Goal: Task Accomplishment & Management: Manage account settings

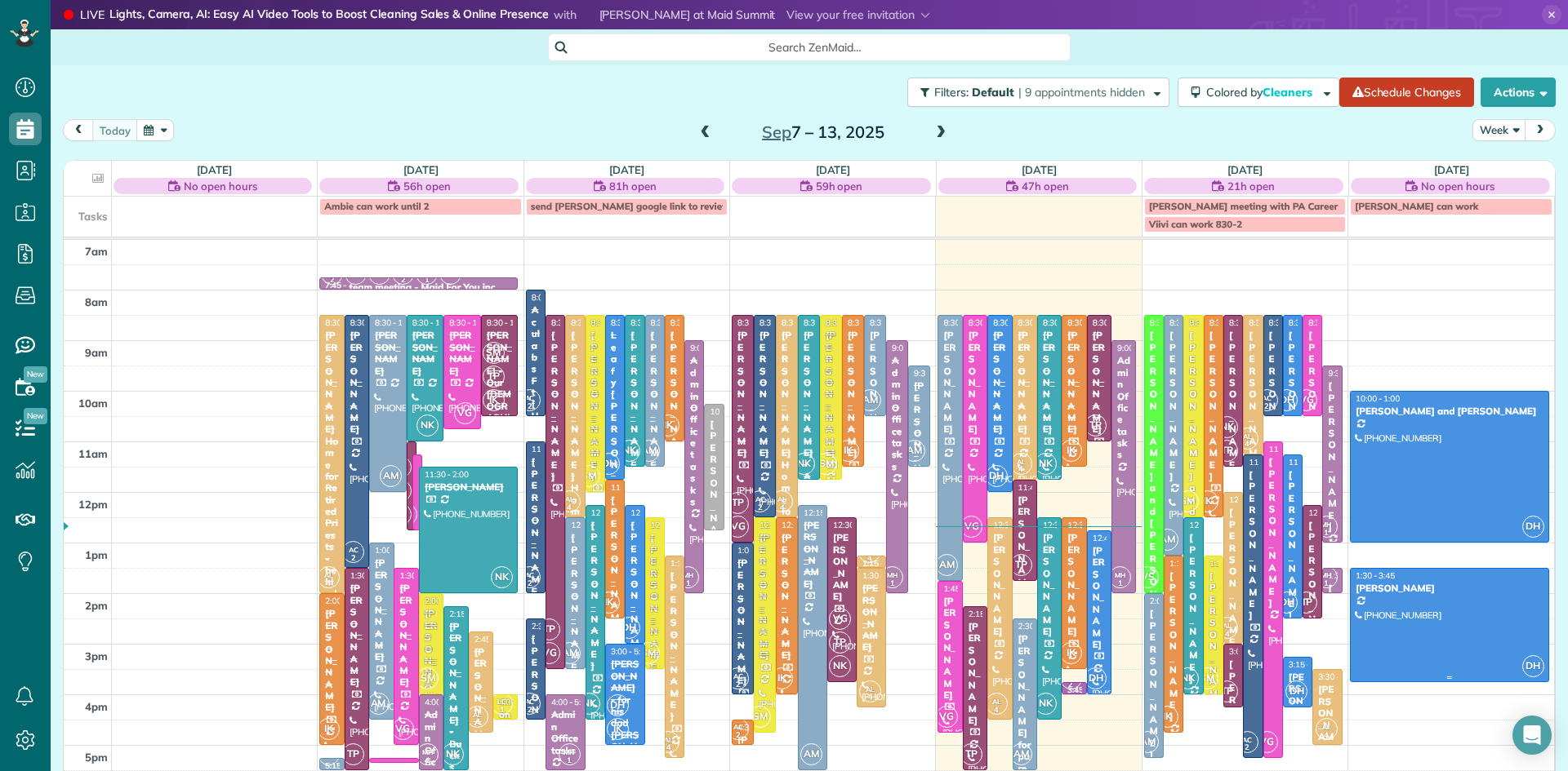
scroll to position [127, 0]
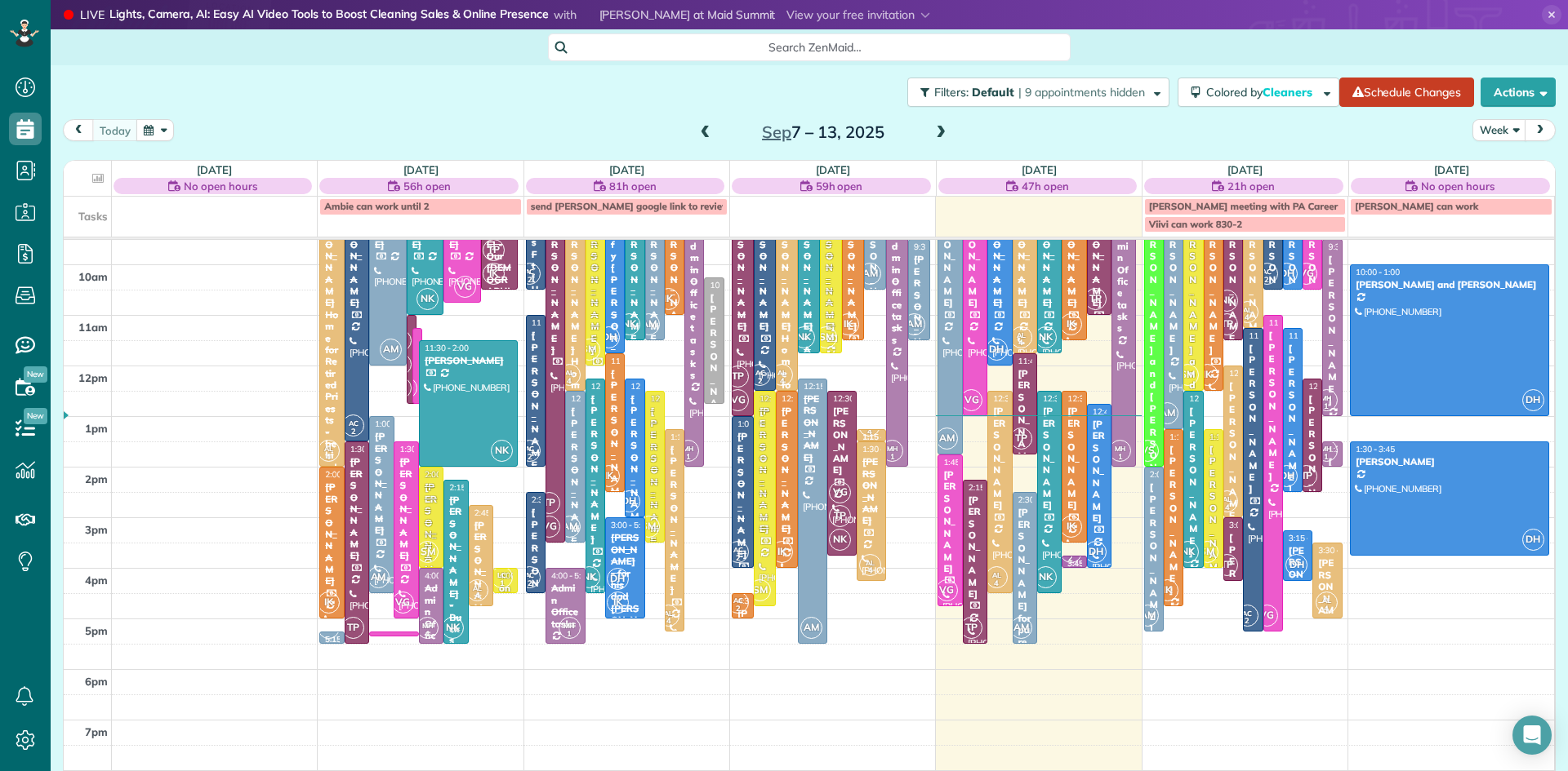
click at [943, 130] on span at bounding box center [940, 133] width 18 height 15
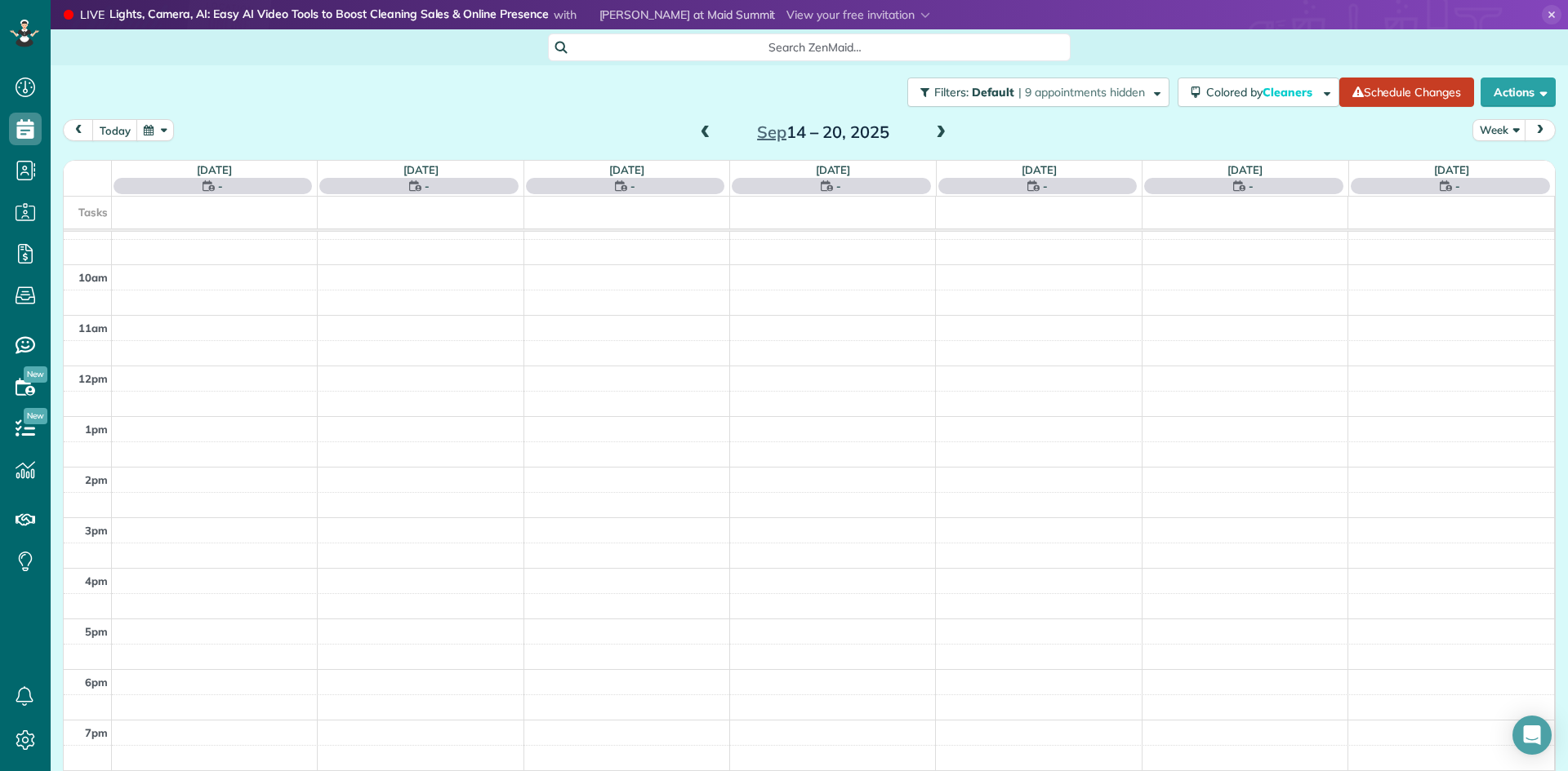
scroll to position [0, 0]
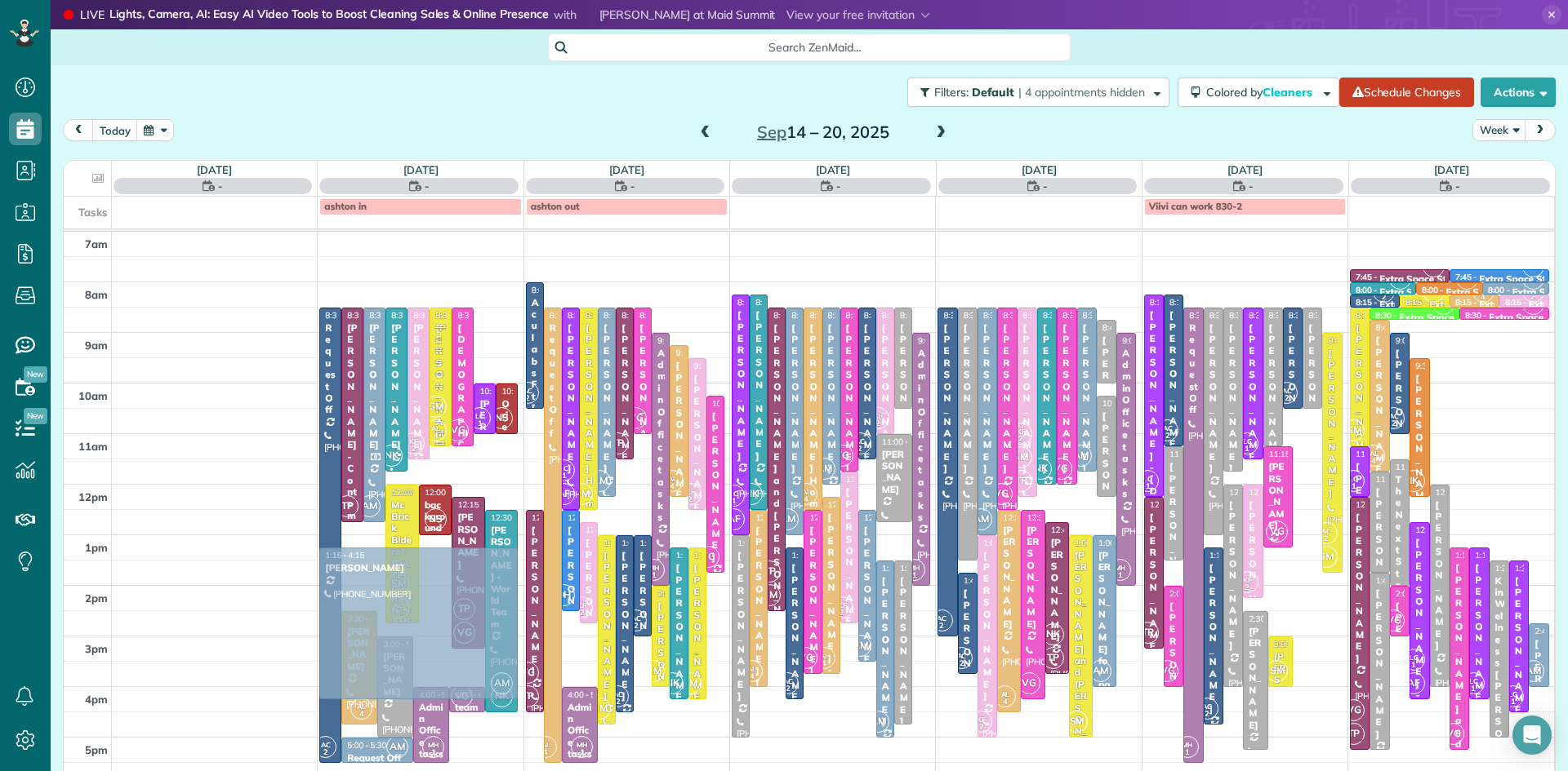
drag, startPoint x: 1307, startPoint y: 592, endPoint x: 407, endPoint y: 627, distance: 900.7
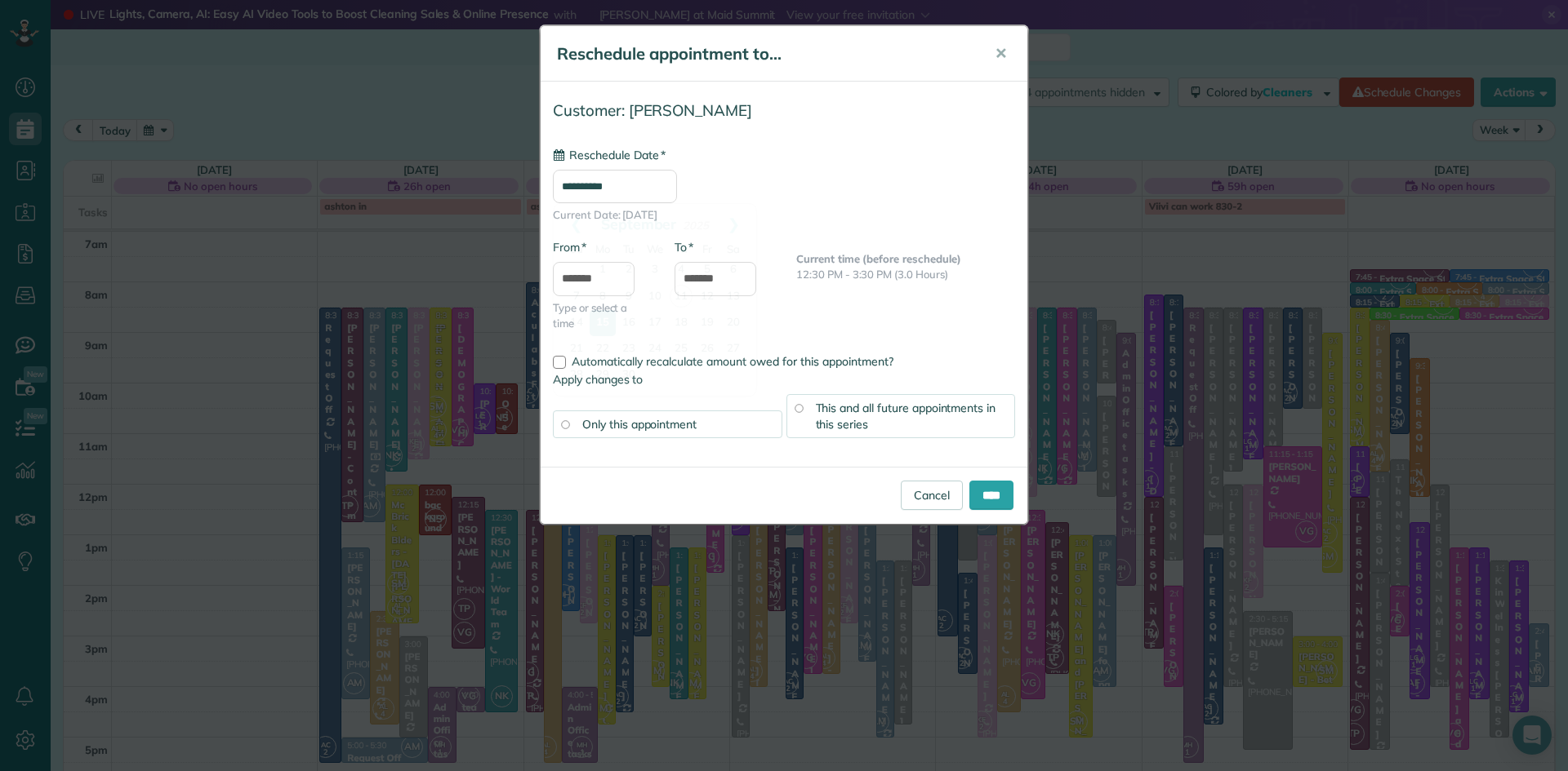
click at [628, 187] on input "**********" at bounding box center [615, 186] width 124 height 34
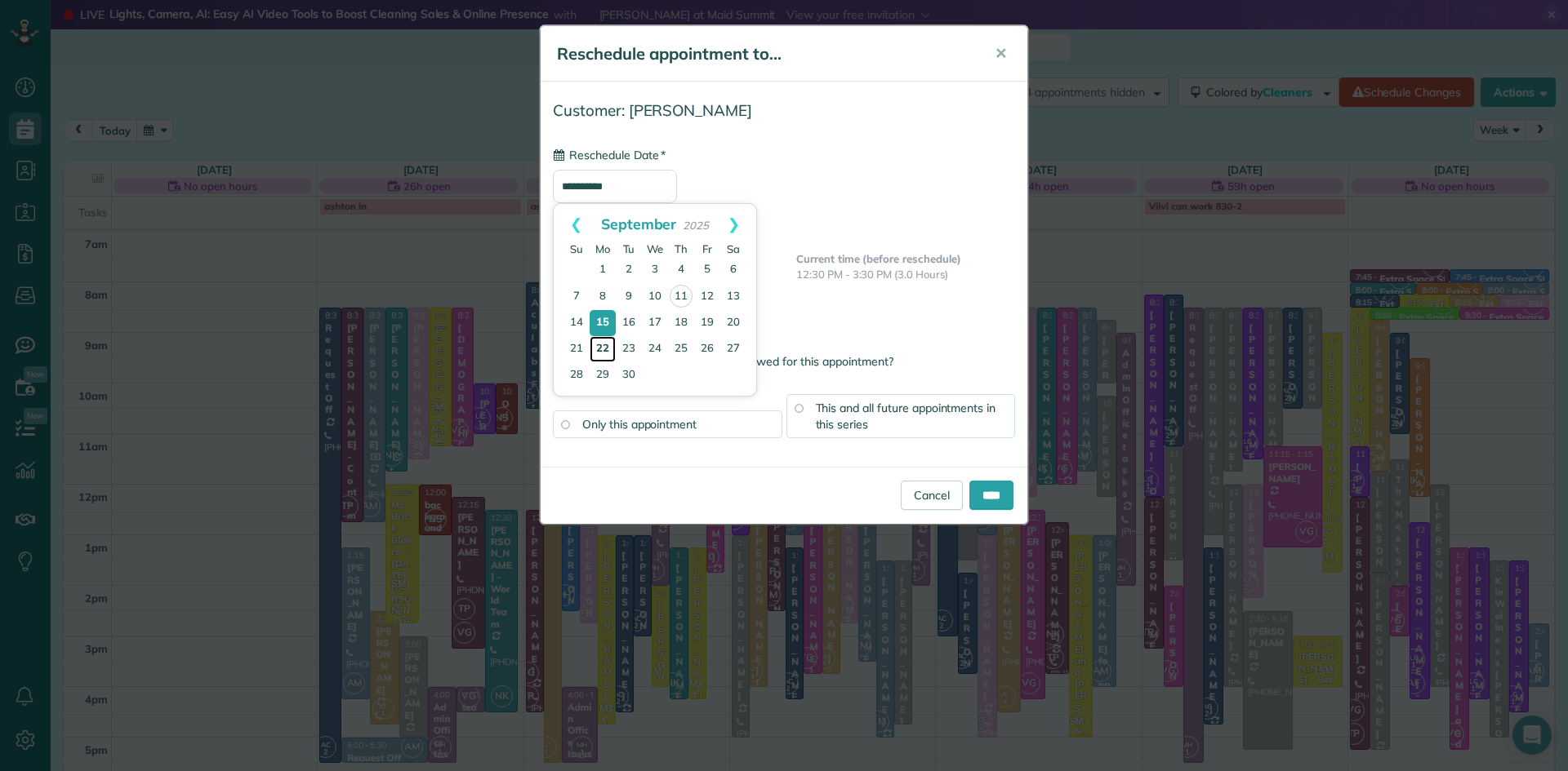
click at [604, 349] on link "22" at bounding box center [603, 349] width 26 height 26
type input "**********"
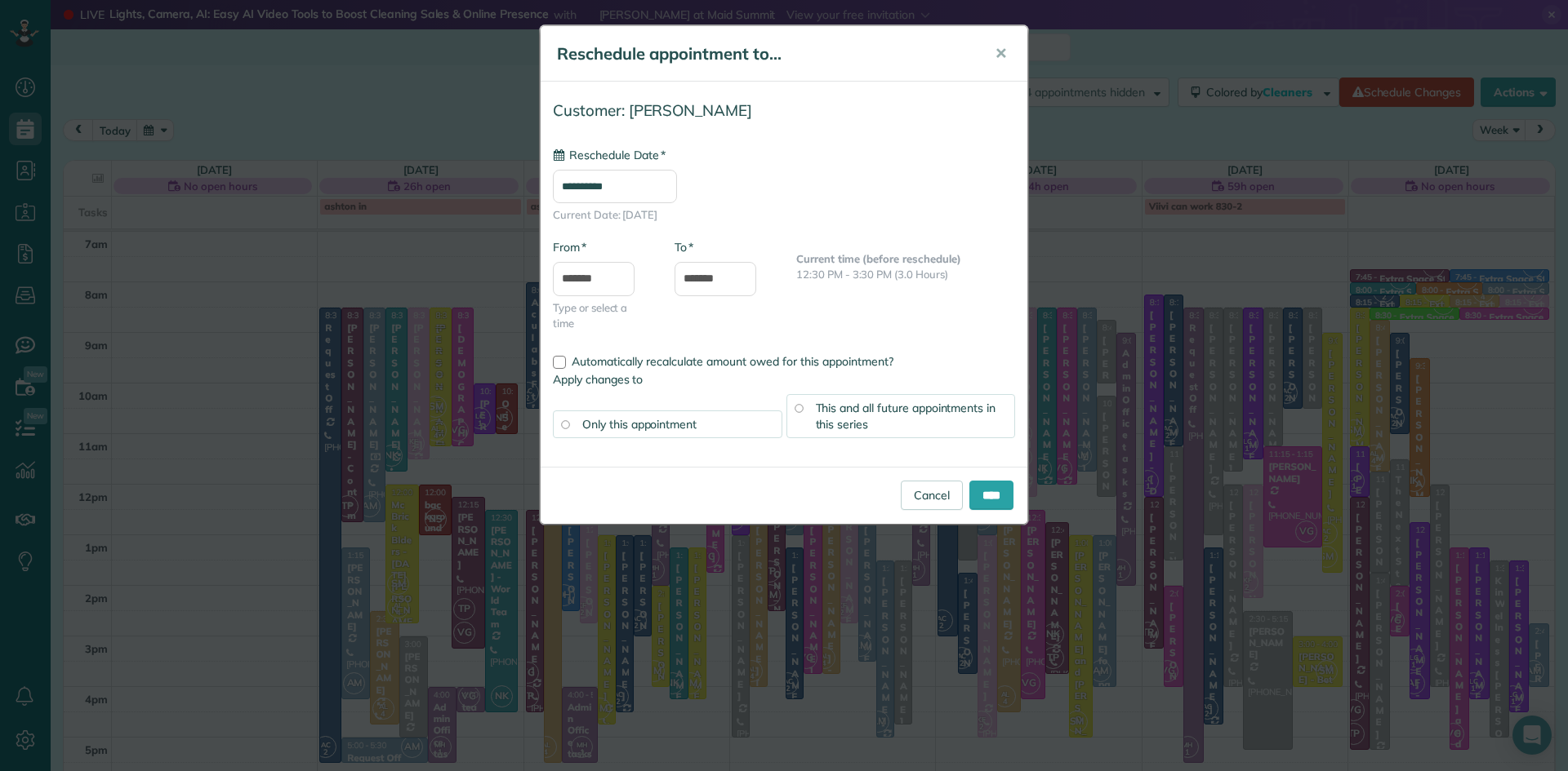
click at [908, 413] on span "This and all future appointments in this series" at bounding box center [906, 416] width 181 height 31
click at [983, 488] on input "****" at bounding box center [991, 495] width 44 height 30
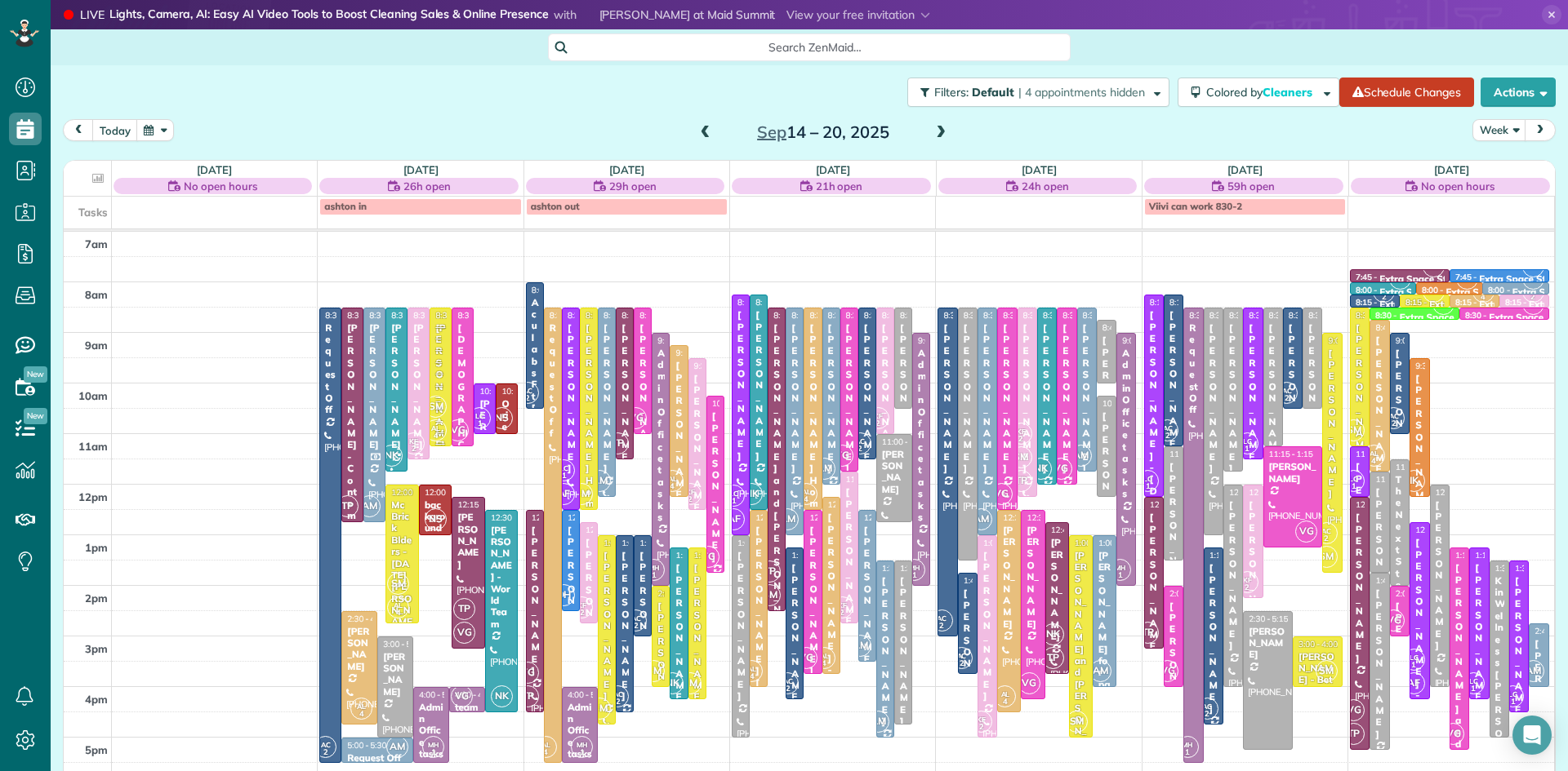
click at [936, 130] on span at bounding box center [940, 133] width 18 height 15
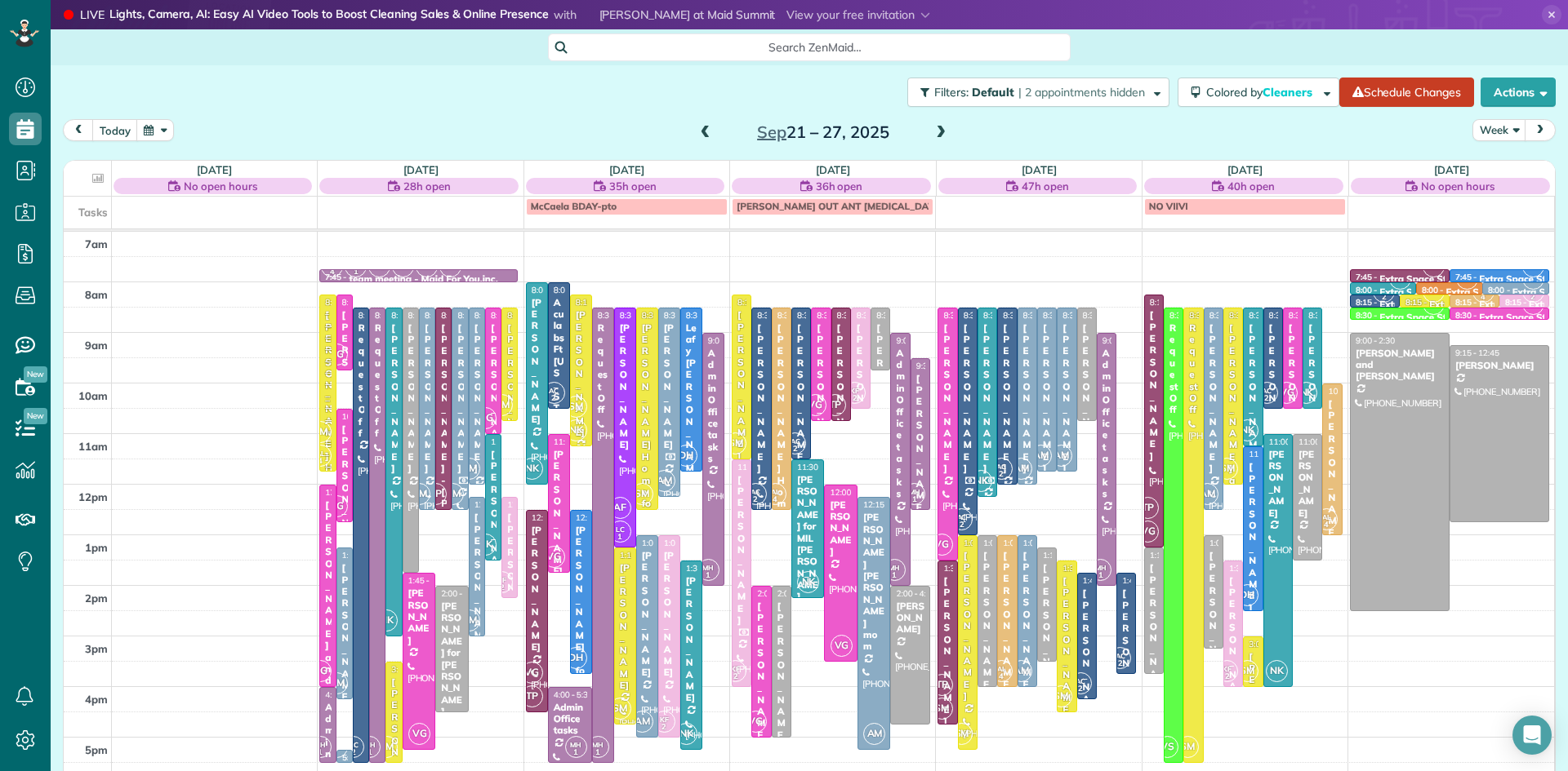
click at [758, 434] on div at bounding box center [761, 409] width 18 height 201
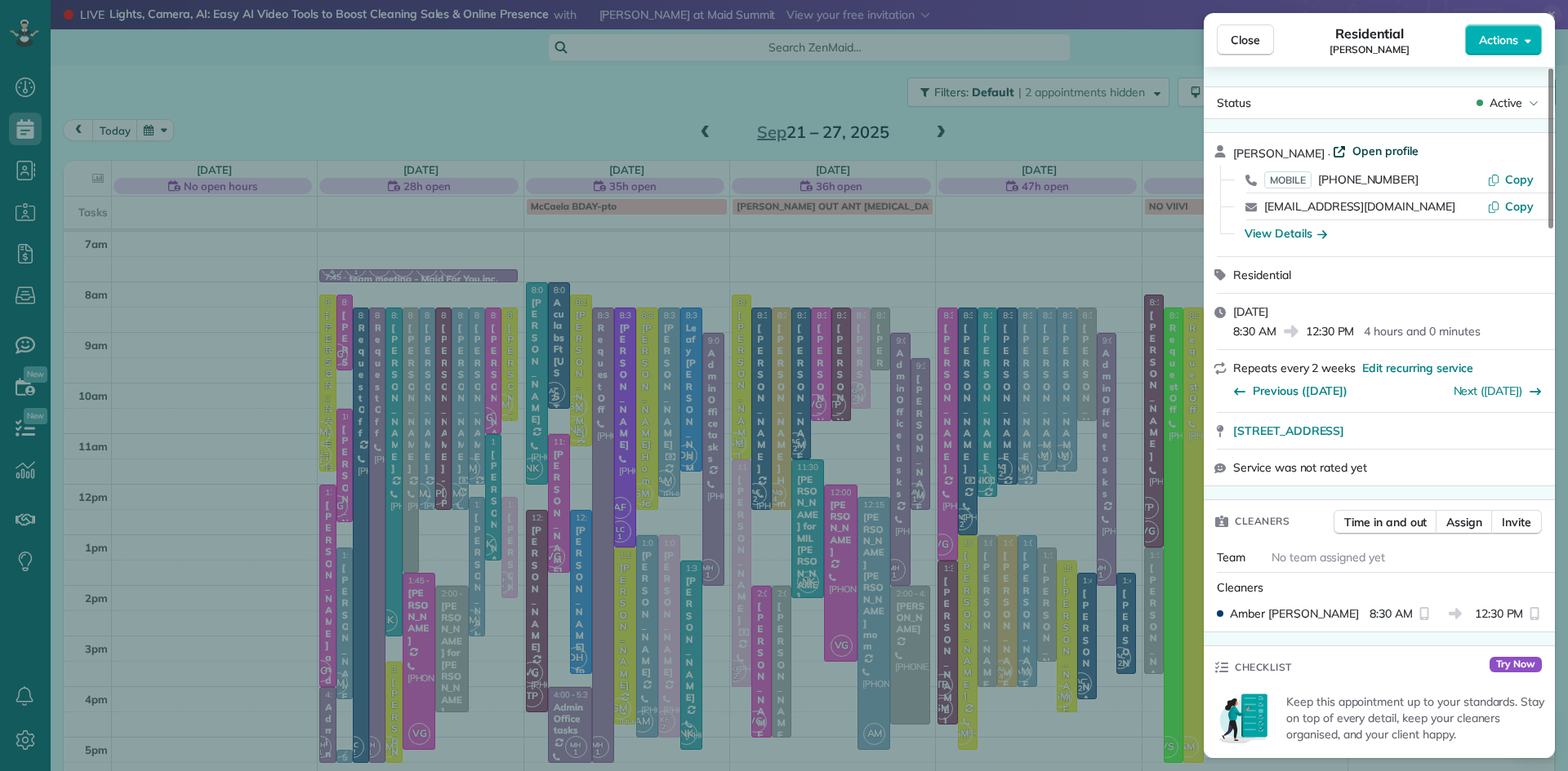
click at [1368, 150] on span "Open profile" at bounding box center [1385, 150] width 66 height 17
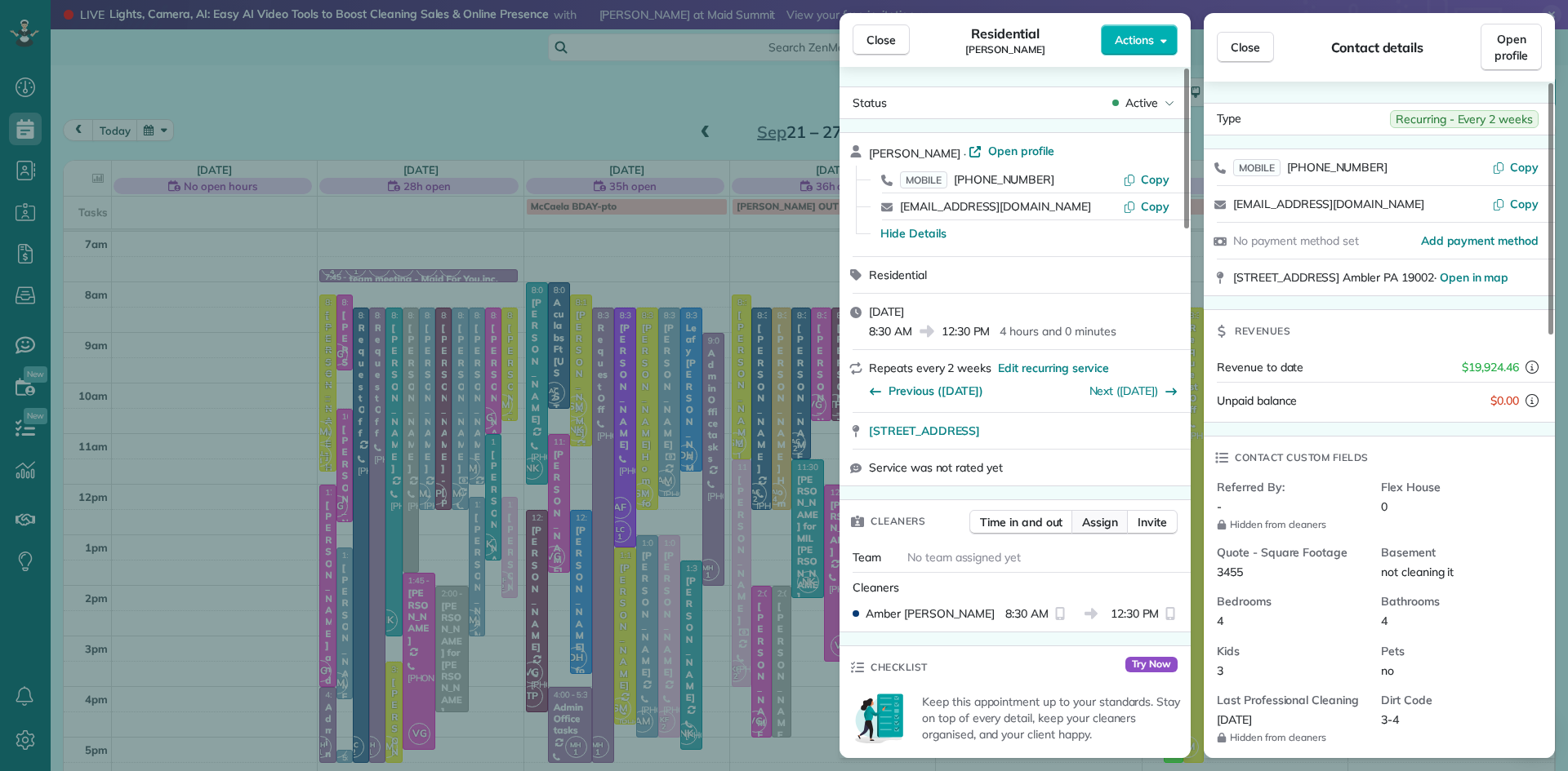
click at [1078, 531] on button "Assign" at bounding box center [1100, 522] width 57 height 24
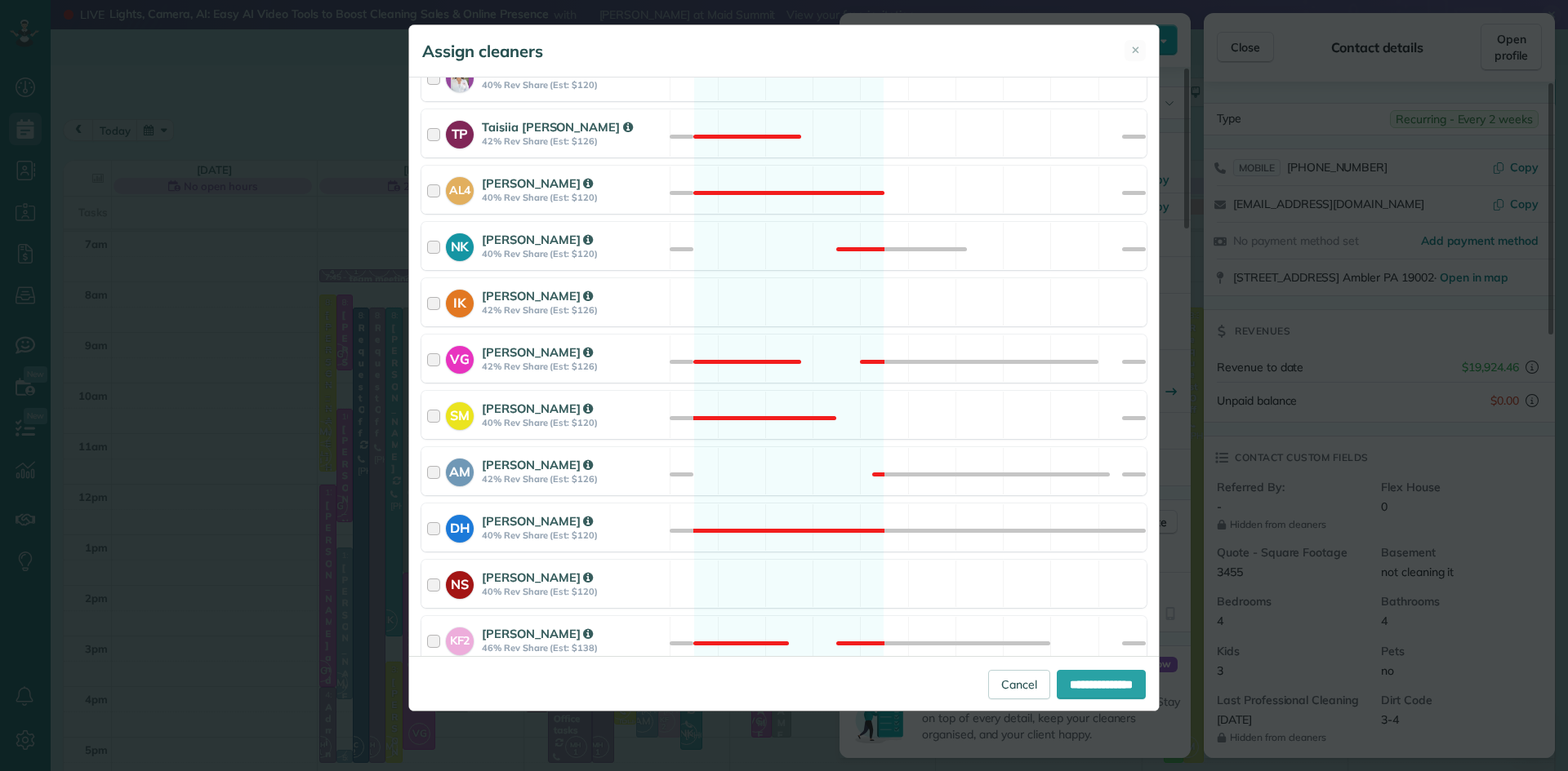
scroll to position [705, 0]
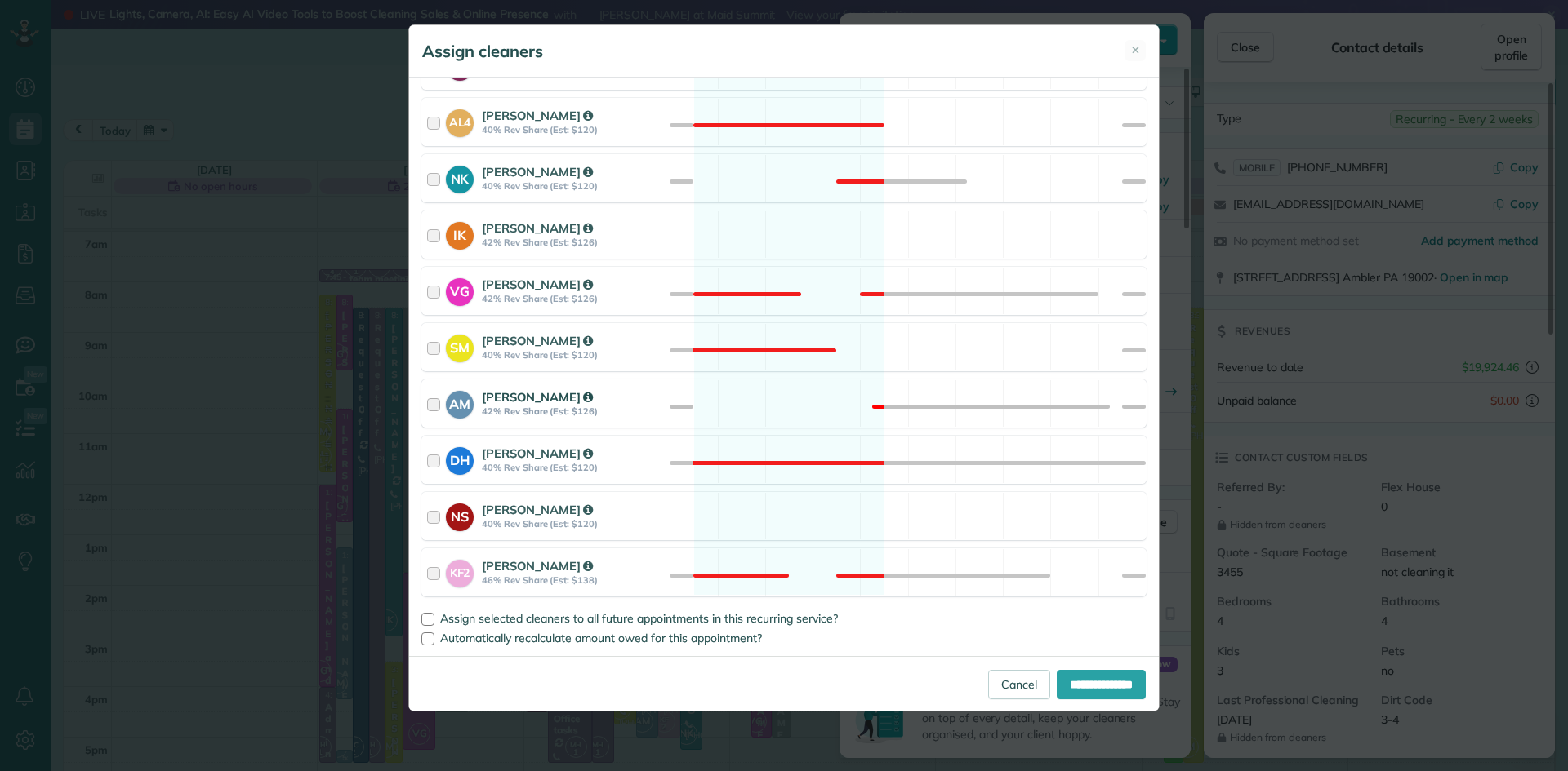
click at [539, 393] on strong "[PERSON_NAME]" at bounding box center [537, 397] width 111 height 16
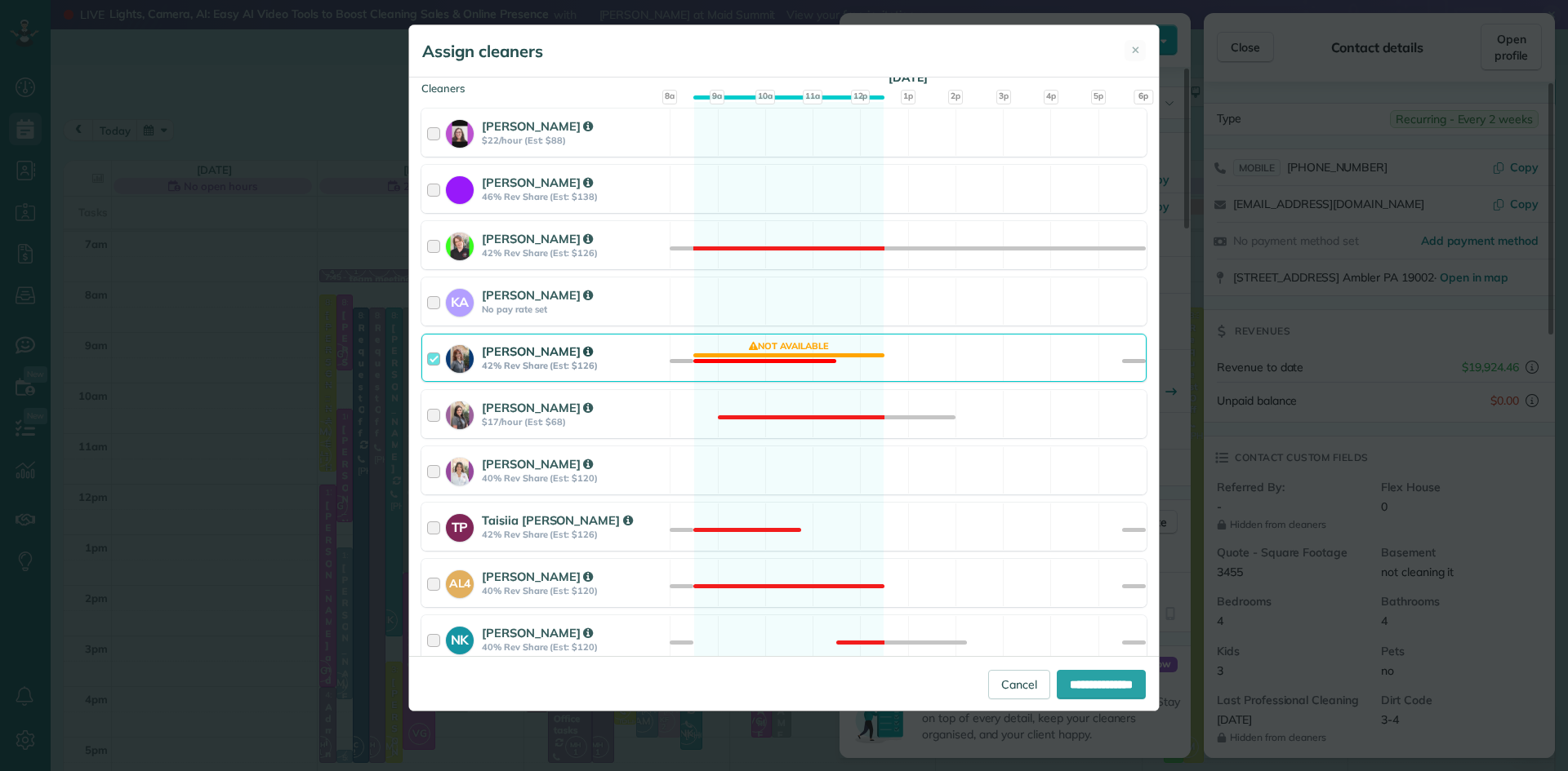
scroll to position [0, 0]
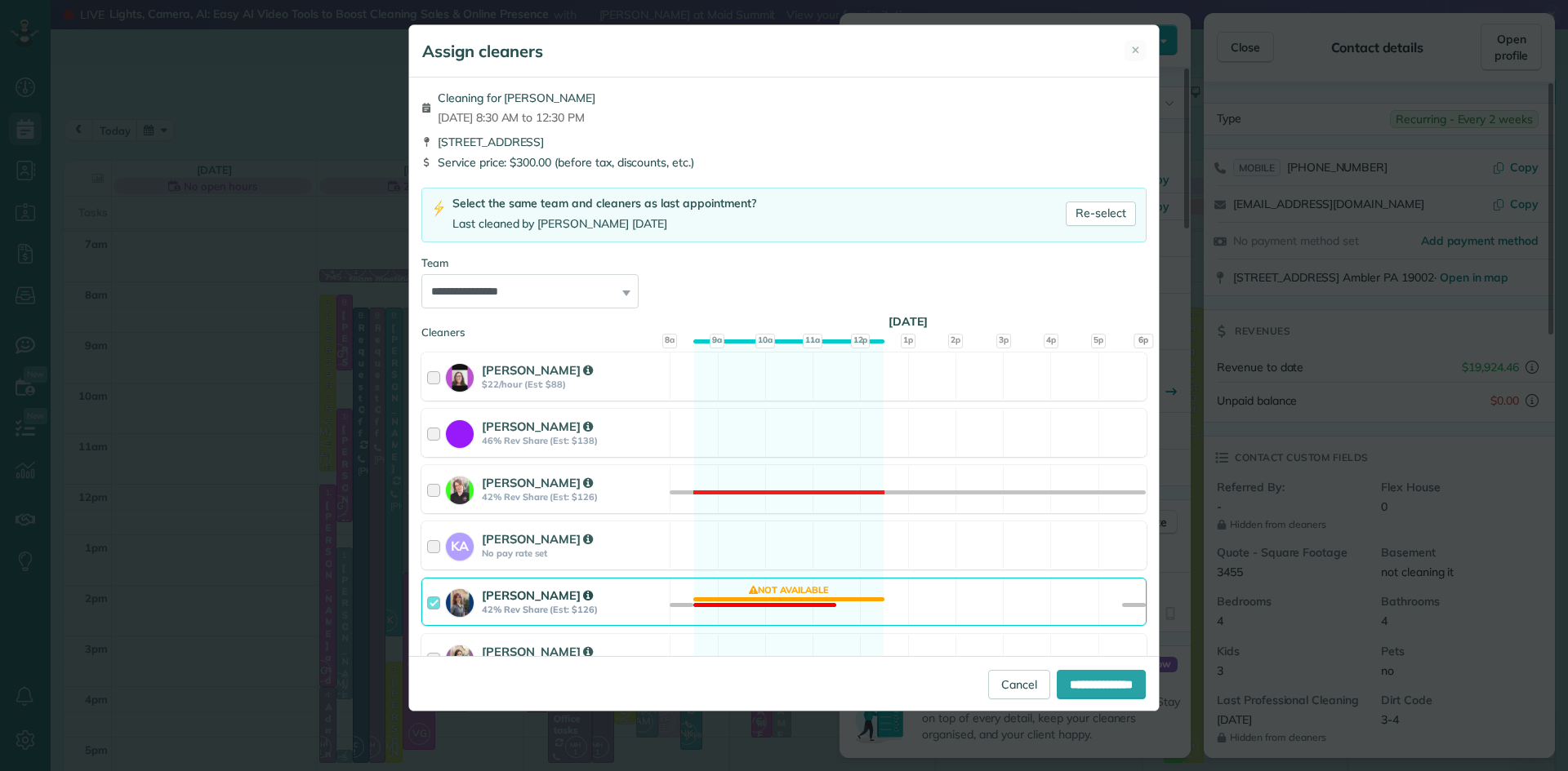
click at [486, 585] on div "Amber Clark 42% Rev Share (Est: $126)" at bounding box center [545, 602] width 248 height 47
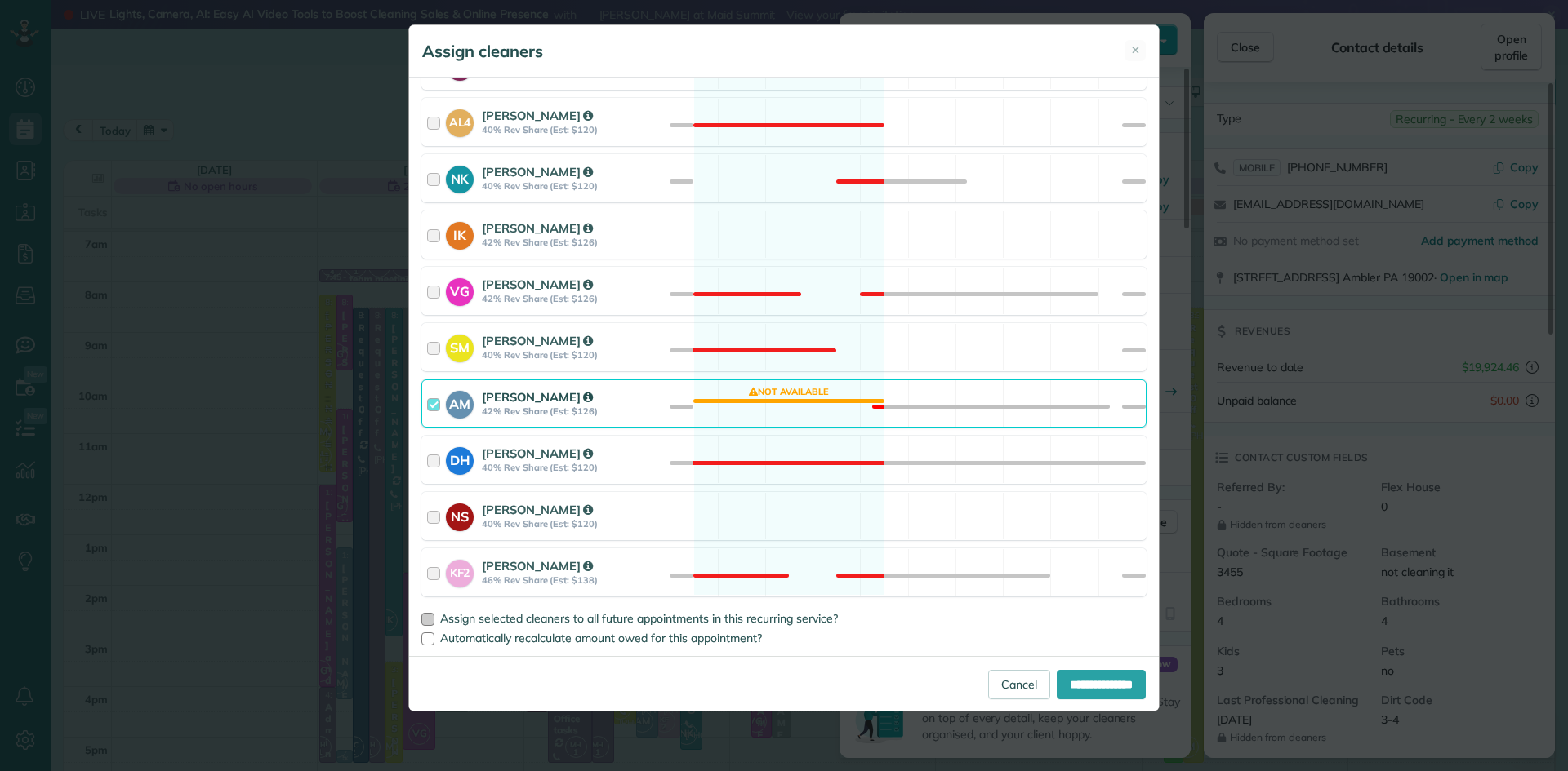
click at [539, 614] on span "Assign selected cleaners to all future appointments in this recurring service?" at bounding box center [638, 618] width 397 height 15
click at [1064, 687] on input "**********" at bounding box center [1101, 685] width 89 height 30
type input "**********"
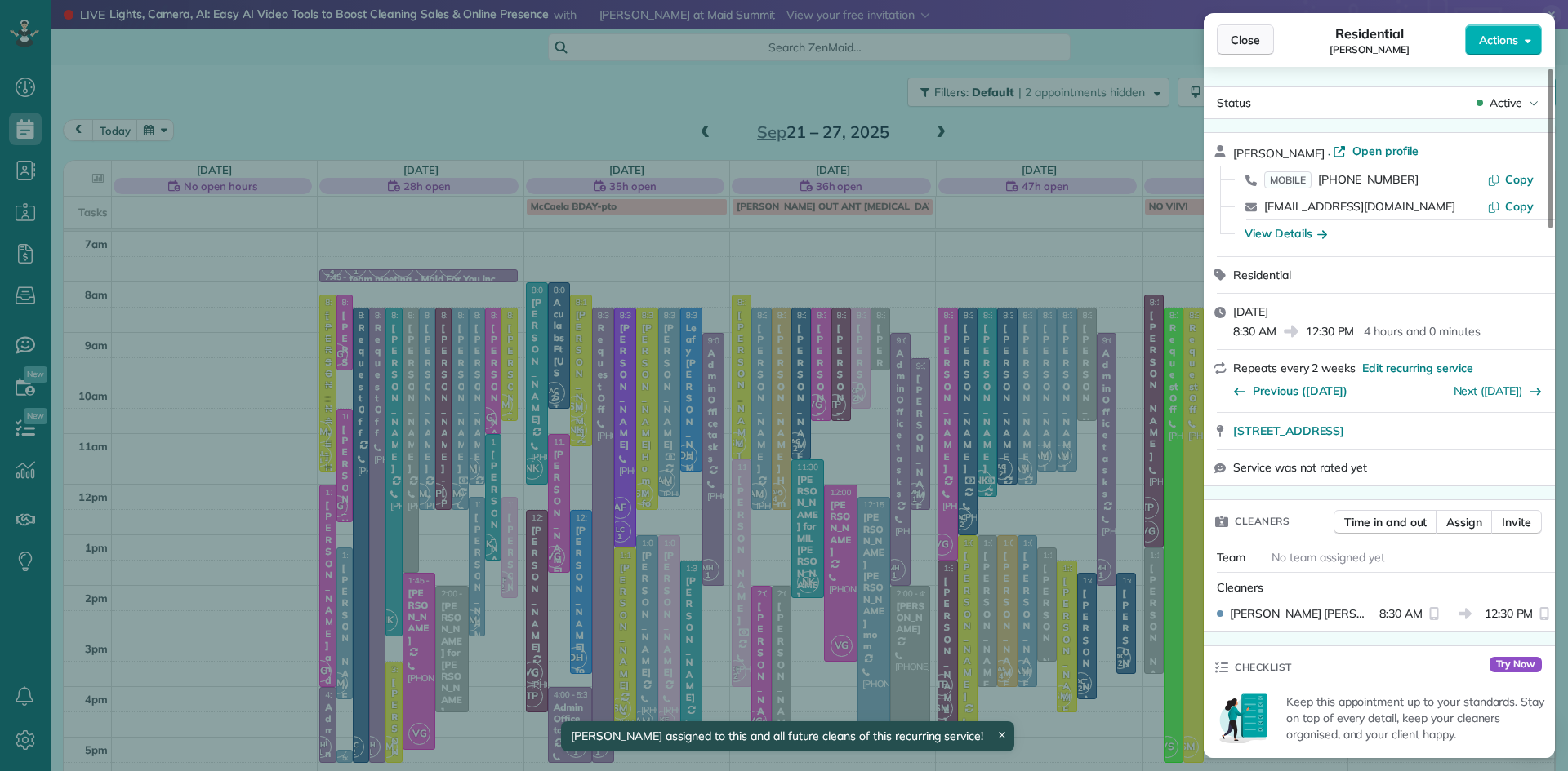
click at [1244, 44] on span "Close" at bounding box center [1245, 40] width 30 height 17
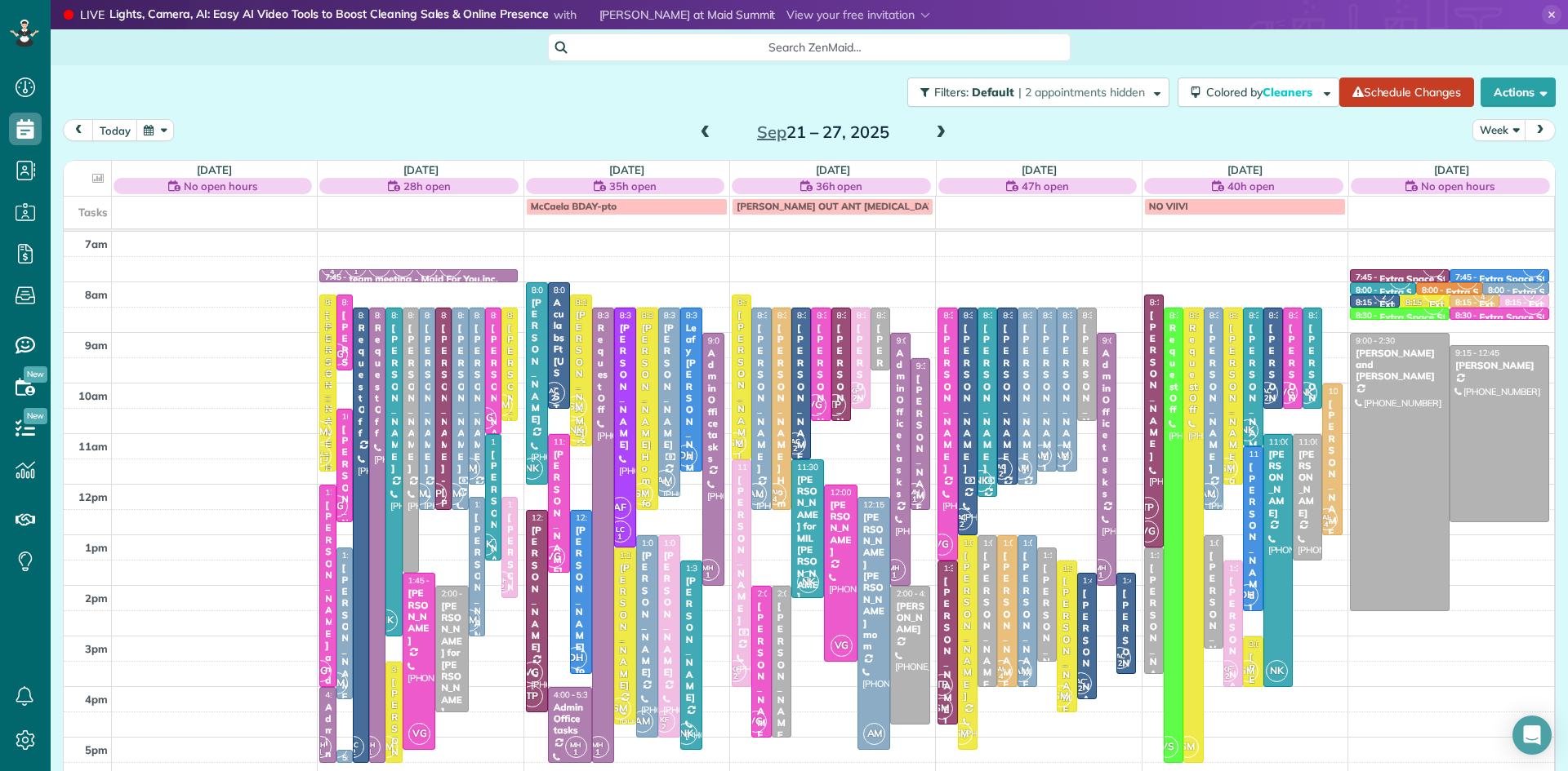
click at [944, 123] on span at bounding box center [940, 133] width 18 height 24
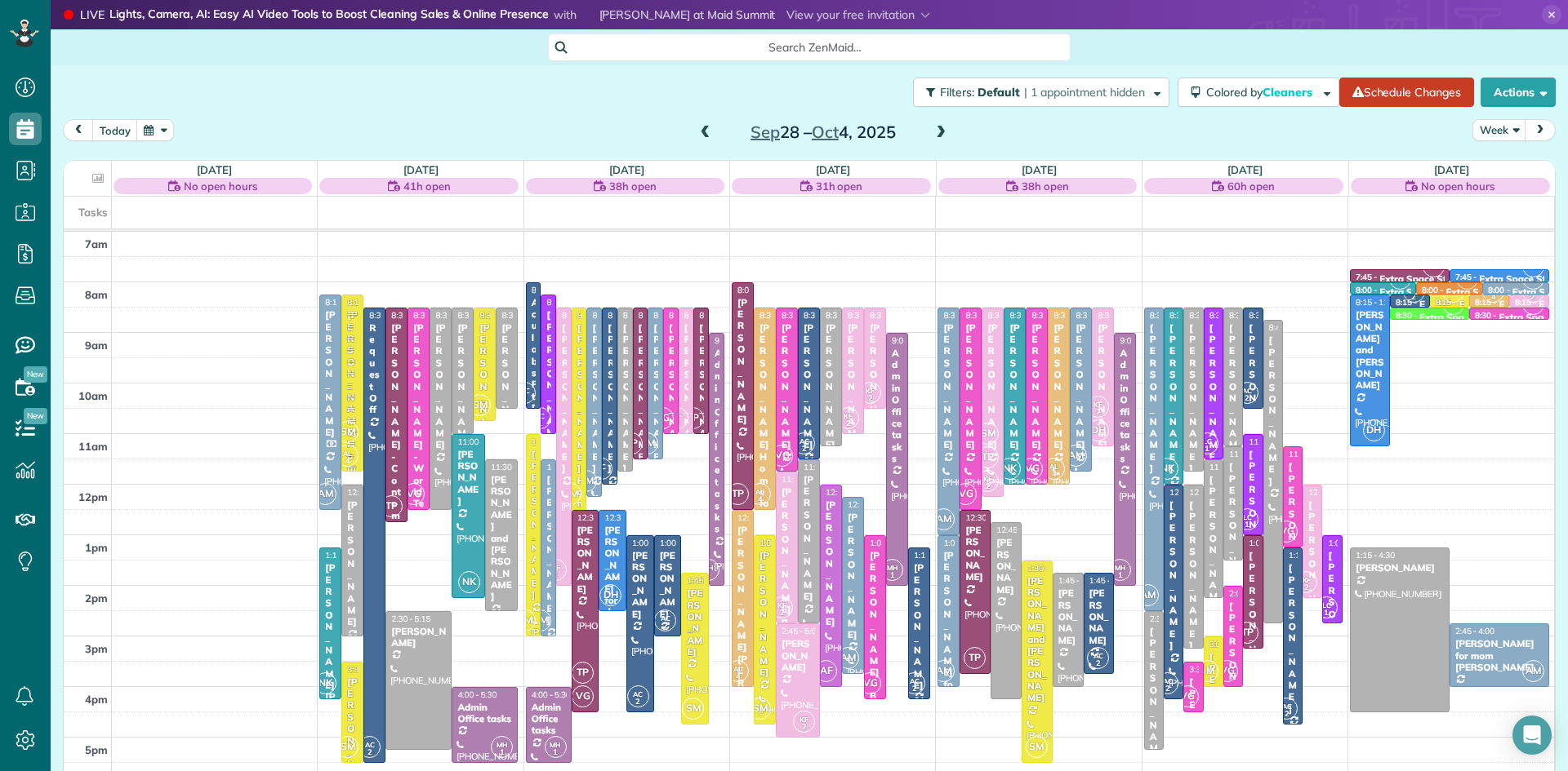
click at [944, 123] on span at bounding box center [940, 133] width 18 height 24
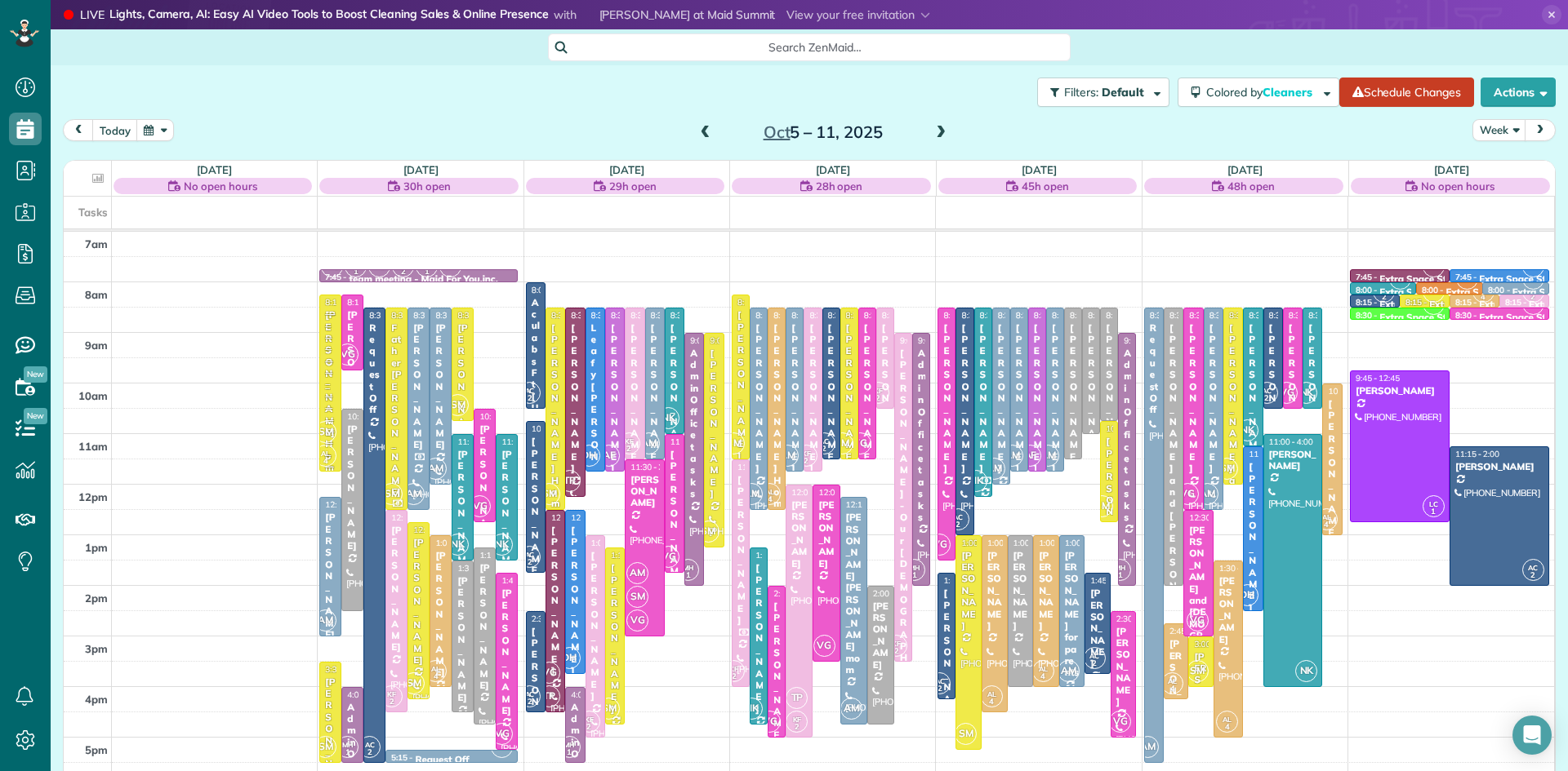
click at [704, 131] on span at bounding box center [705, 133] width 18 height 15
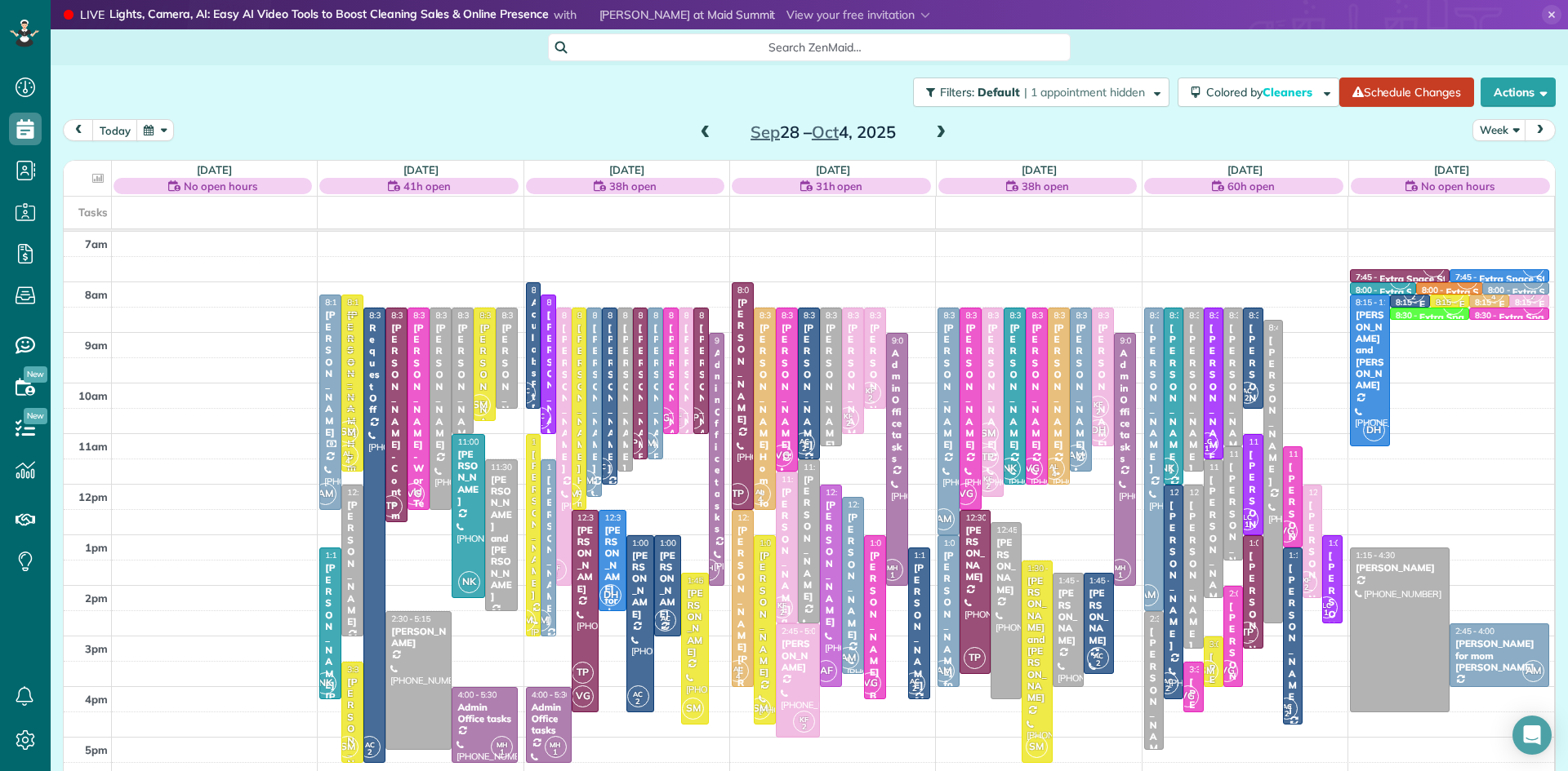
click at [704, 131] on span at bounding box center [705, 133] width 18 height 15
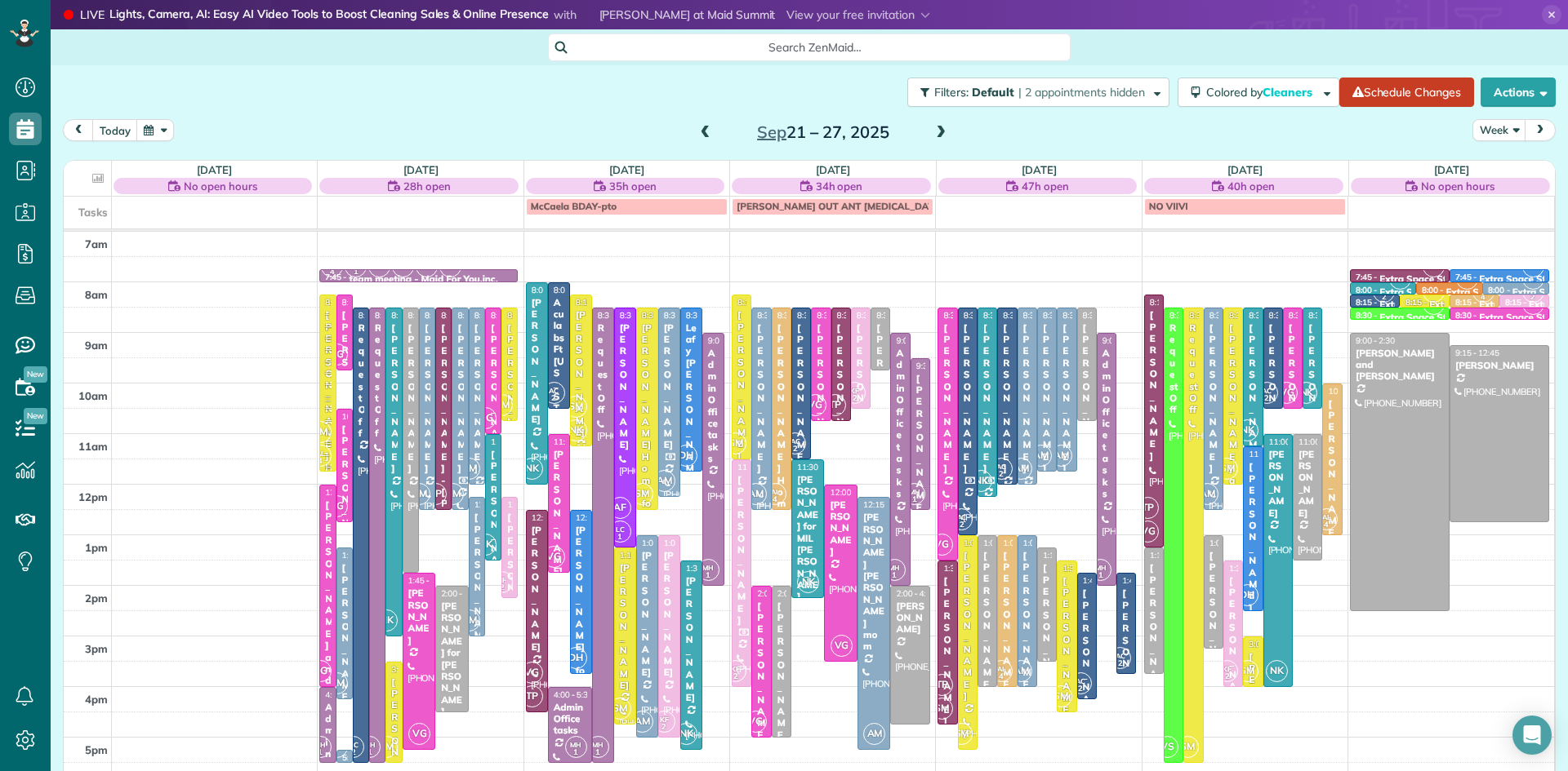
click at [763, 489] on span "AM" at bounding box center [755, 494] width 22 height 22
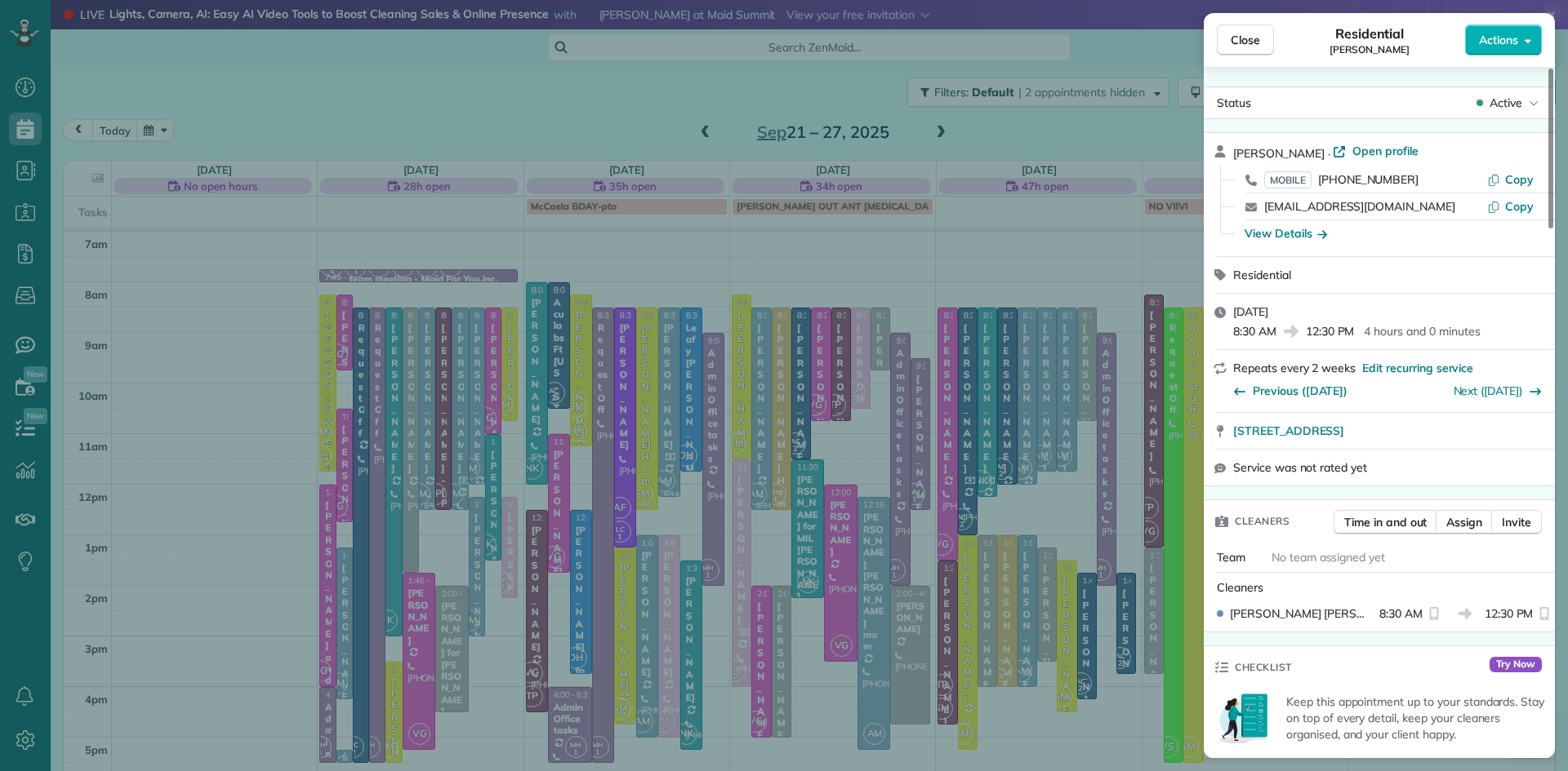
click at [1461, 528] on span "Assign" at bounding box center [1464, 522] width 36 height 17
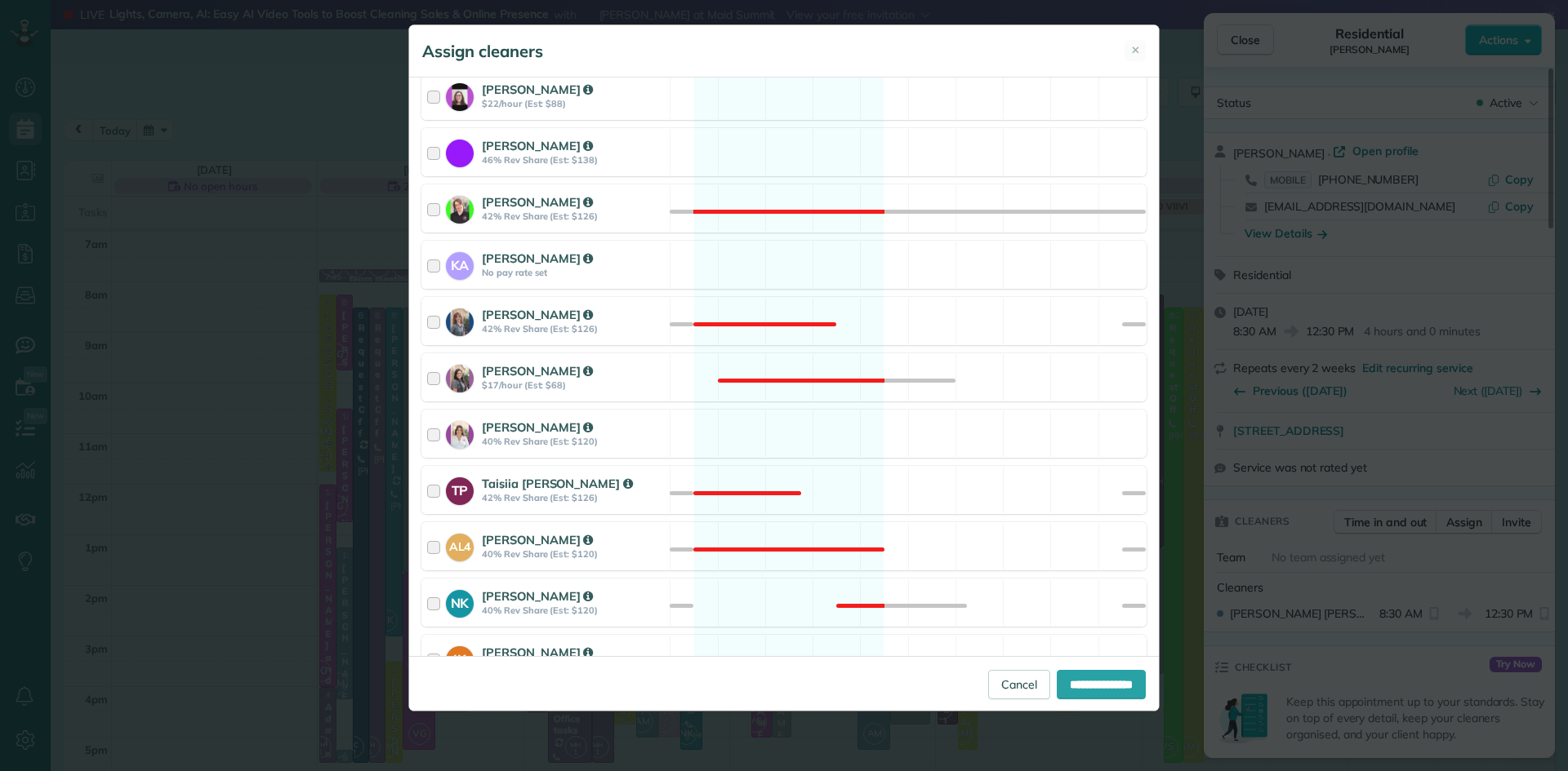
scroll to position [705, 0]
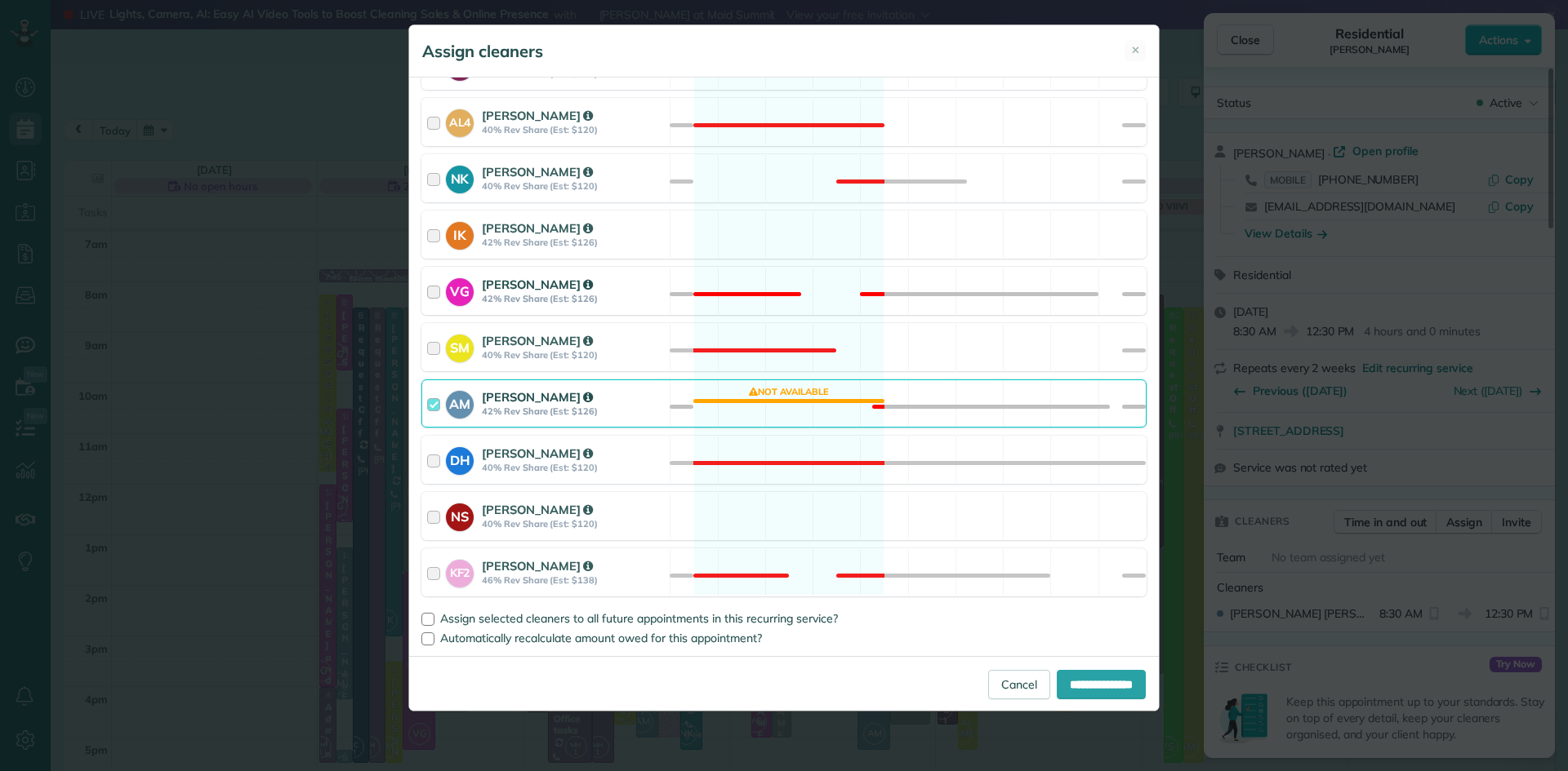
click at [489, 282] on strong "[PERSON_NAME]" at bounding box center [537, 284] width 111 height 16
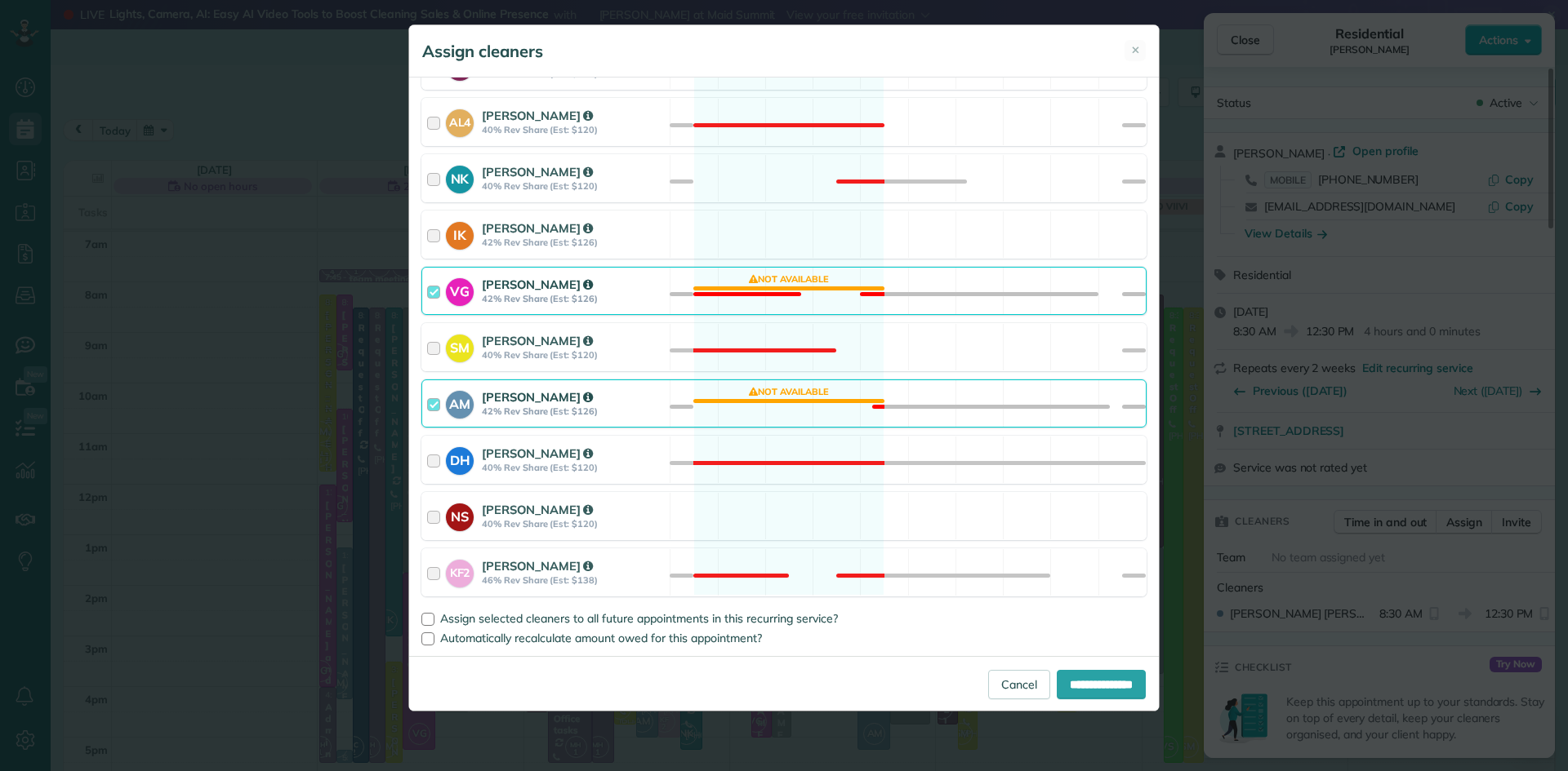
click at [508, 404] on strong "[PERSON_NAME]" at bounding box center [537, 397] width 111 height 16
click at [493, 617] on span "Assign selected cleaners to all future appointments in this recurring service?" at bounding box center [638, 618] width 397 height 15
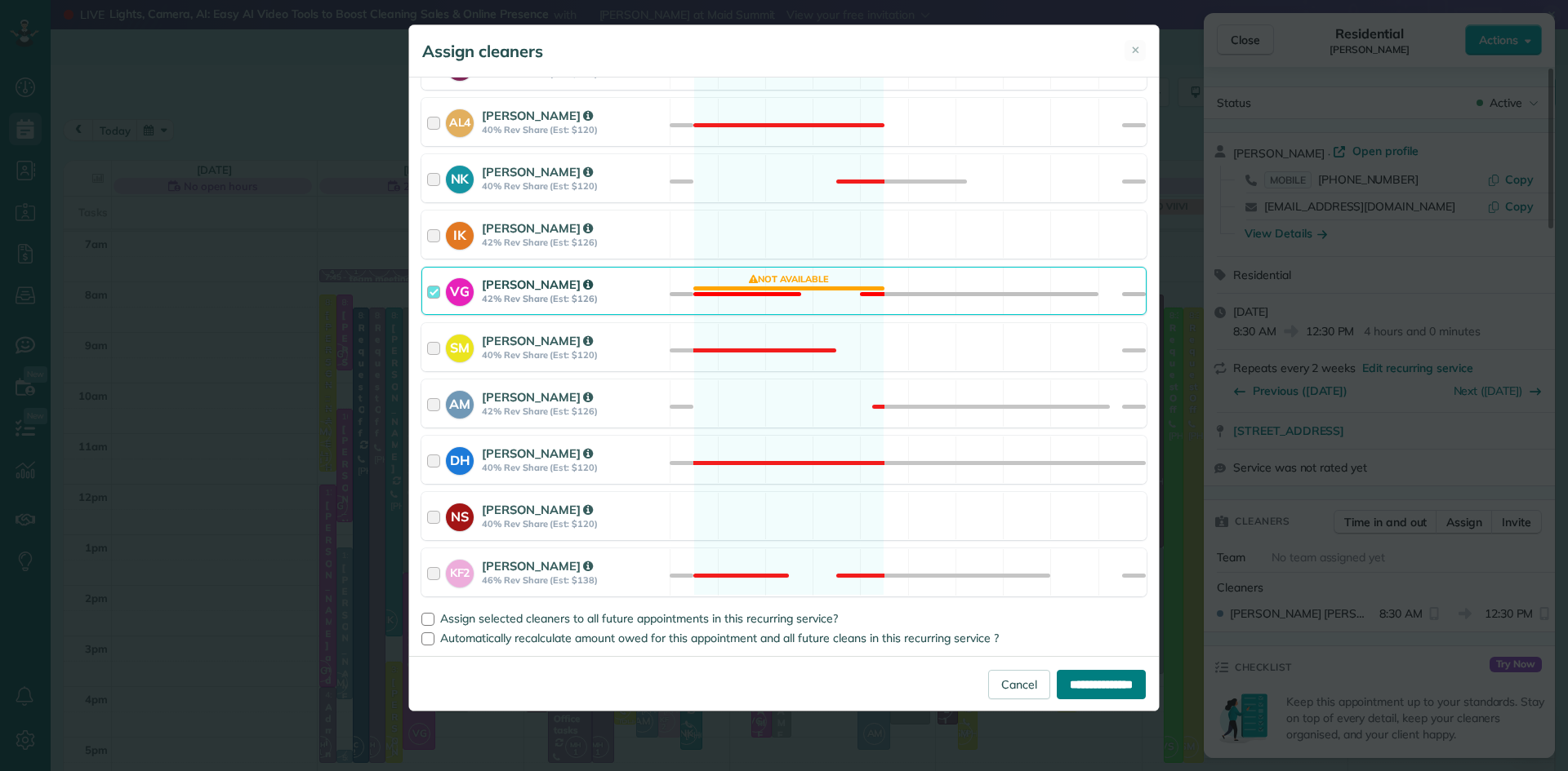
click at [1084, 688] on input "**********" at bounding box center [1101, 685] width 89 height 30
type input "**********"
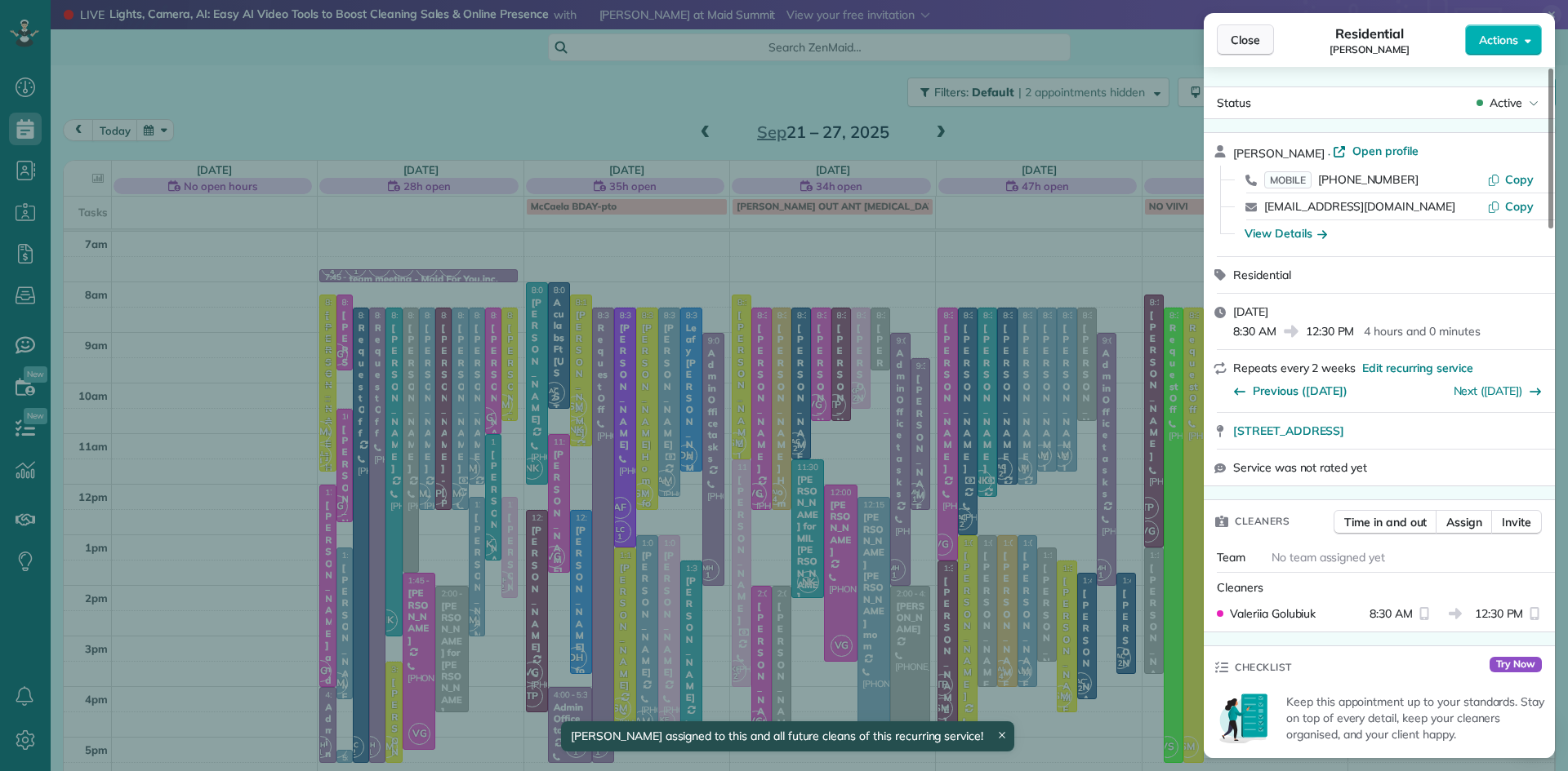
click at [1232, 35] on span "Close" at bounding box center [1245, 40] width 30 height 17
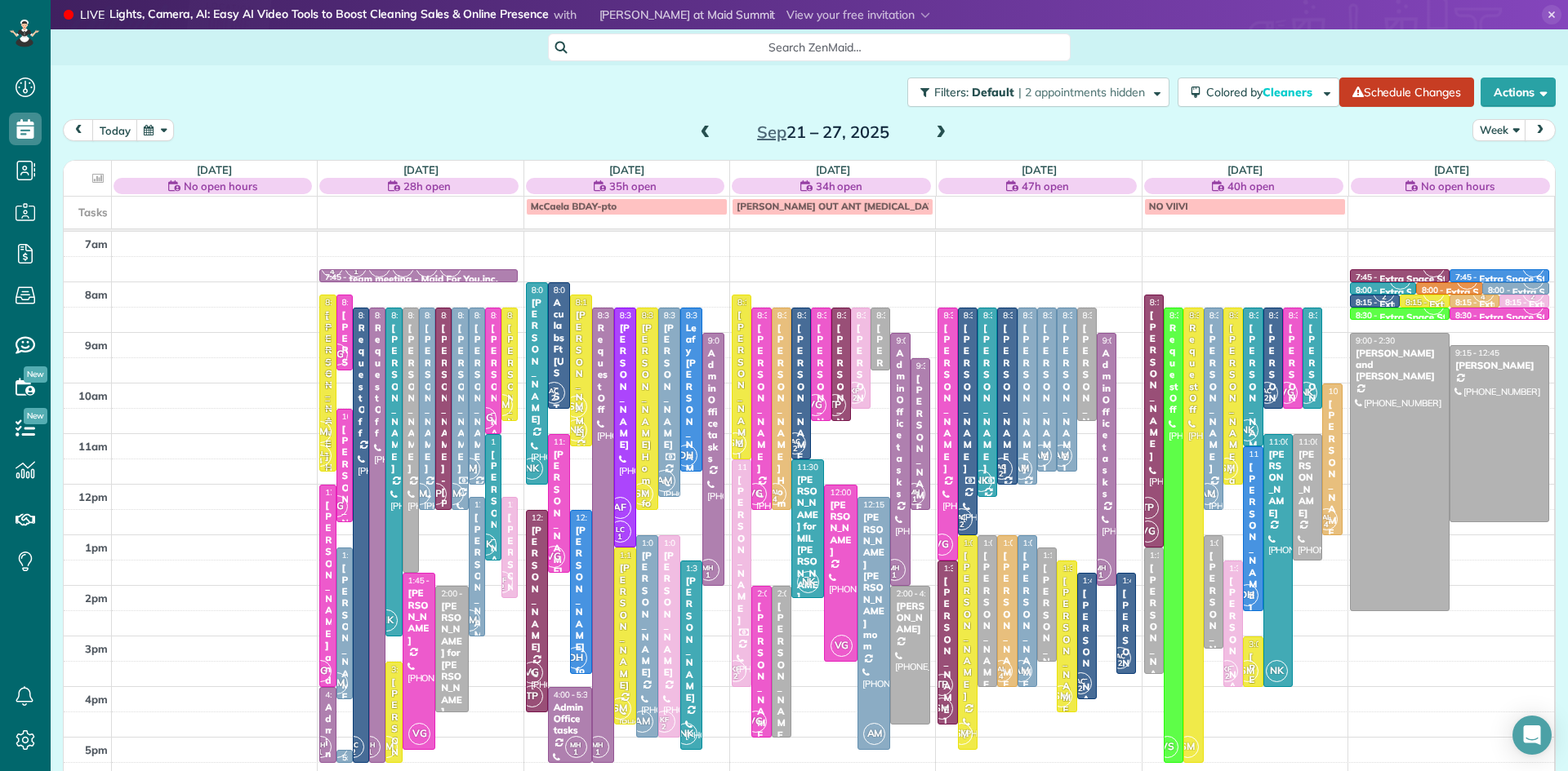
click at [935, 127] on span at bounding box center [940, 133] width 18 height 15
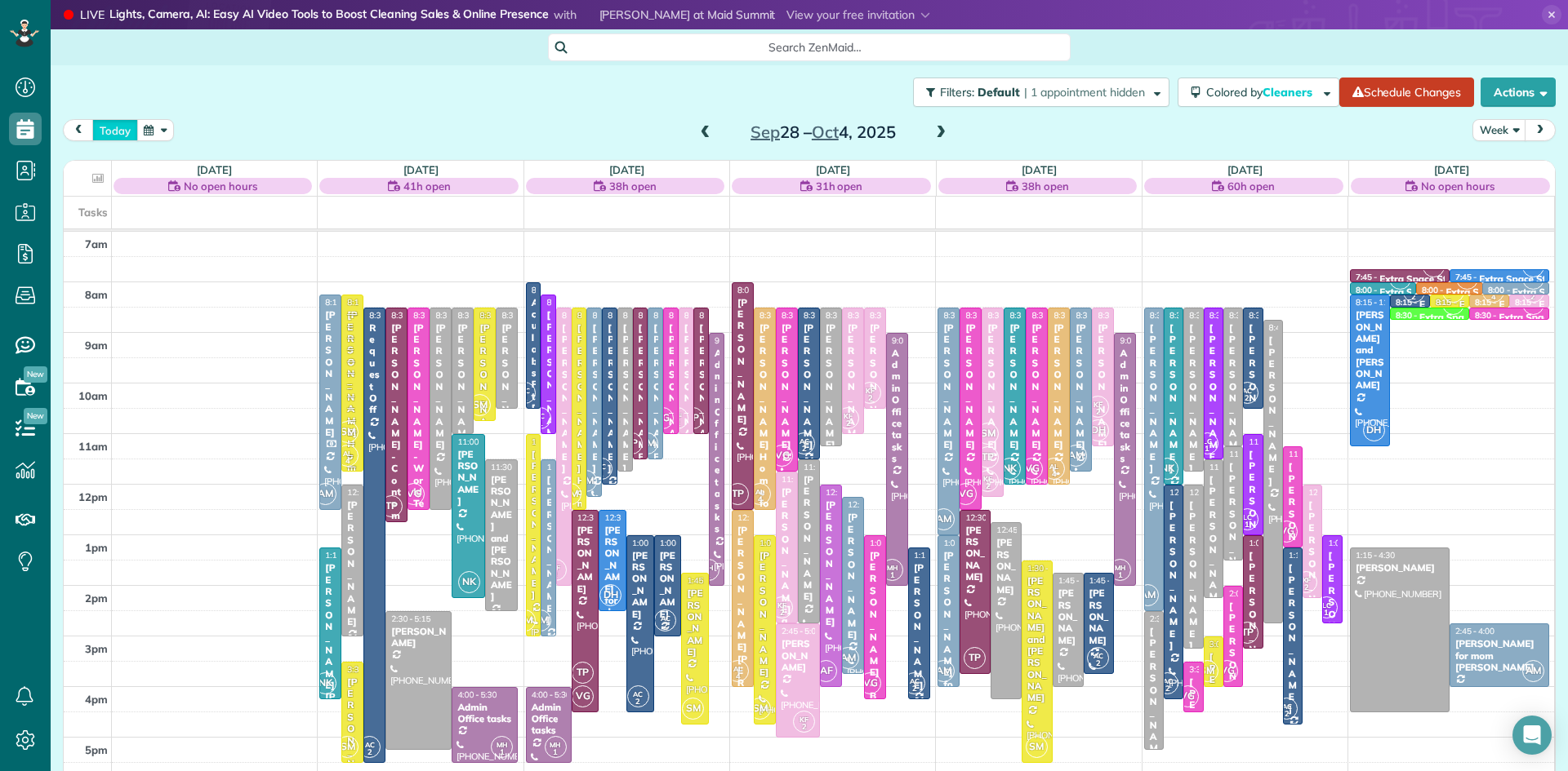
click at [111, 128] on button "today" at bounding box center [115, 130] width 46 height 22
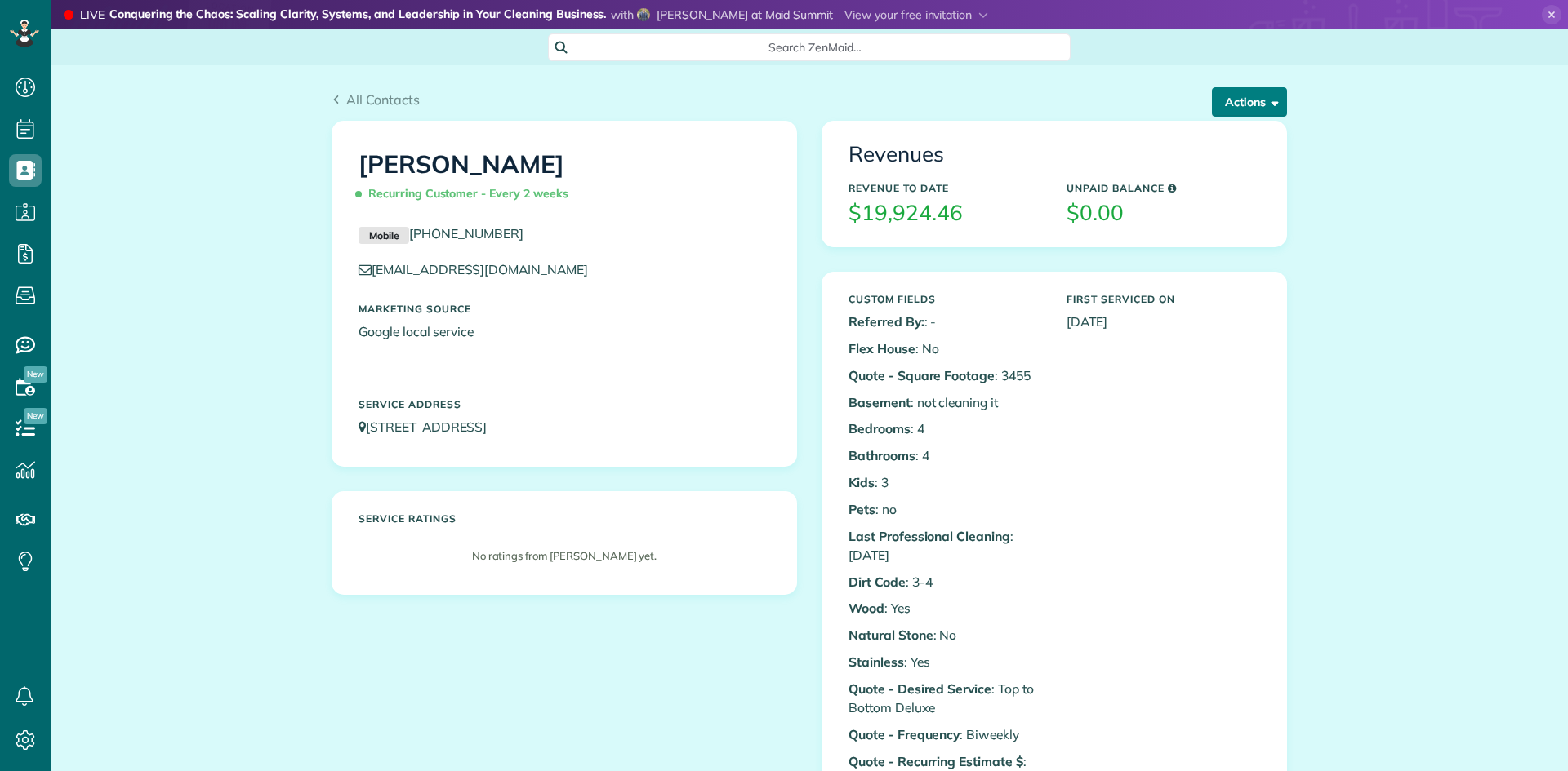
scroll to position [7, 7]
click at [1223, 101] on button "Actions" at bounding box center [1250, 102] width 75 height 30
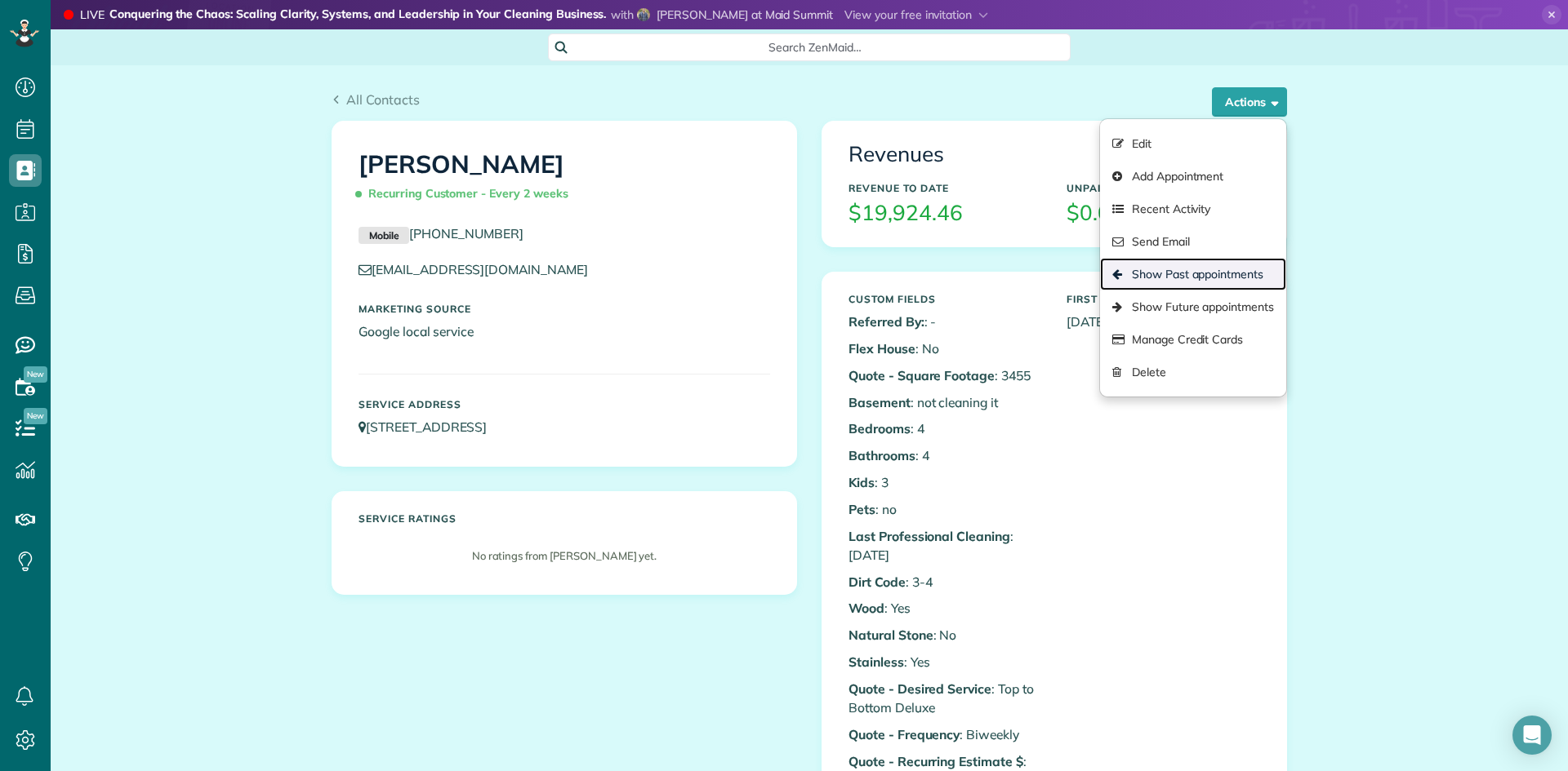
click at [1206, 276] on link "Show Past appointments" at bounding box center [1193, 275] width 186 height 33
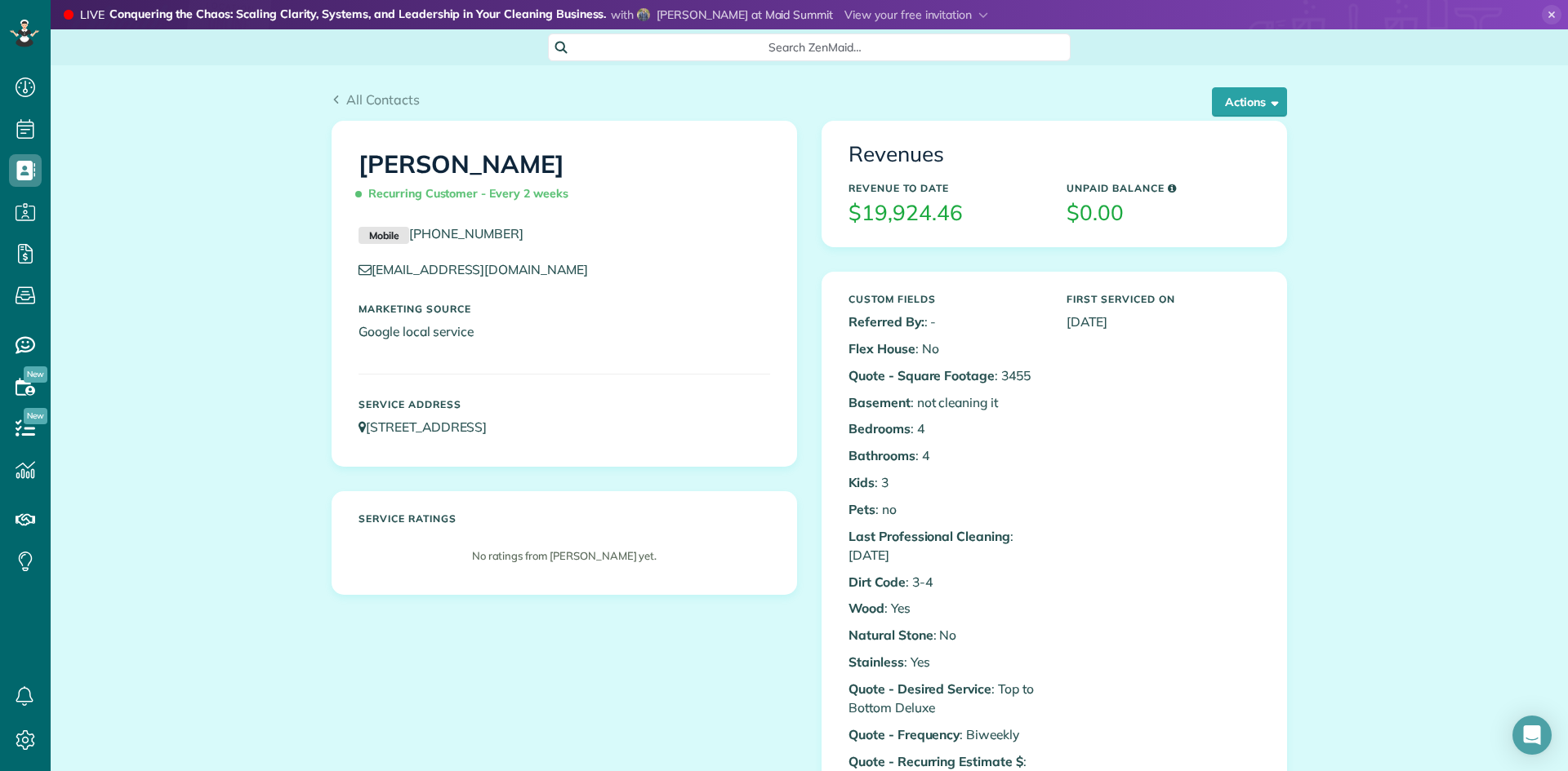
scroll to position [1107, 0]
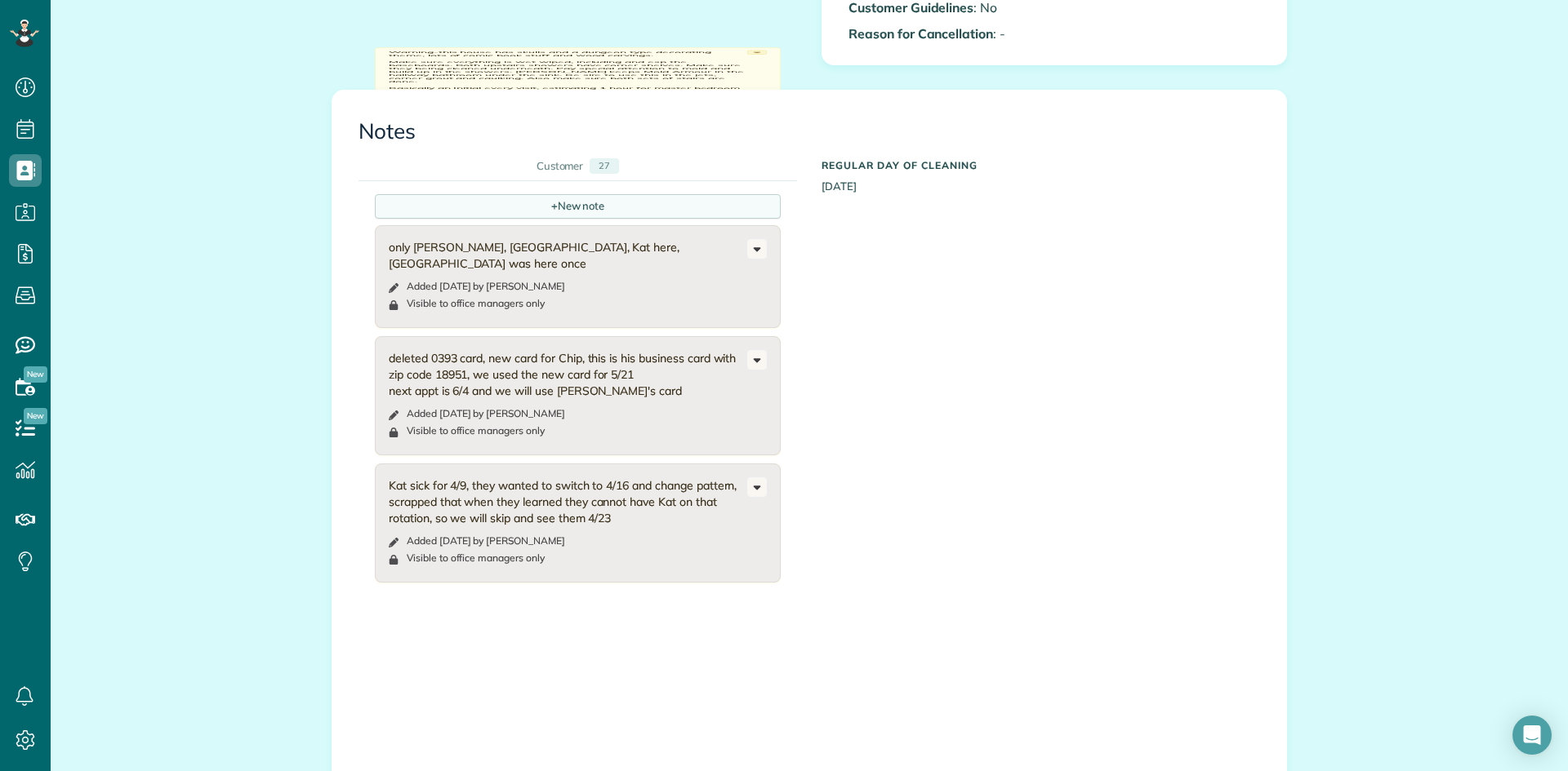
click at [583, 207] on div "+ New note" at bounding box center [577, 206] width 406 height 24
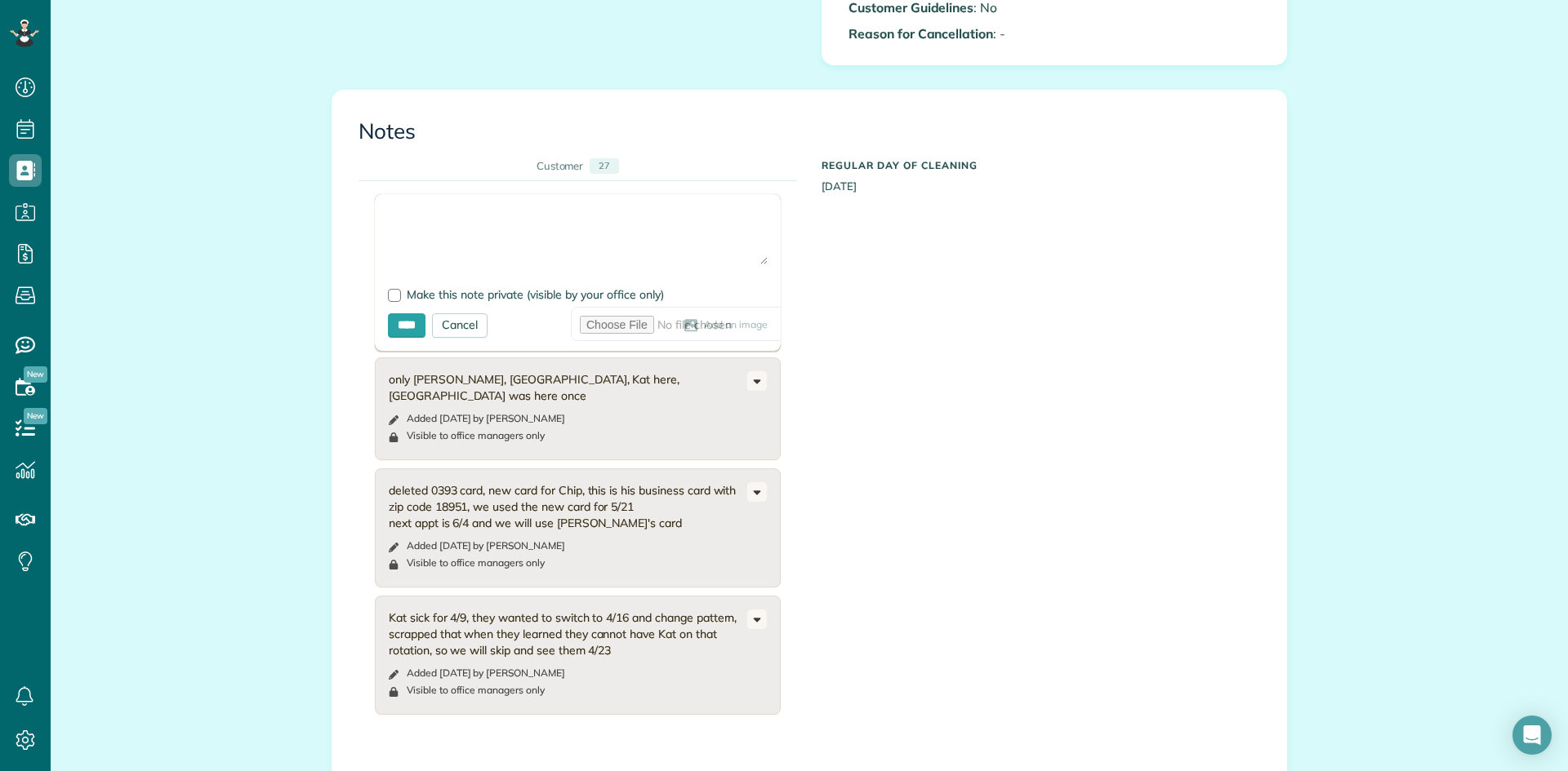
click at [413, 222] on textarea at bounding box center [577, 236] width 380 height 57
type textarea "**********"
click at [397, 294] on div at bounding box center [394, 295] width 13 height 13
click at [417, 331] on input "****" at bounding box center [406, 326] width 37 height 24
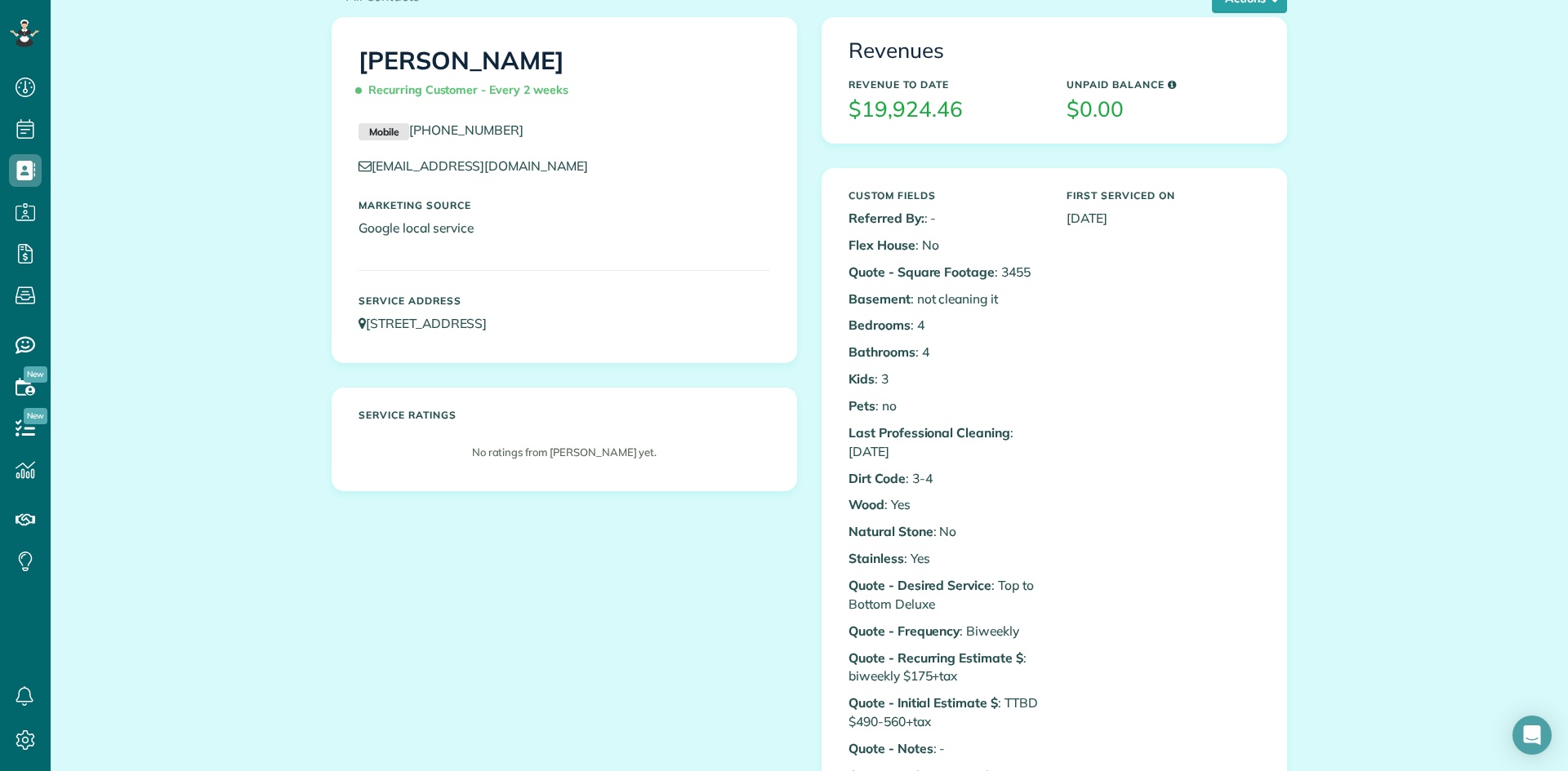
scroll to position [0, 0]
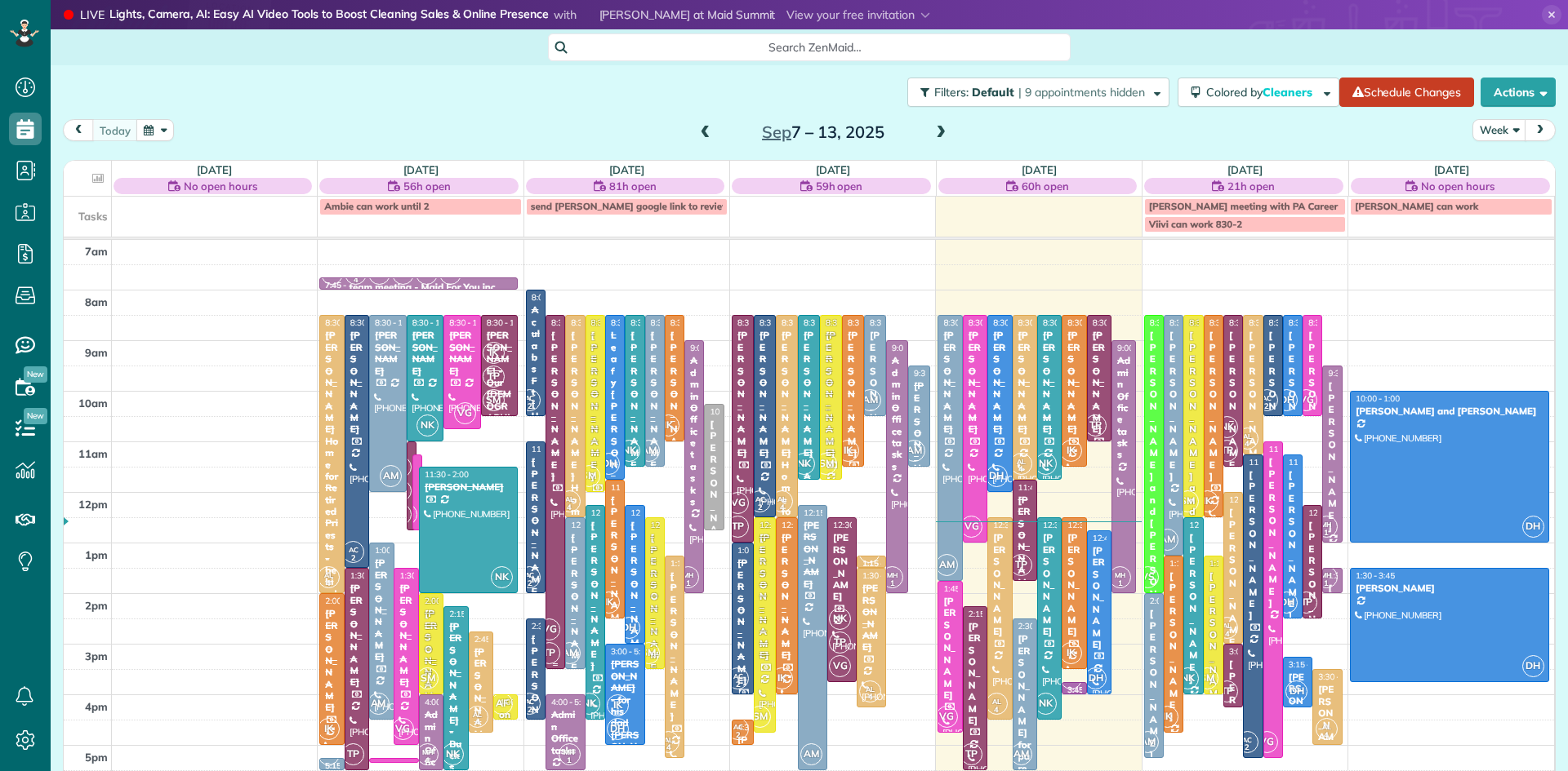
scroll to position [7, 7]
click at [938, 128] on span at bounding box center [940, 133] width 18 height 15
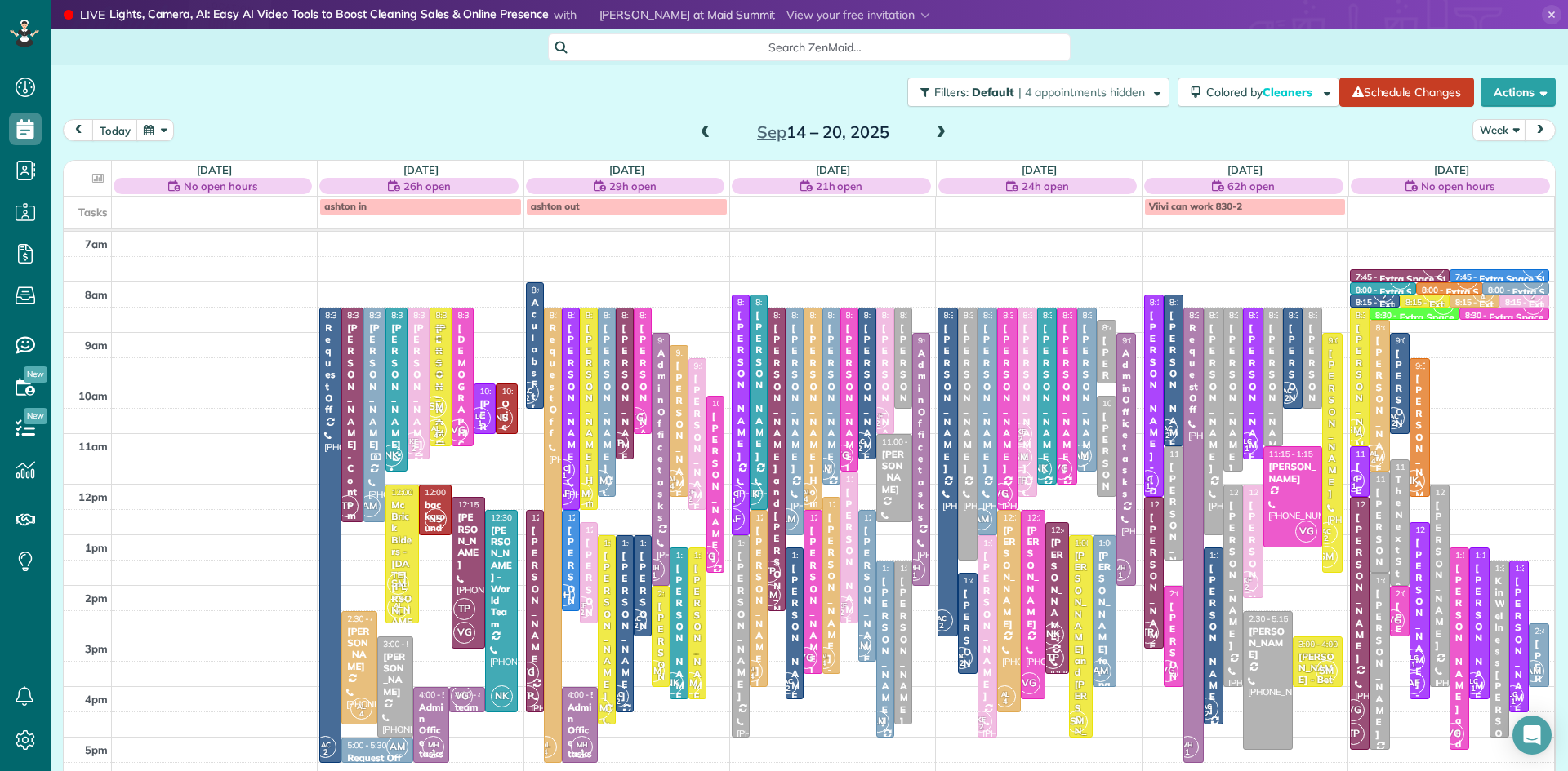
click at [421, 434] on div "KF 2" at bounding box center [413, 443] width 23 height 23
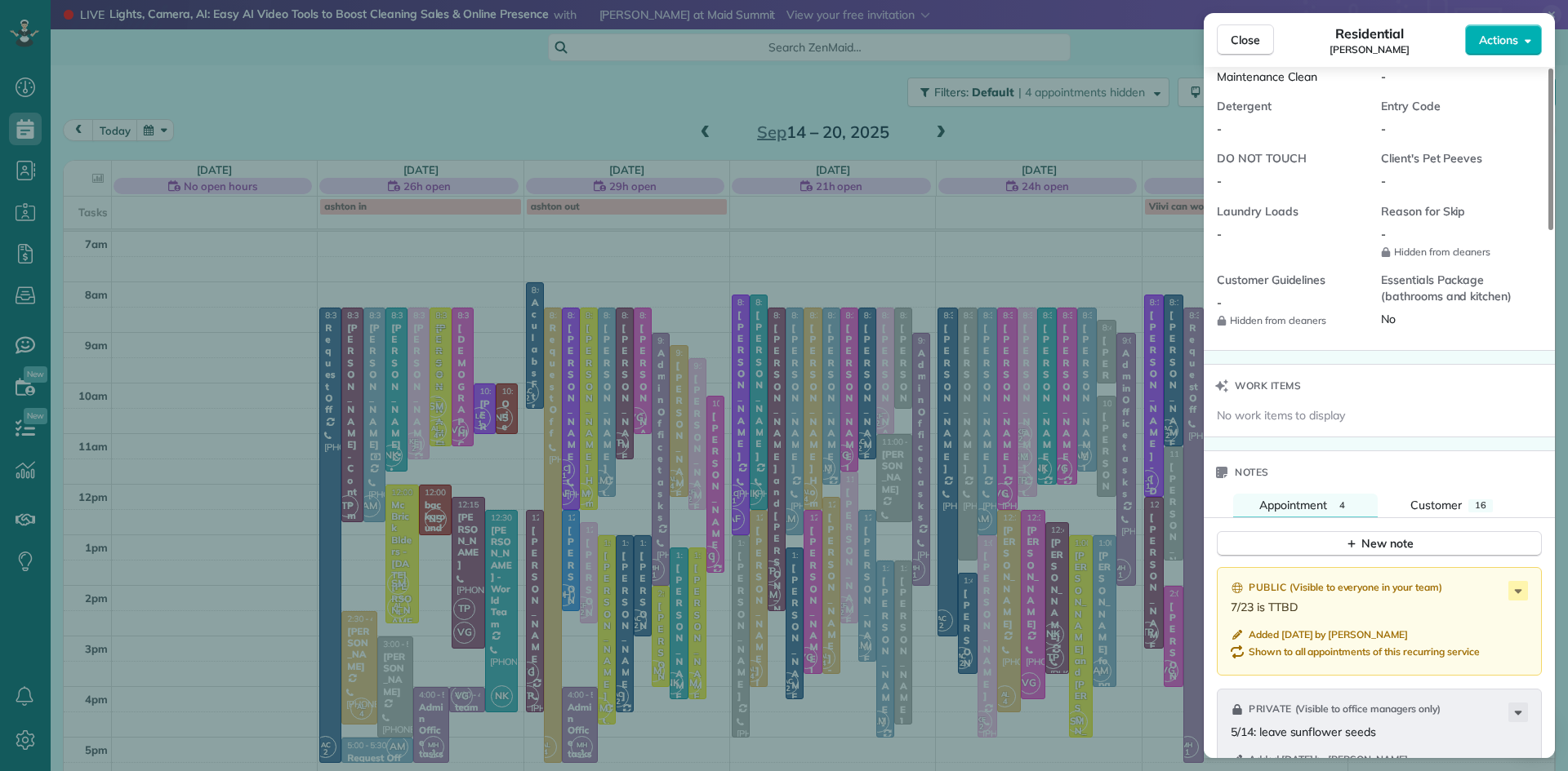
scroll to position [1476, 0]
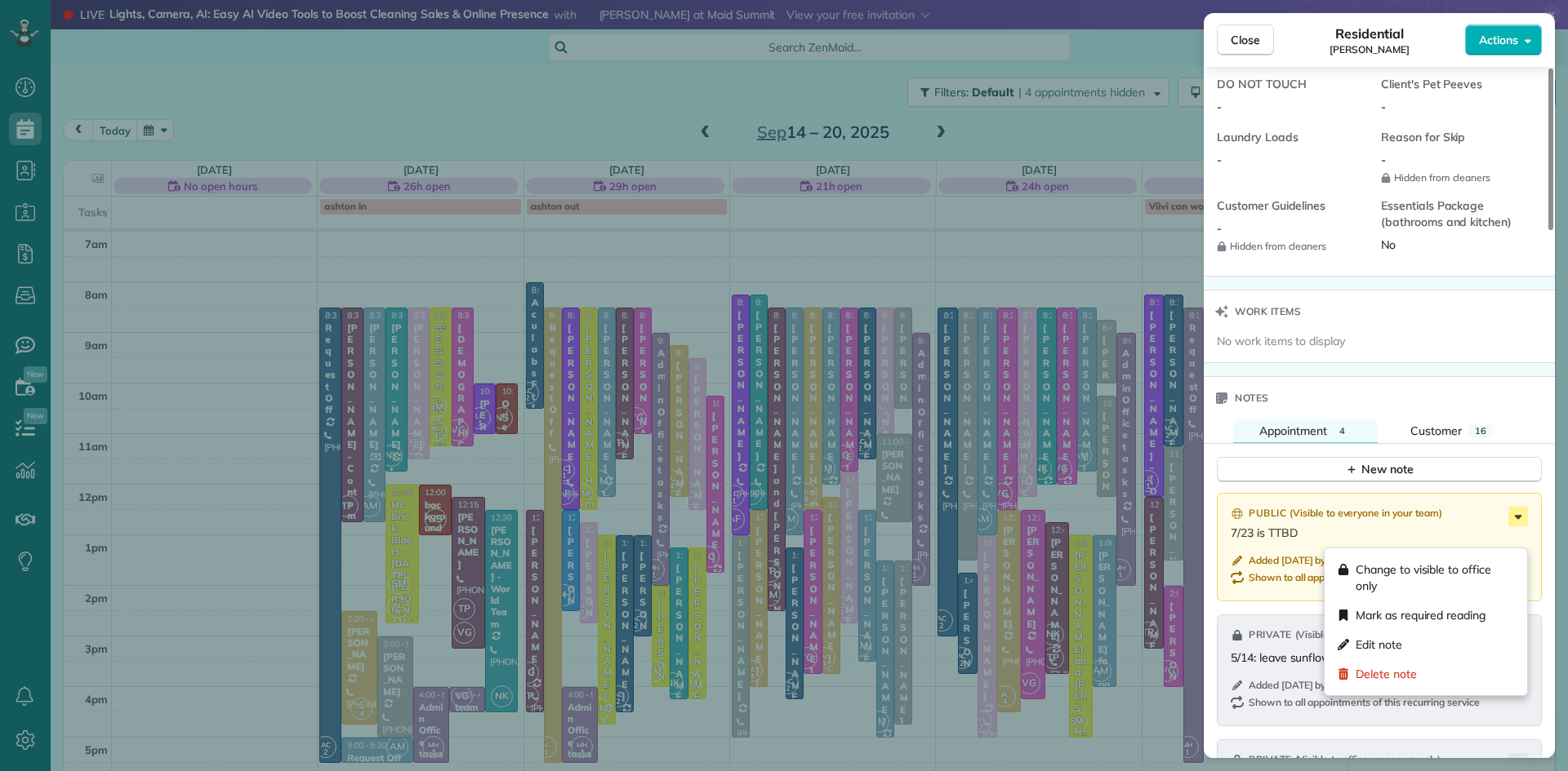
click at [1520, 527] on icon at bounding box center [1518, 516] width 20 height 20
click at [1453, 575] on span "Change to visible to office only" at bounding box center [1435, 578] width 158 height 33
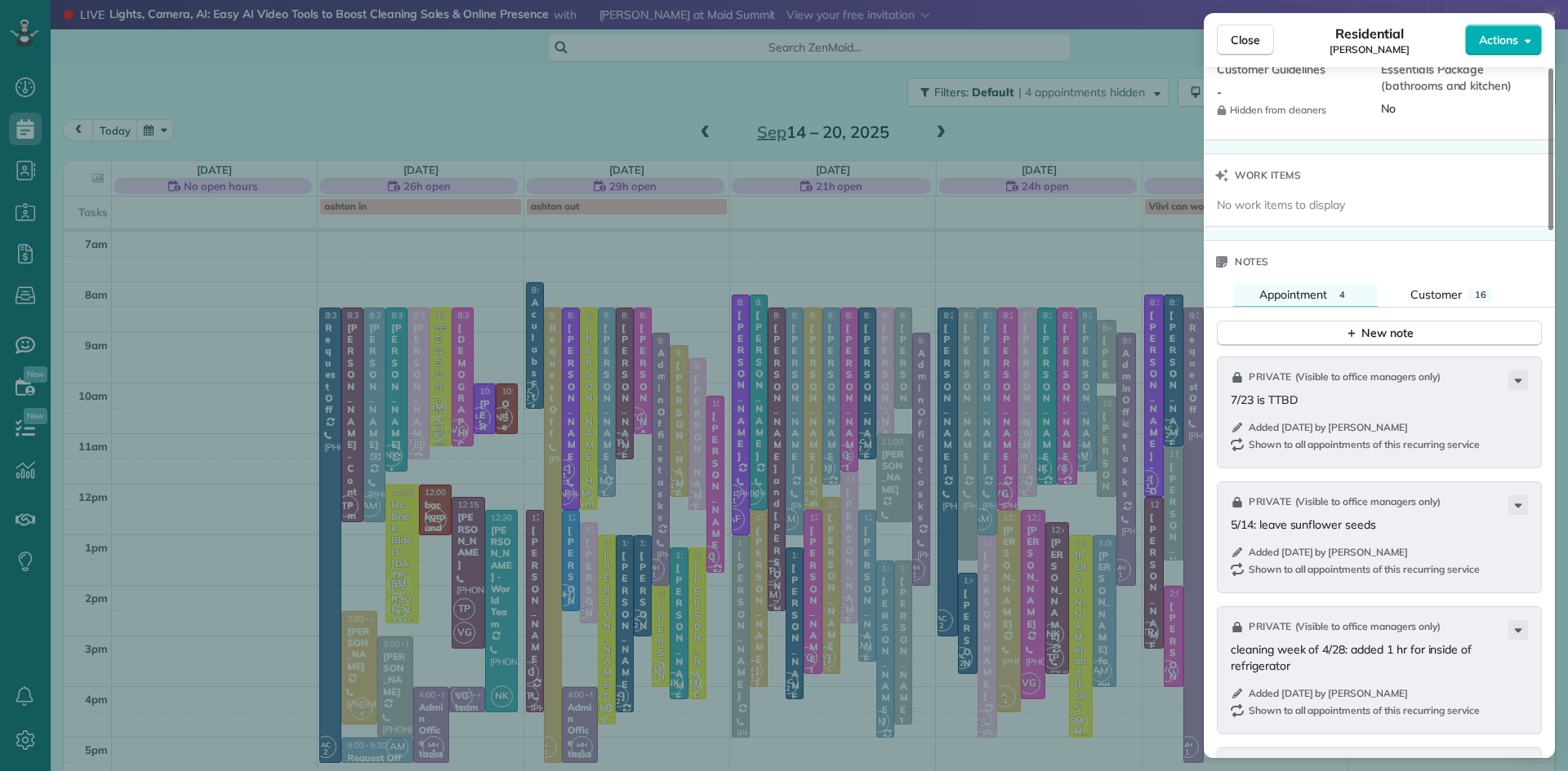
scroll to position [1594, 0]
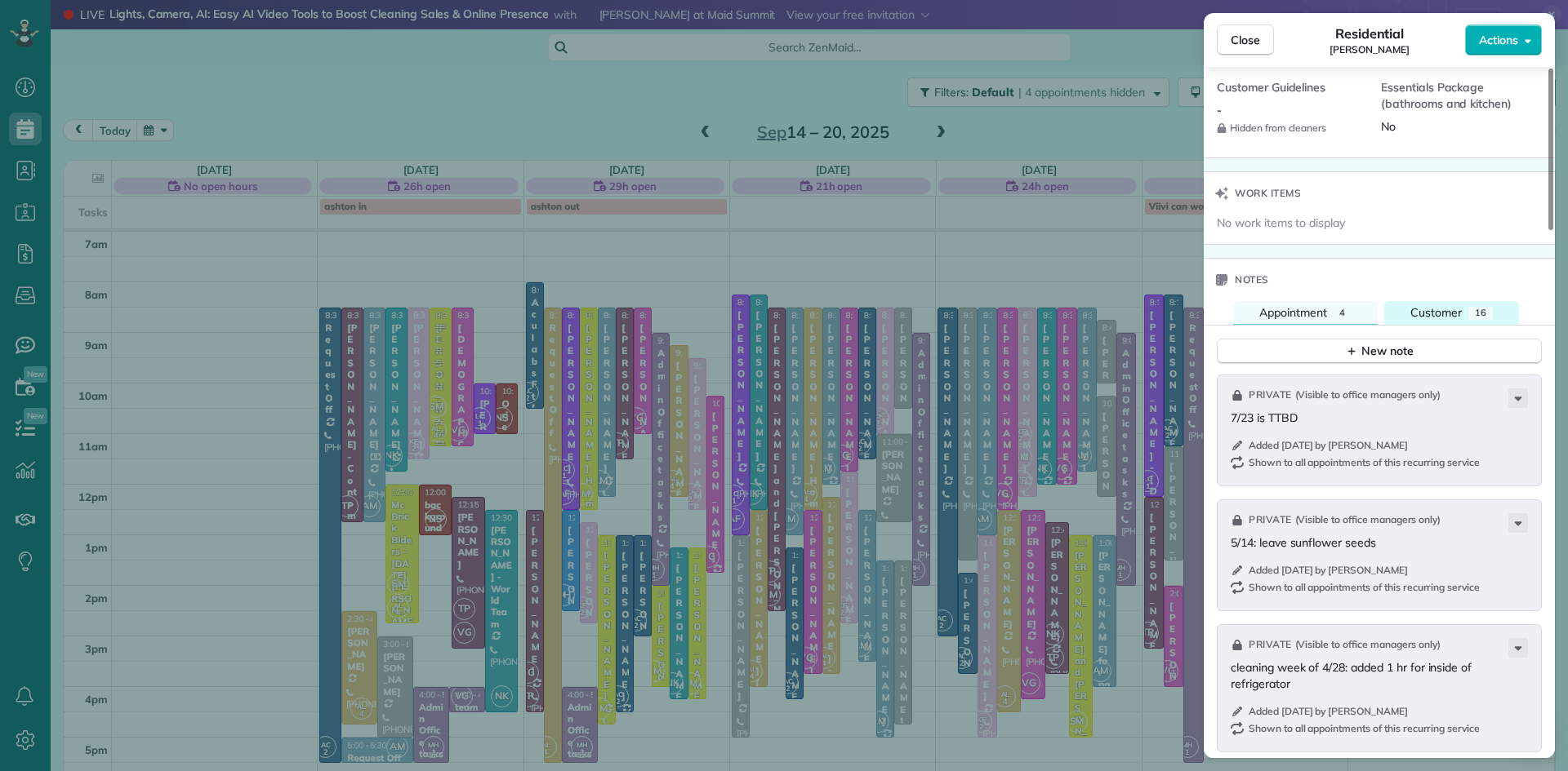
click at [1445, 325] on button "Customer 16" at bounding box center [1451, 313] width 135 height 23
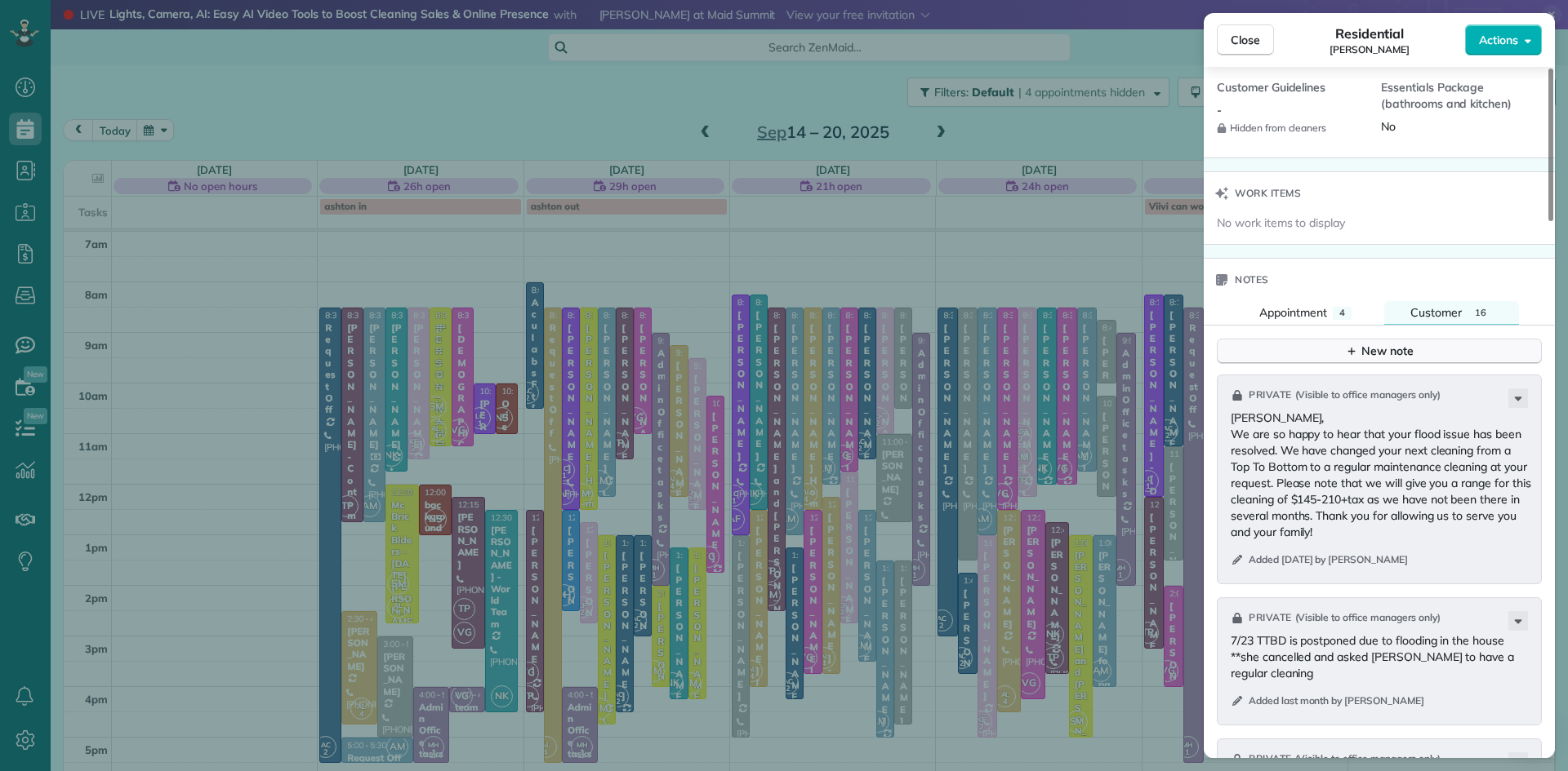
click at [1398, 360] on div "New note" at bounding box center [1379, 351] width 69 height 17
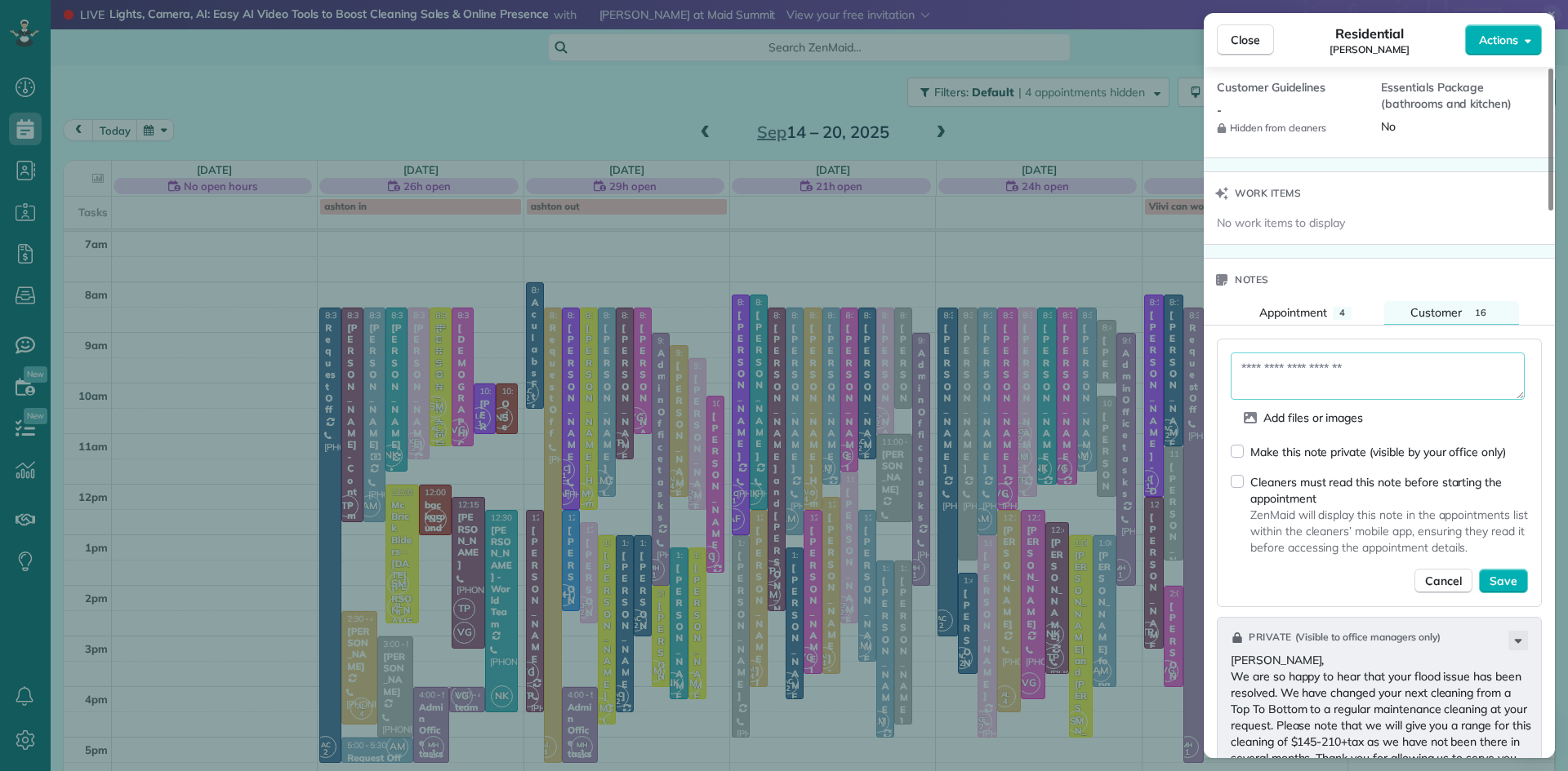
click at [1324, 398] on textarea at bounding box center [1378, 376] width 294 height 47
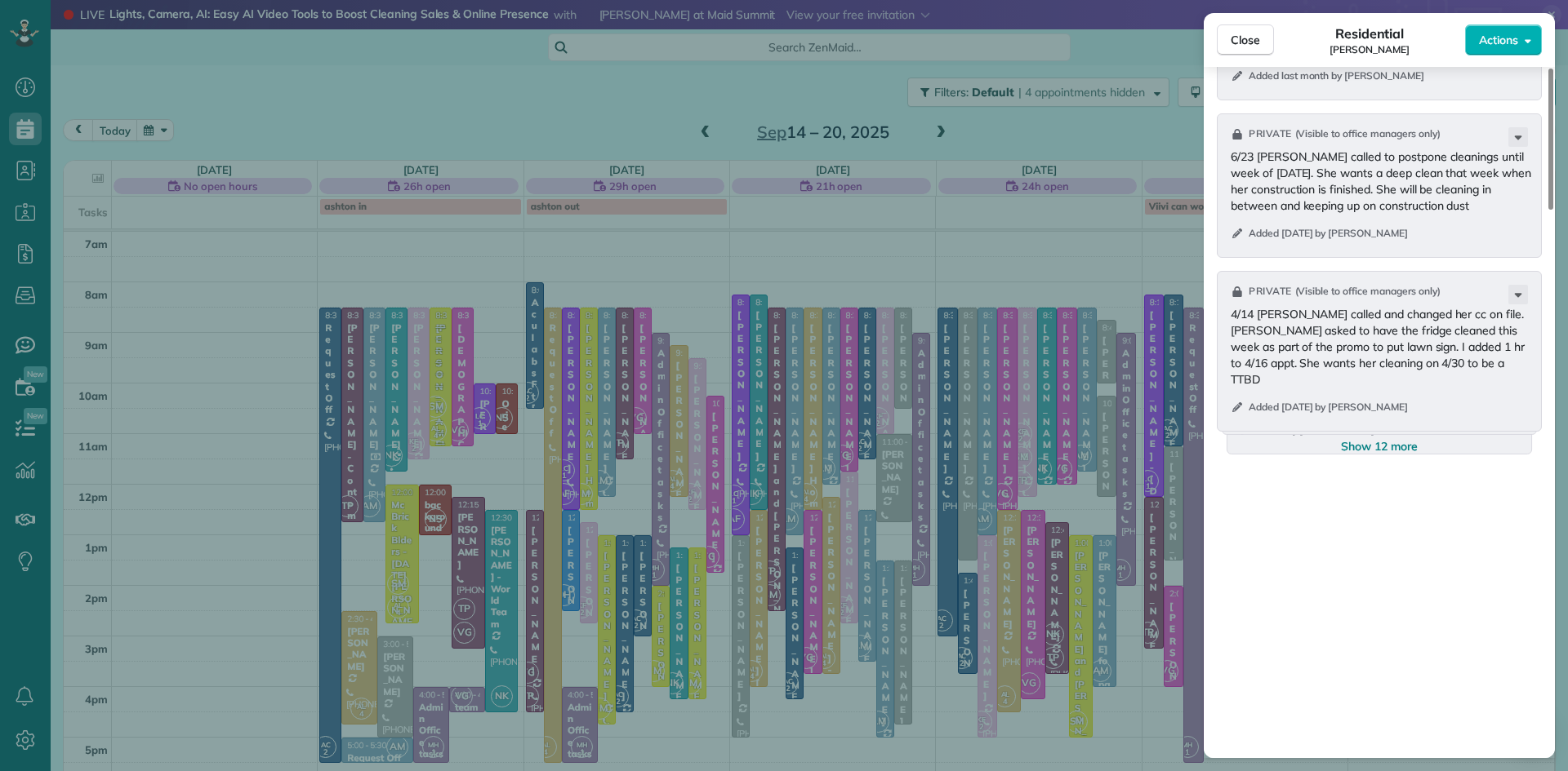
scroll to position [2674, 0]
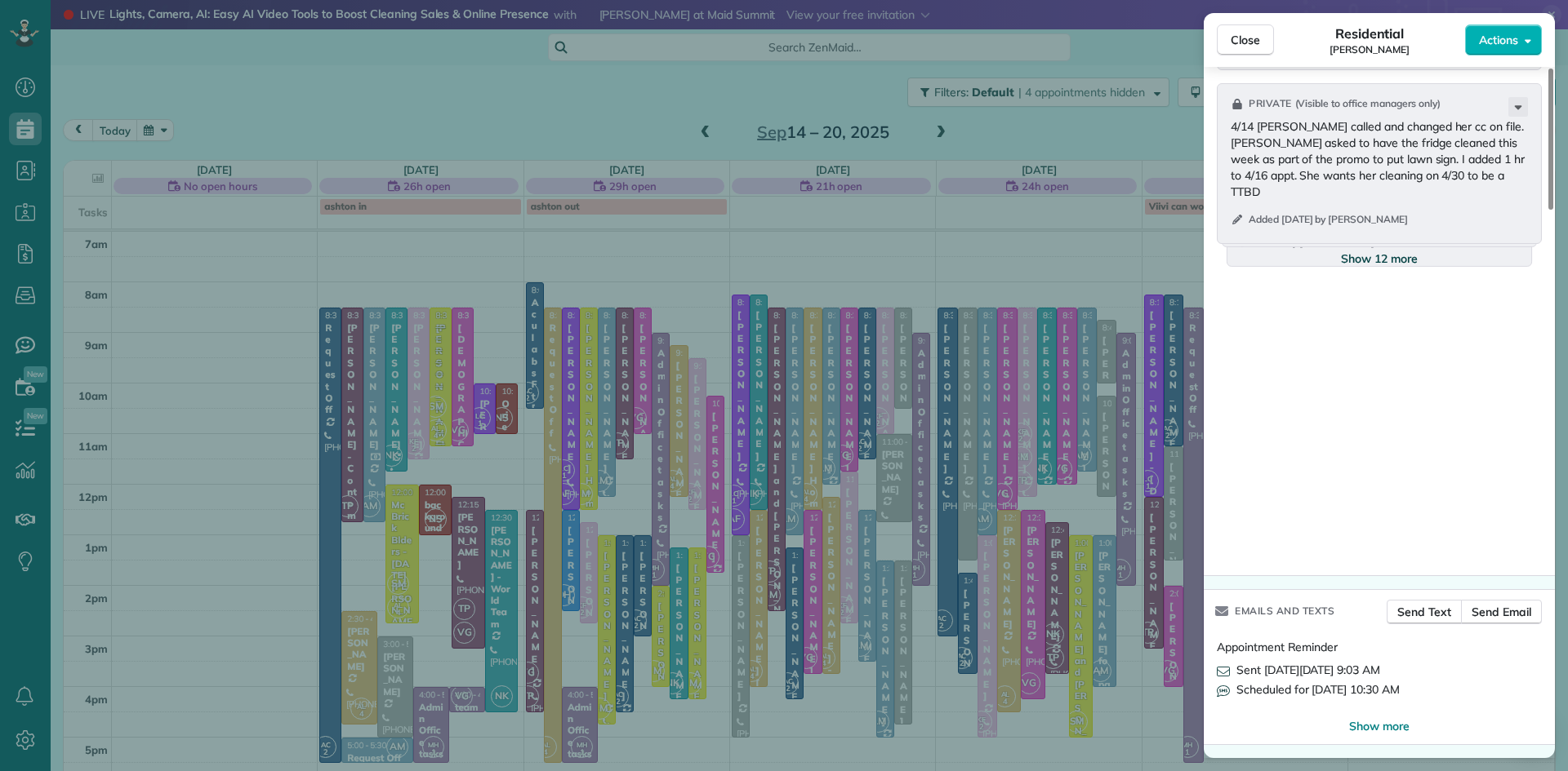
click at [1379, 256] on span "Show 12 more" at bounding box center [1379, 258] width 77 height 17
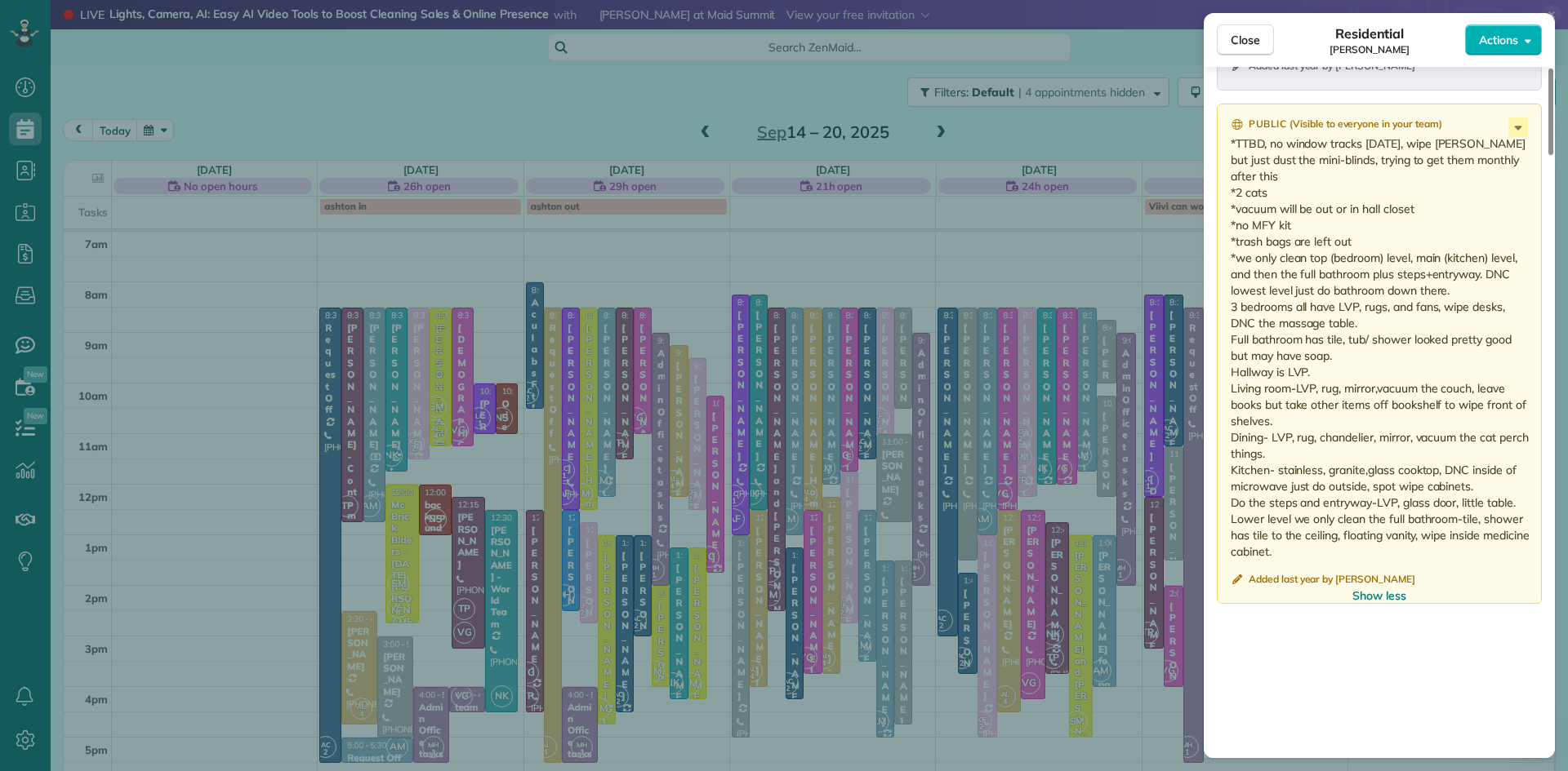
scroll to position [4356, 0]
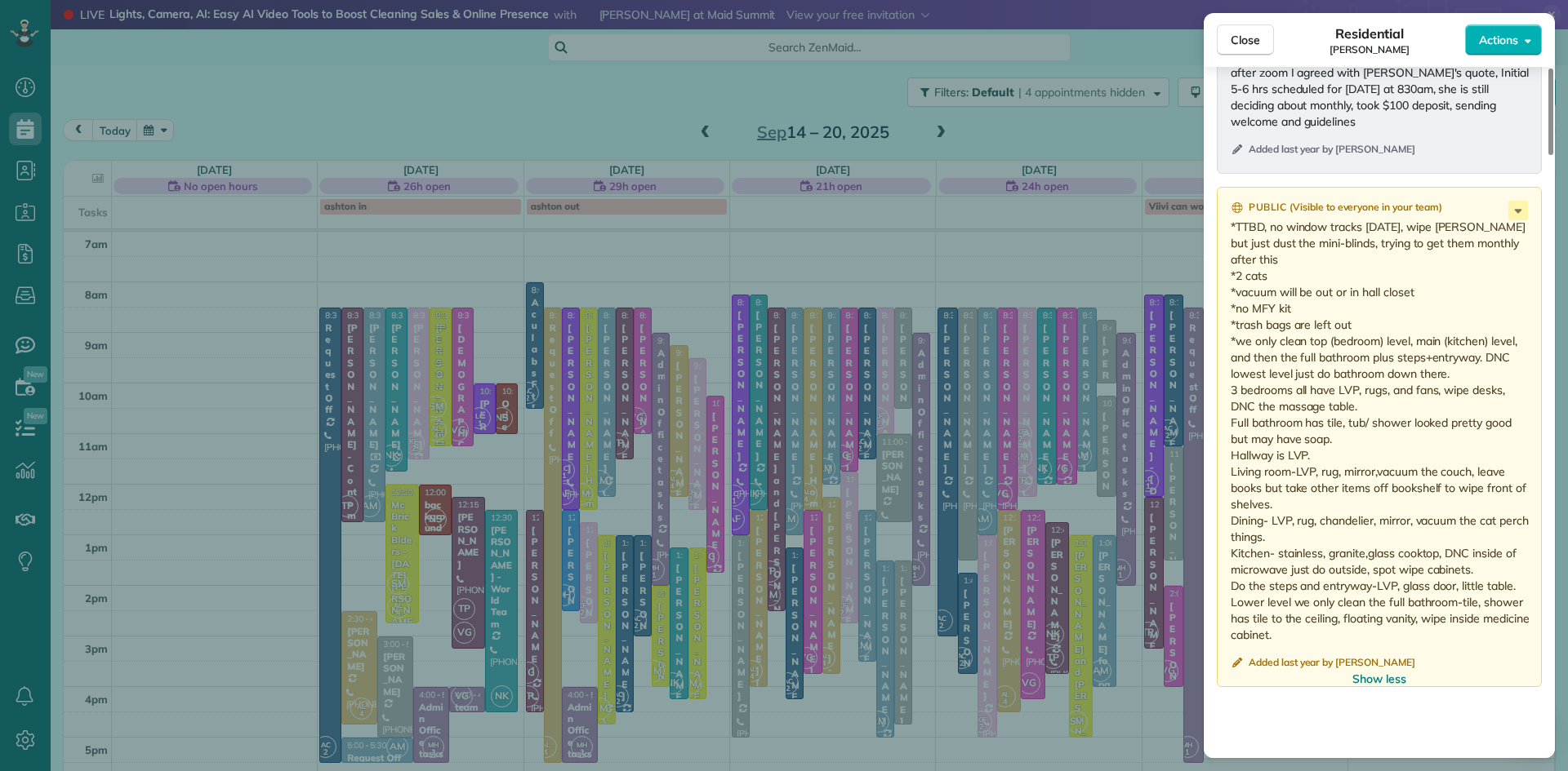
drag, startPoint x: 1340, startPoint y: 626, endPoint x: 1220, endPoint y: 263, distance: 382.3
click at [1220, 263] on div "Public ( Visible to everyone in your team ) Added last year by [PERSON_NAME]" at bounding box center [1379, 437] width 325 height 501
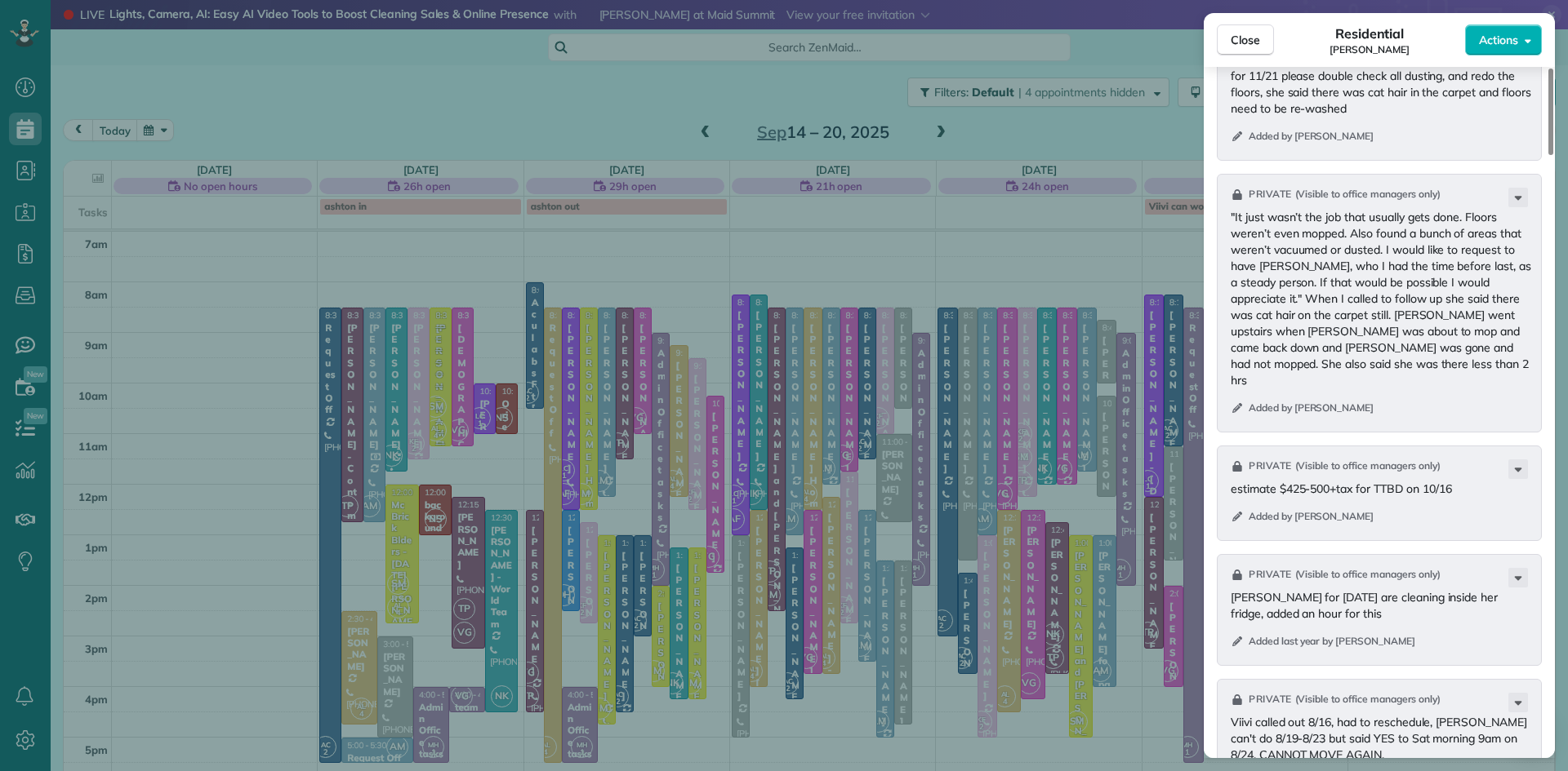
scroll to position [1675, 0]
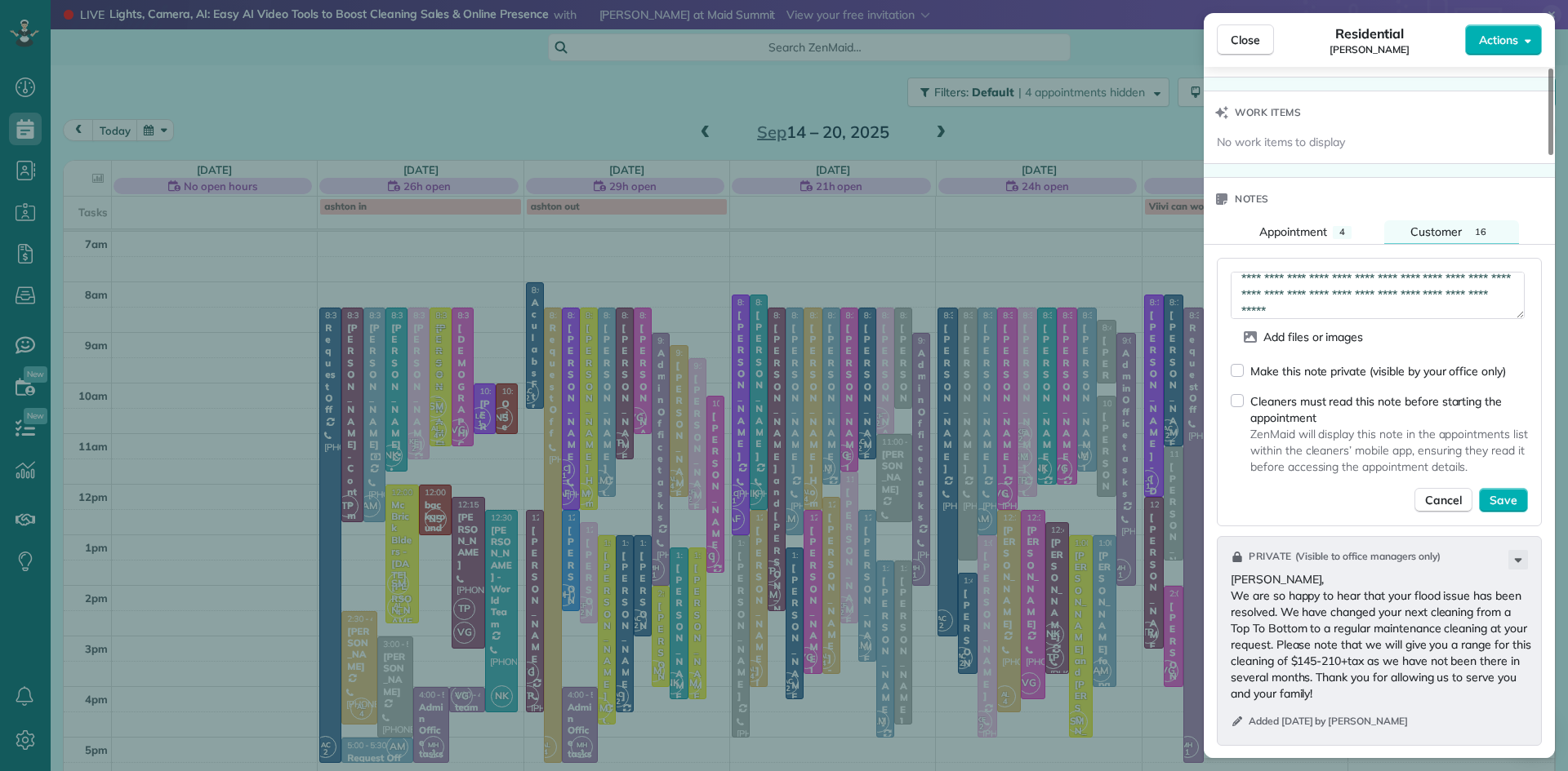
click at [1386, 319] on textarea "**********" at bounding box center [1378, 296] width 294 height 47
type textarea "**********"
click at [1507, 508] on span "Save" at bounding box center [1504, 500] width 28 height 17
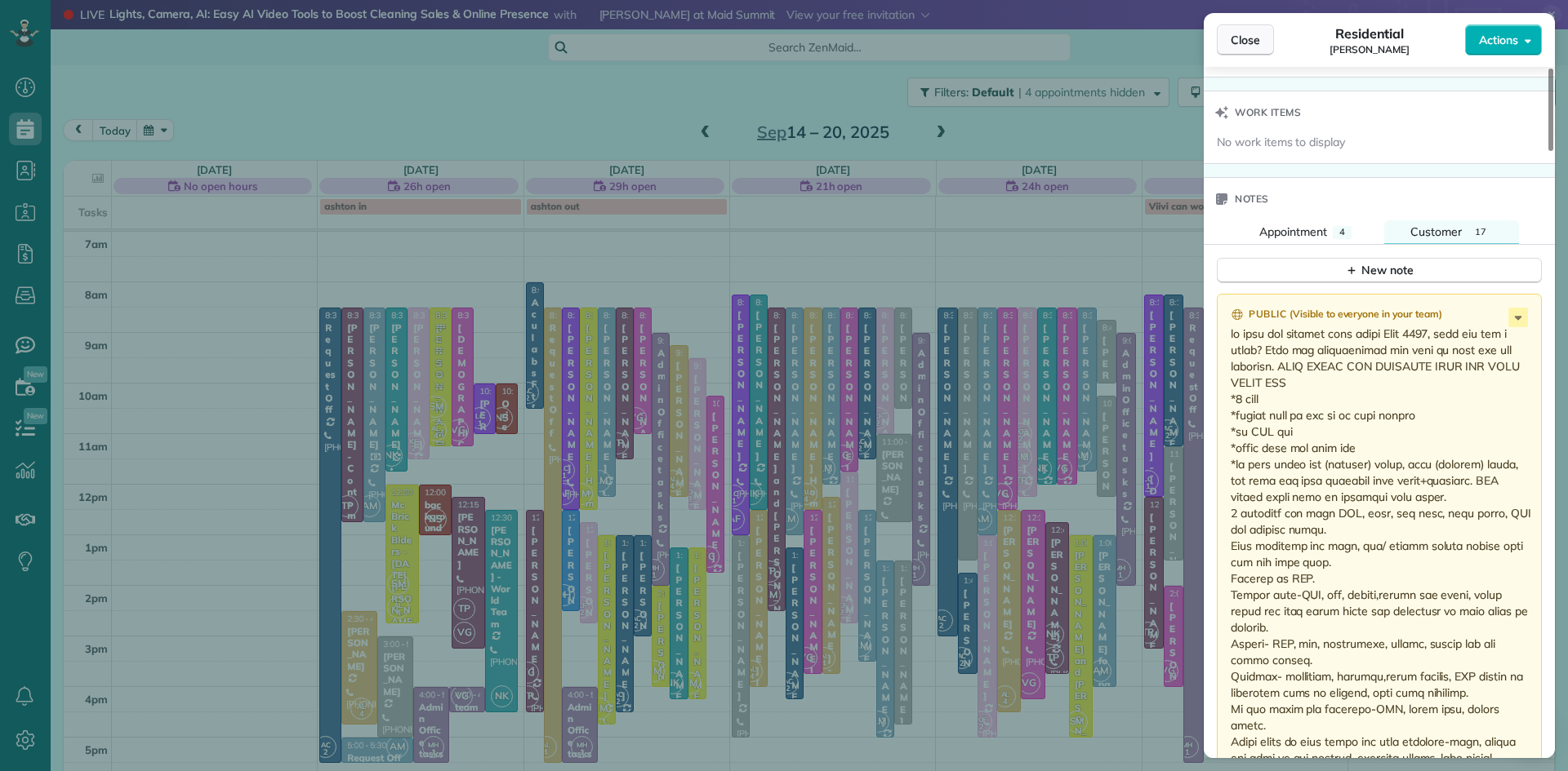
click at [1224, 41] on button "Close" at bounding box center [1245, 40] width 57 height 31
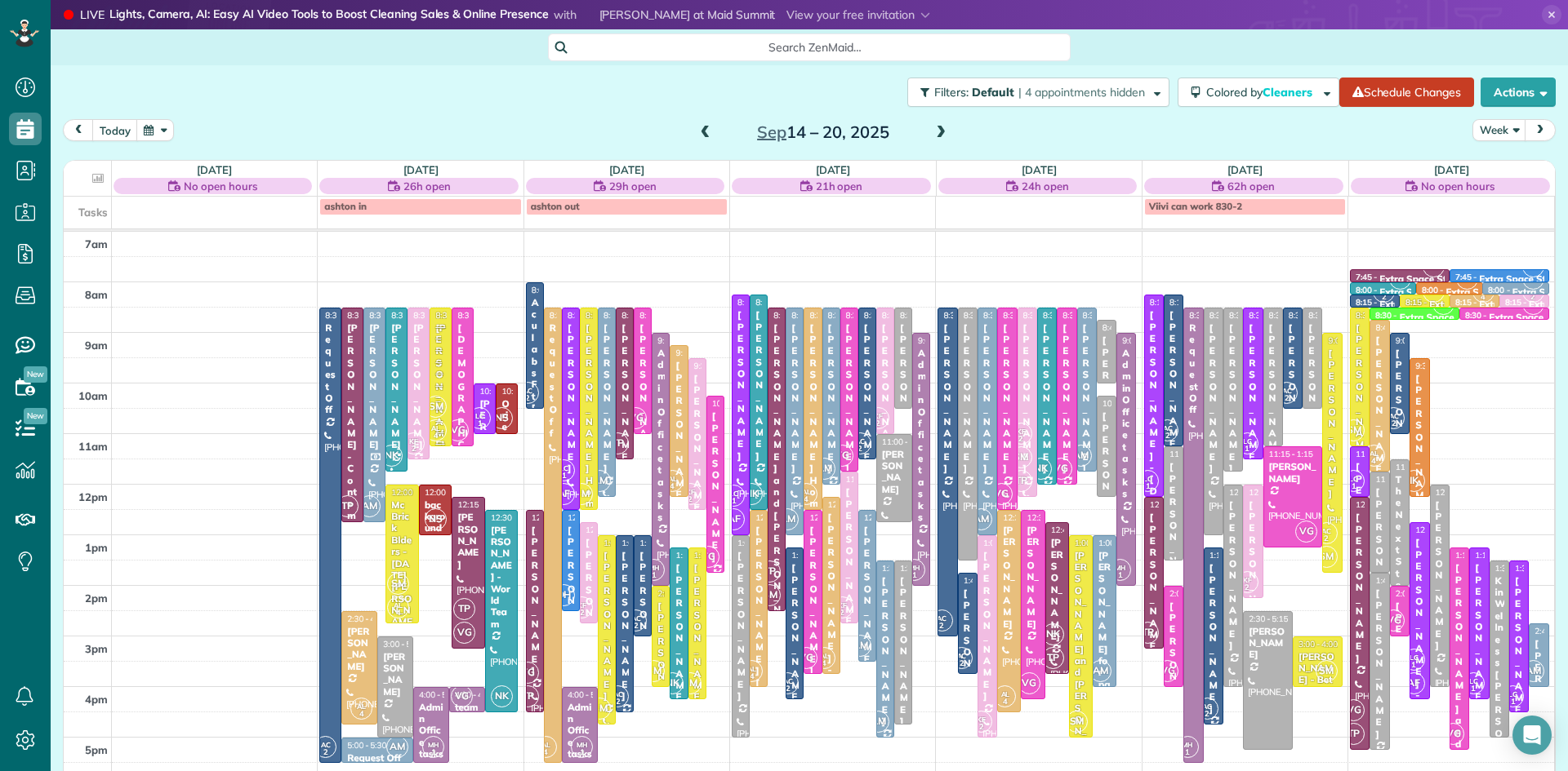
click at [699, 449] on div "[PERSON_NAME]" at bounding box center [697, 449] width 8 height 153
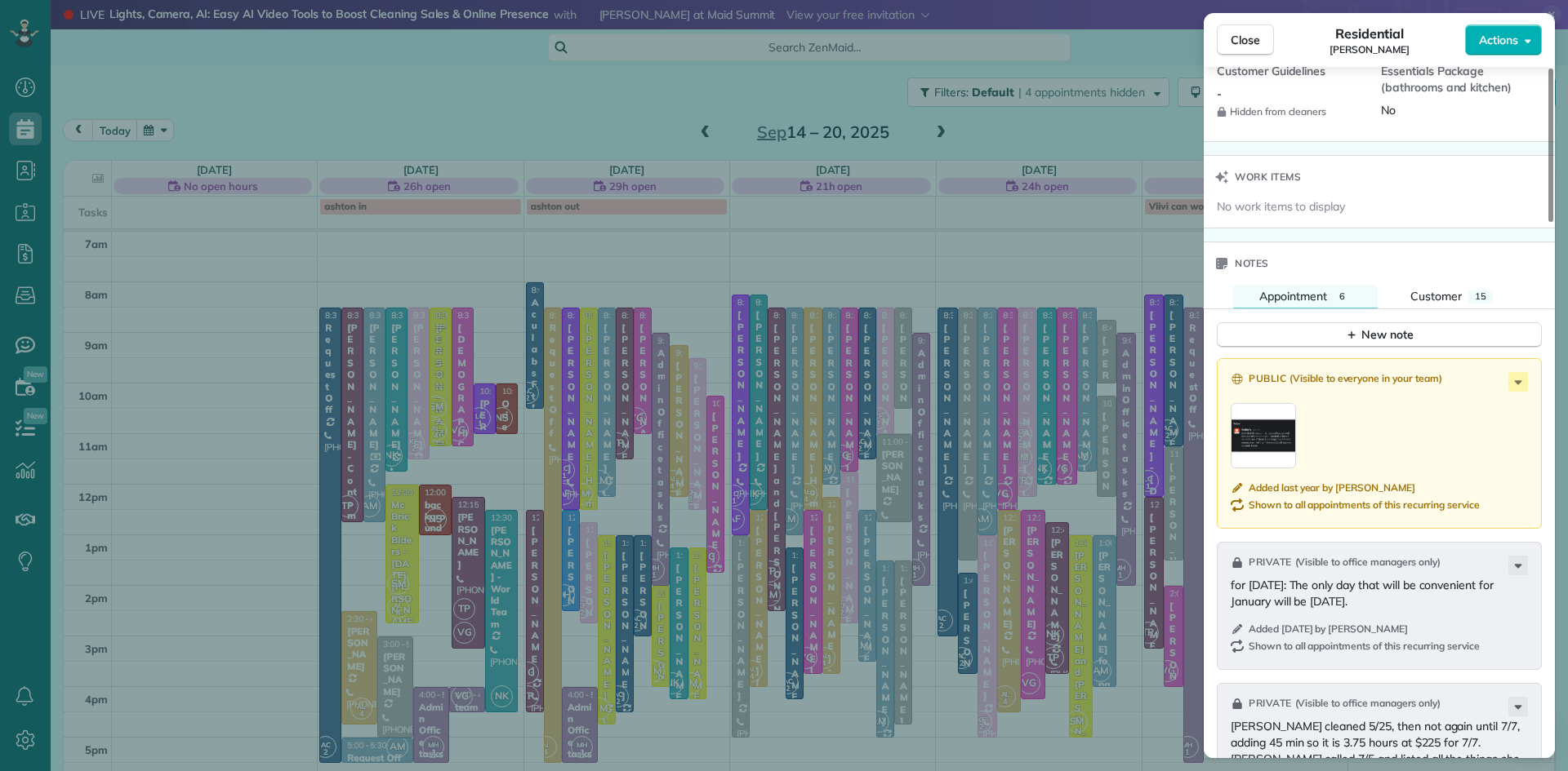
scroll to position [1688, 0]
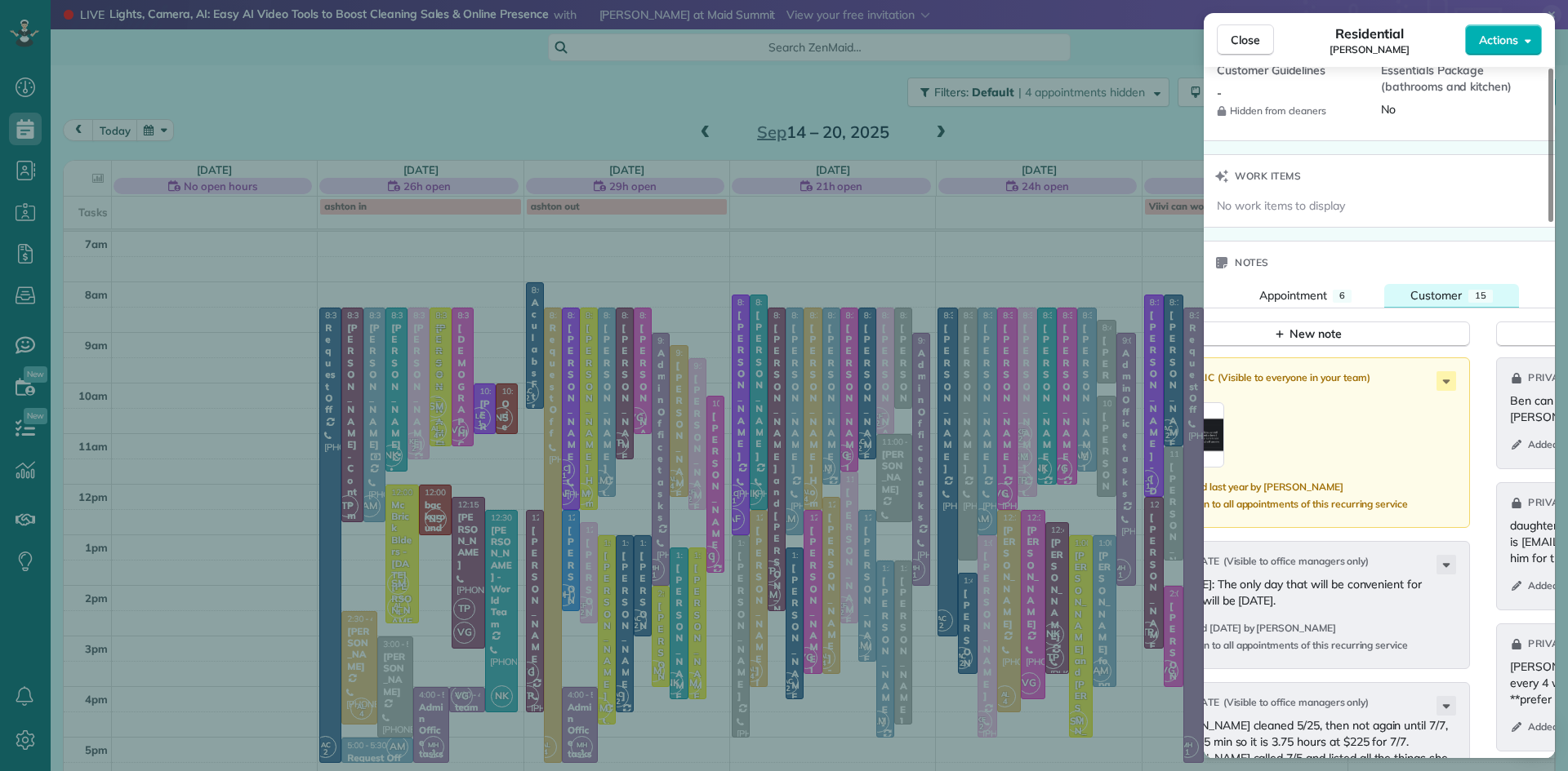
click at [1453, 302] on span "Customer" at bounding box center [1436, 295] width 51 height 15
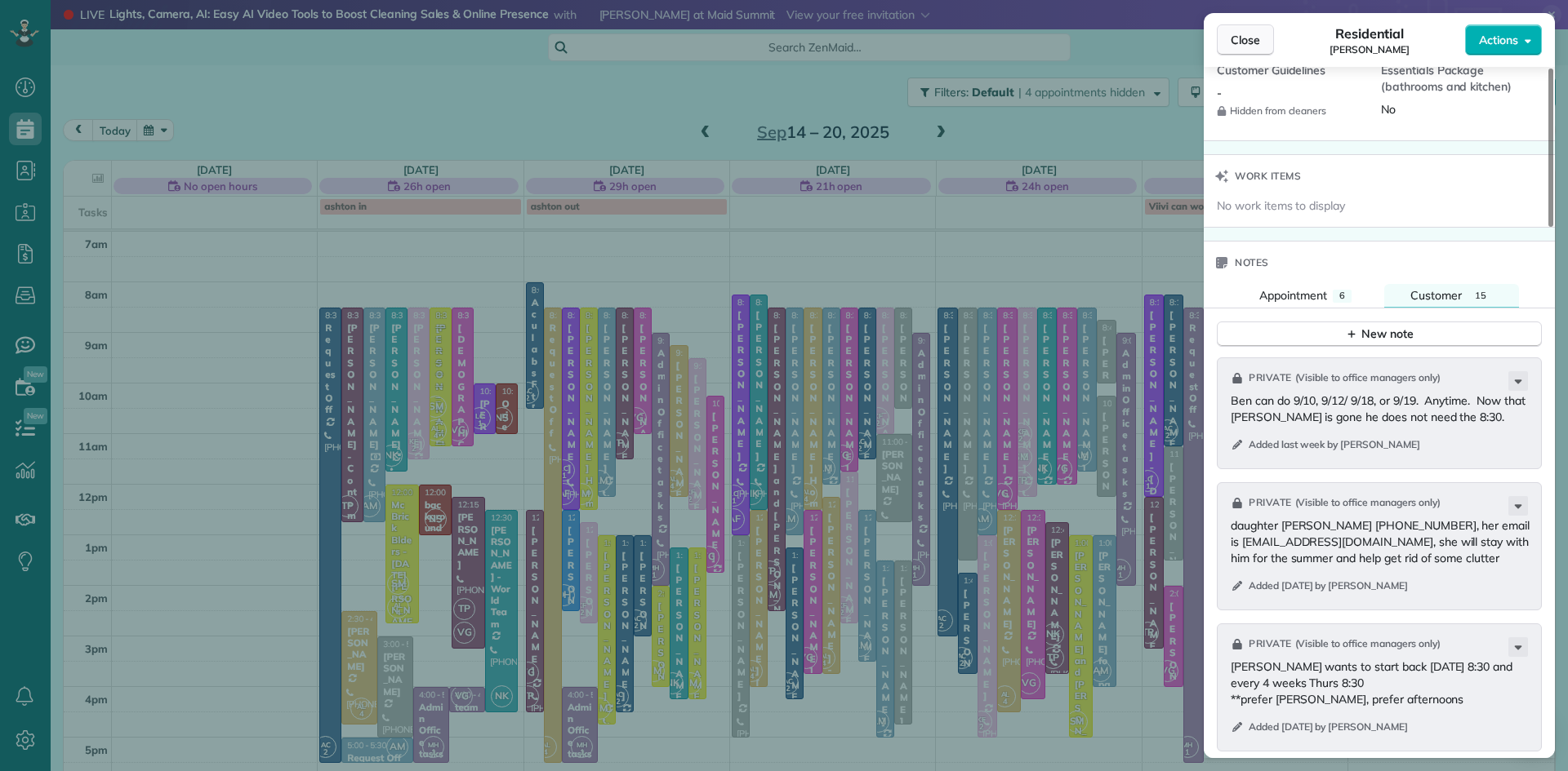
click at [1242, 36] on span "Close" at bounding box center [1245, 40] width 30 height 17
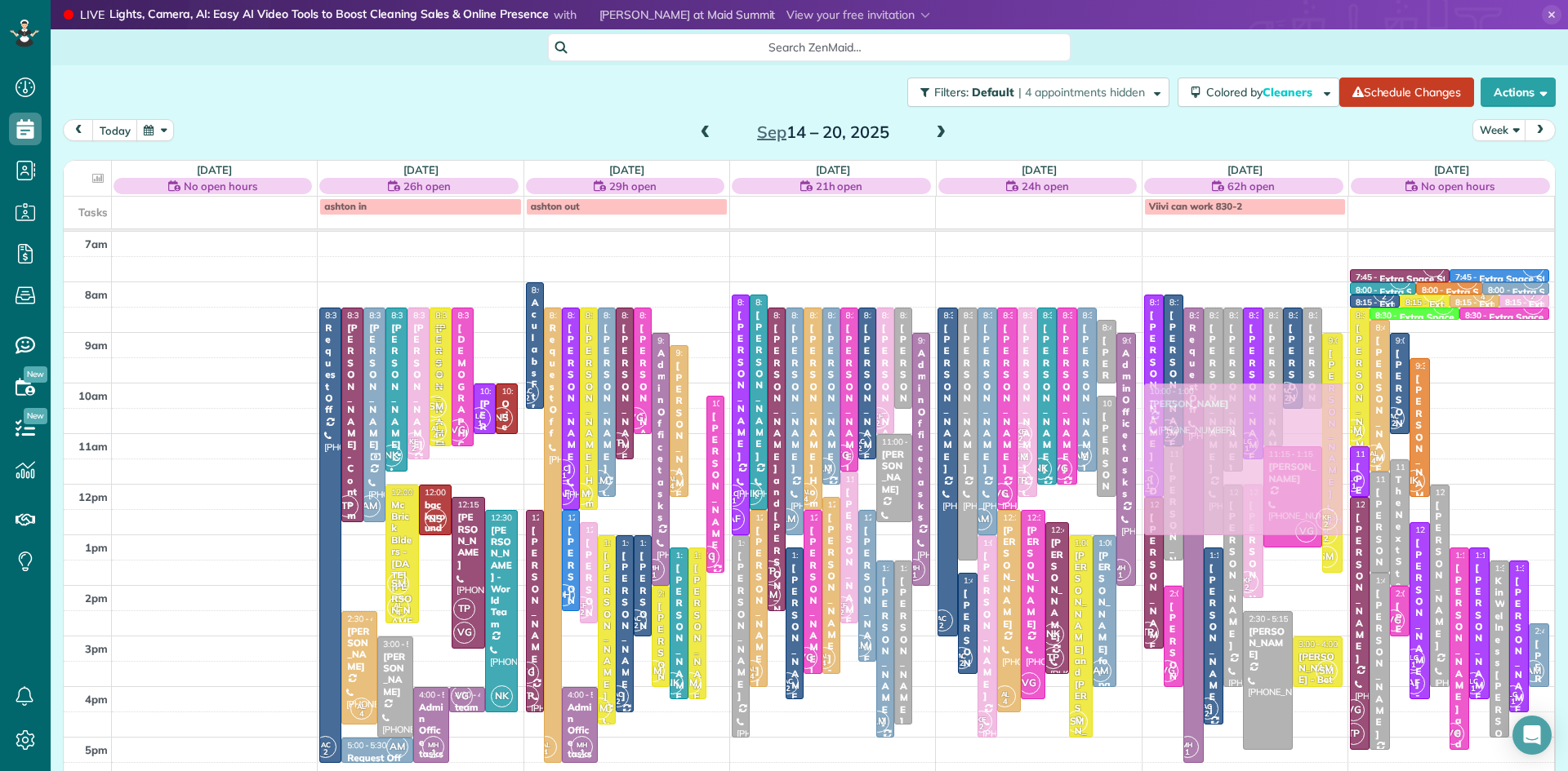
drag, startPoint x: 694, startPoint y: 451, endPoint x: 1144, endPoint y: 472, distance: 450.5
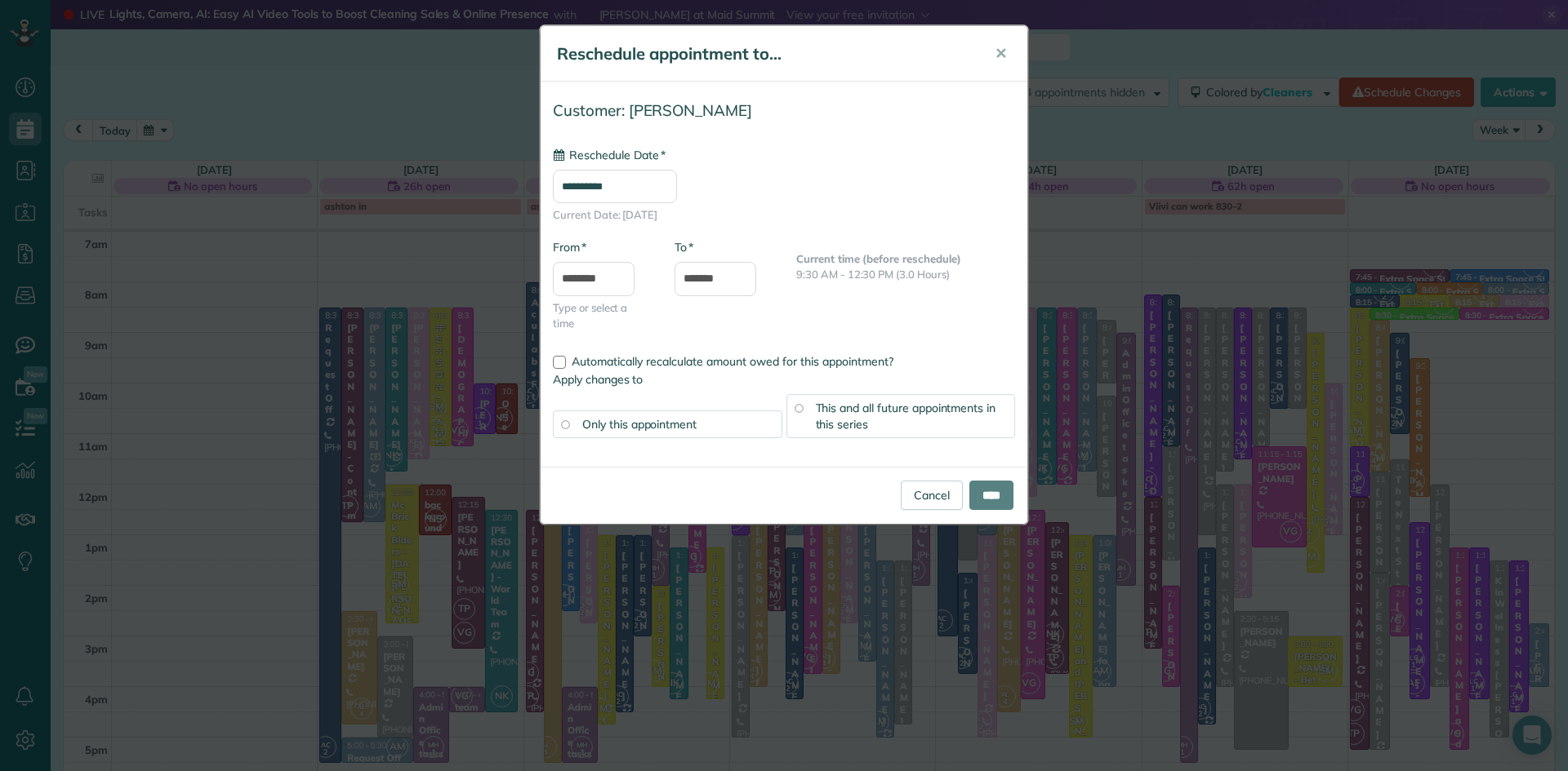
type input "**********"
click at [999, 505] on input "****" at bounding box center [991, 495] width 44 height 30
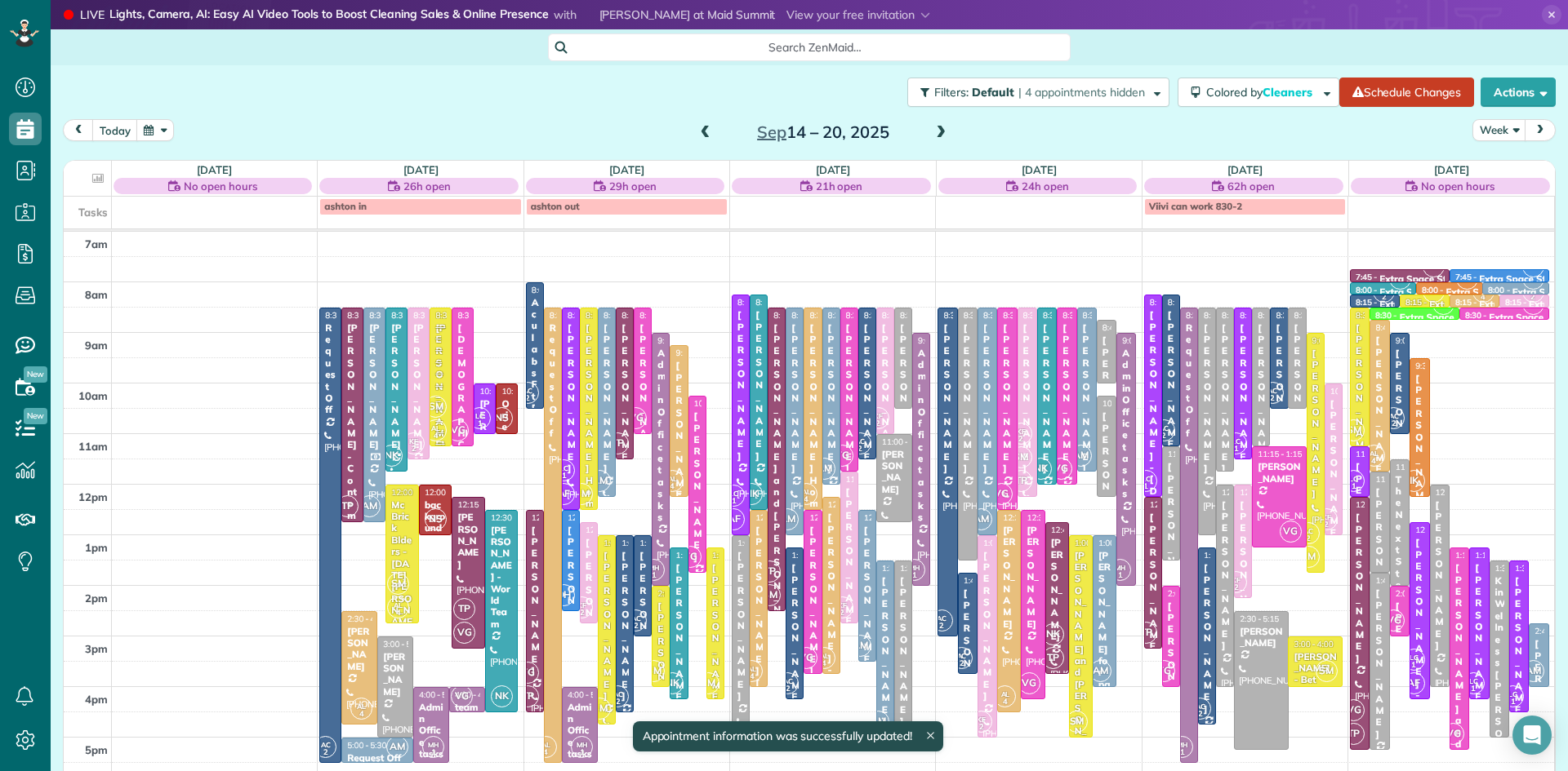
click at [680, 455] on div "[PERSON_NAME]" at bounding box center [678, 436] width 8 height 153
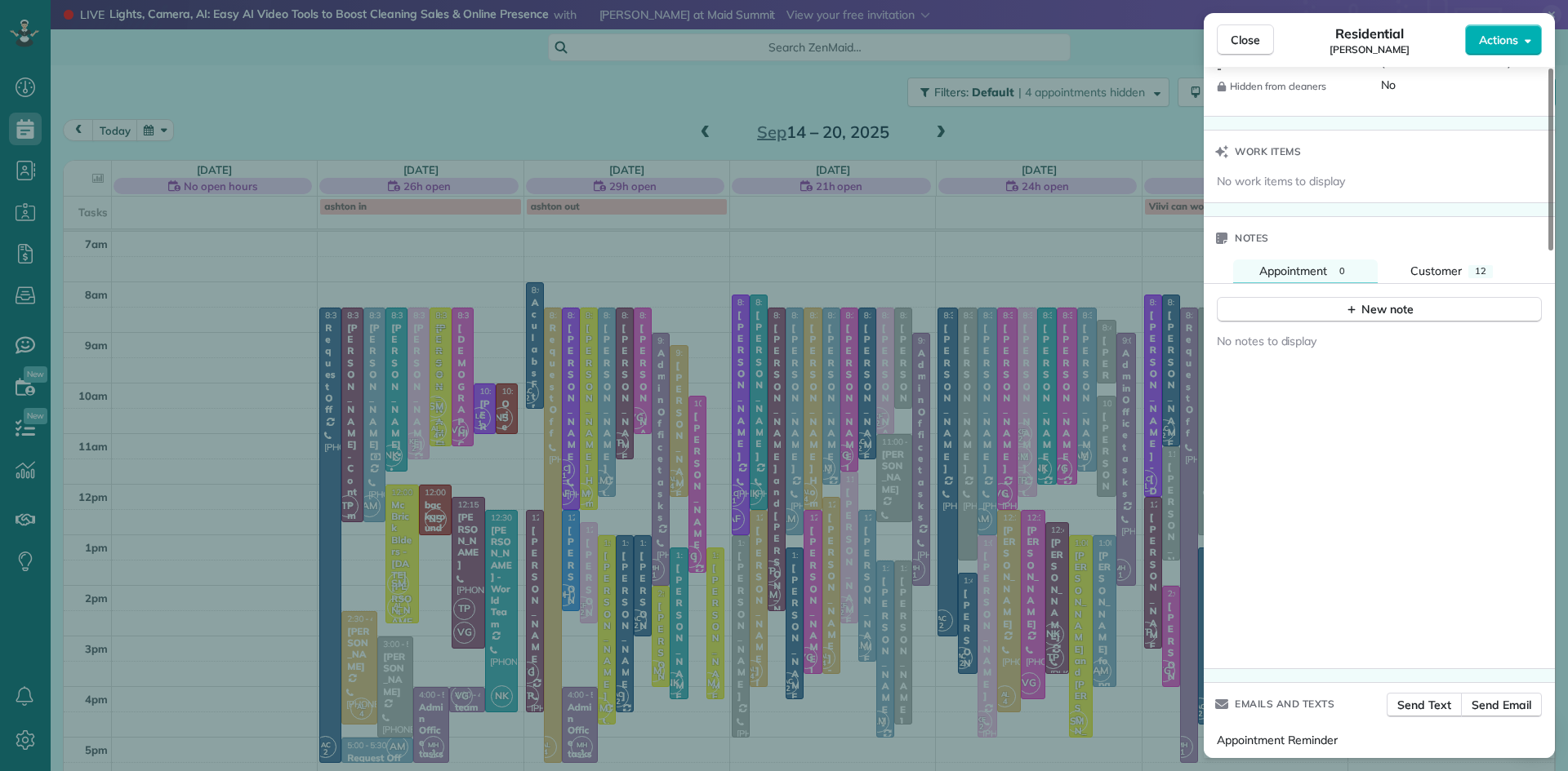
scroll to position [1680, 0]
click at [1428, 276] on div "Customer" at bounding box center [1436, 269] width 51 height 17
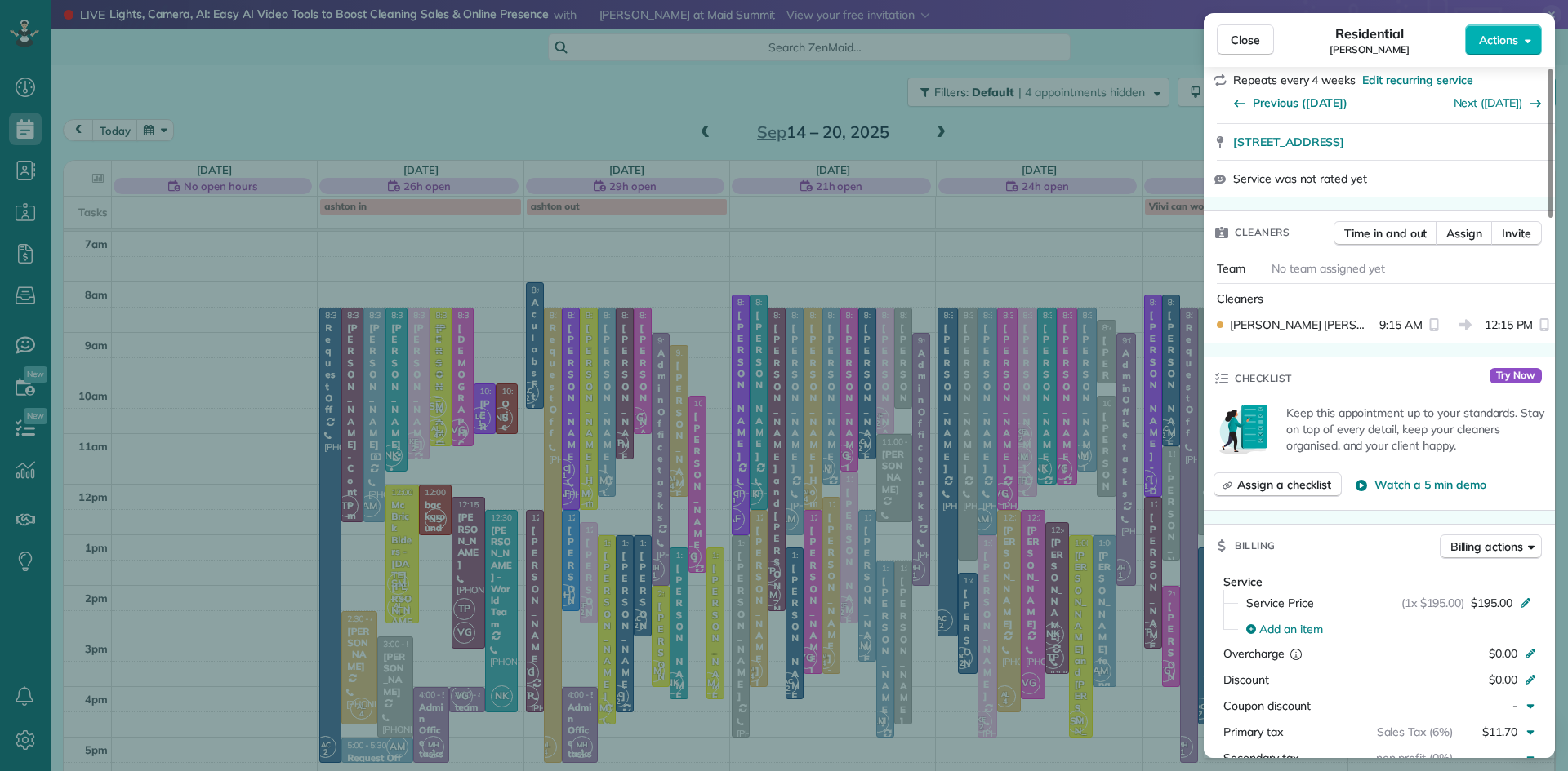
scroll to position [369, 0]
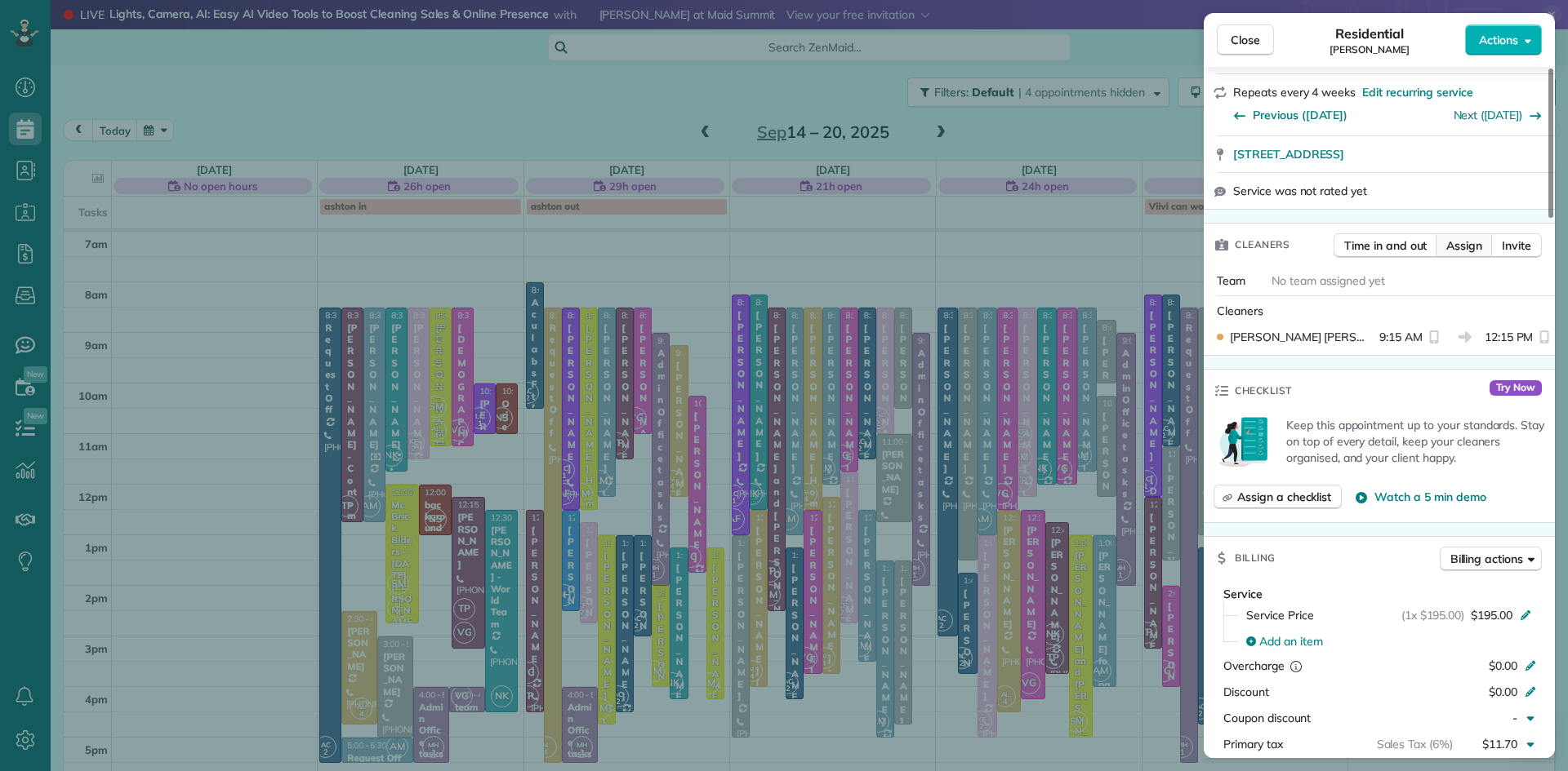
click at [1465, 254] on span "Assign" at bounding box center [1464, 245] width 36 height 17
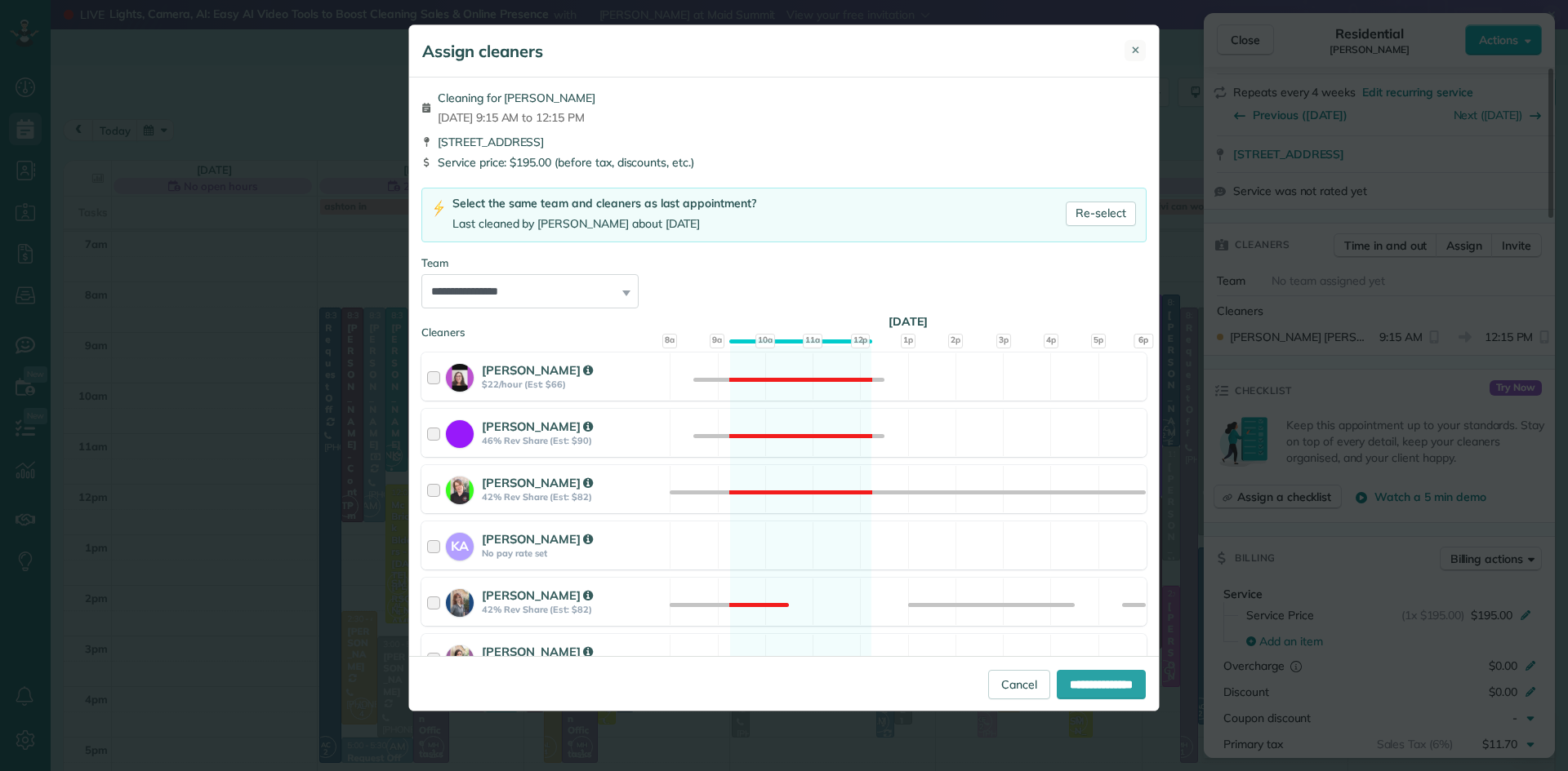
click at [1137, 52] on span "✕" at bounding box center [1136, 50] width 9 height 16
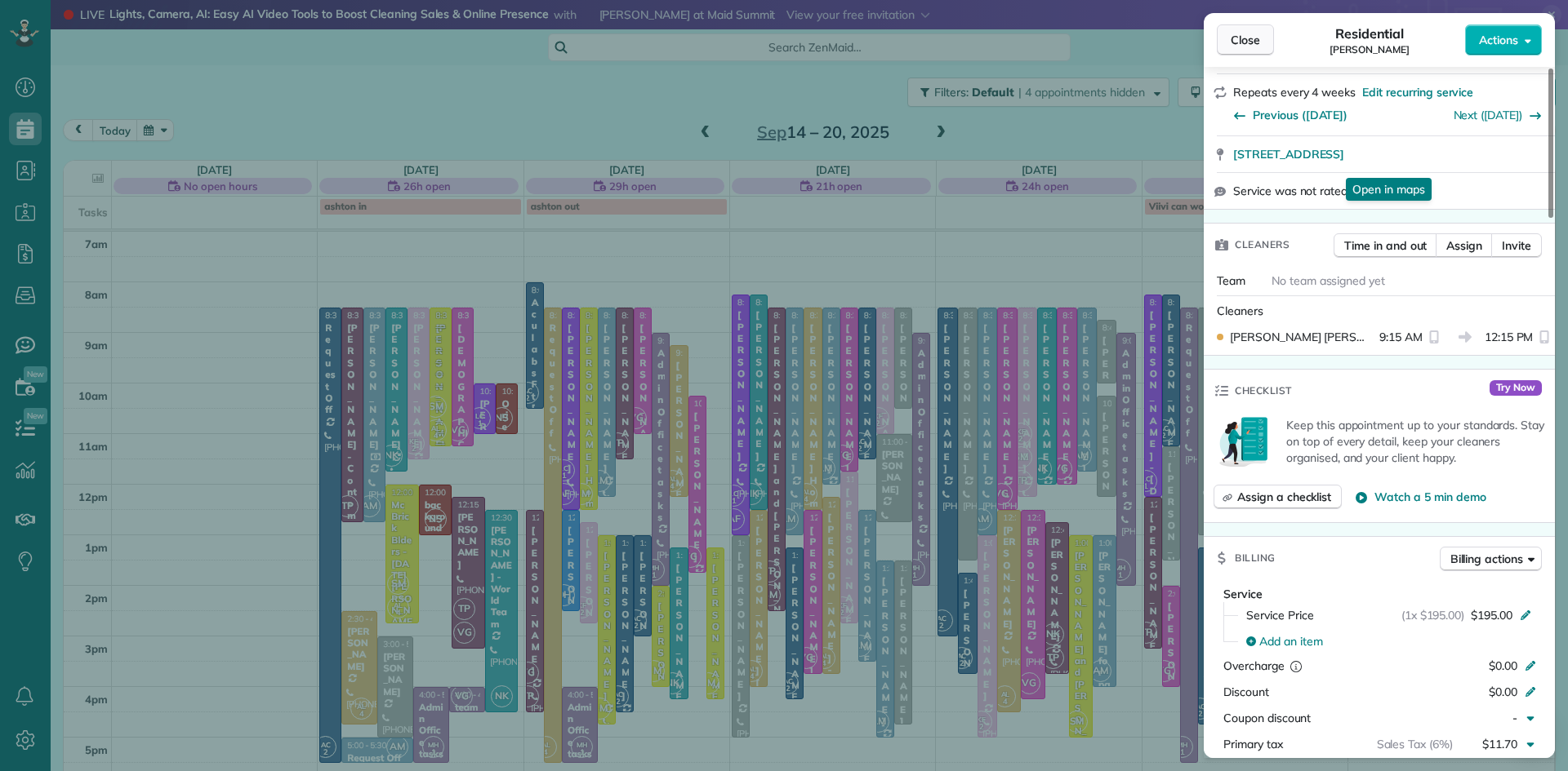
click at [1246, 40] on span "Close" at bounding box center [1245, 40] width 30 height 17
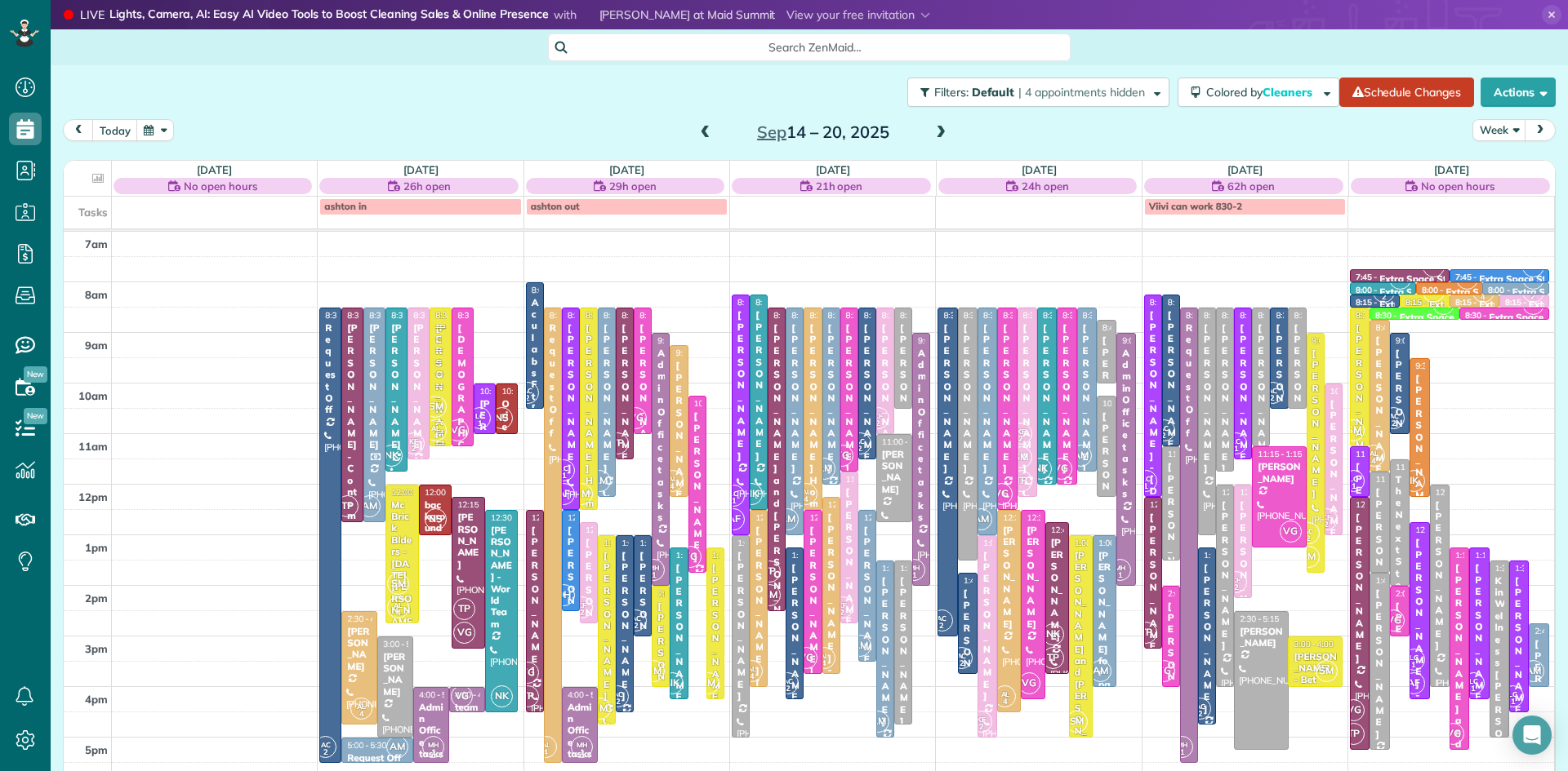
click at [675, 475] on span "AL" at bounding box center [672, 479] width 9 height 9
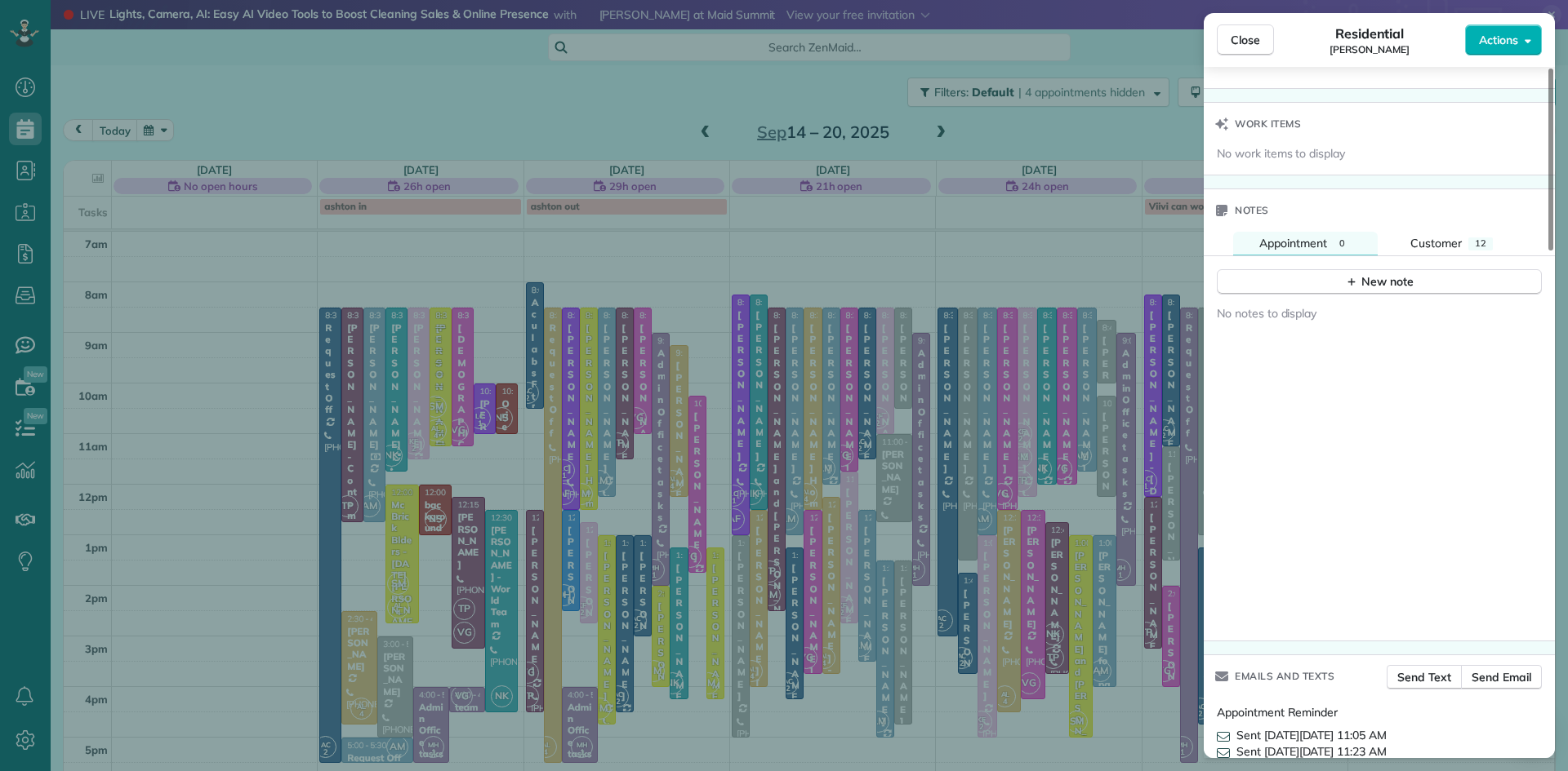
scroll to position [1577, 0]
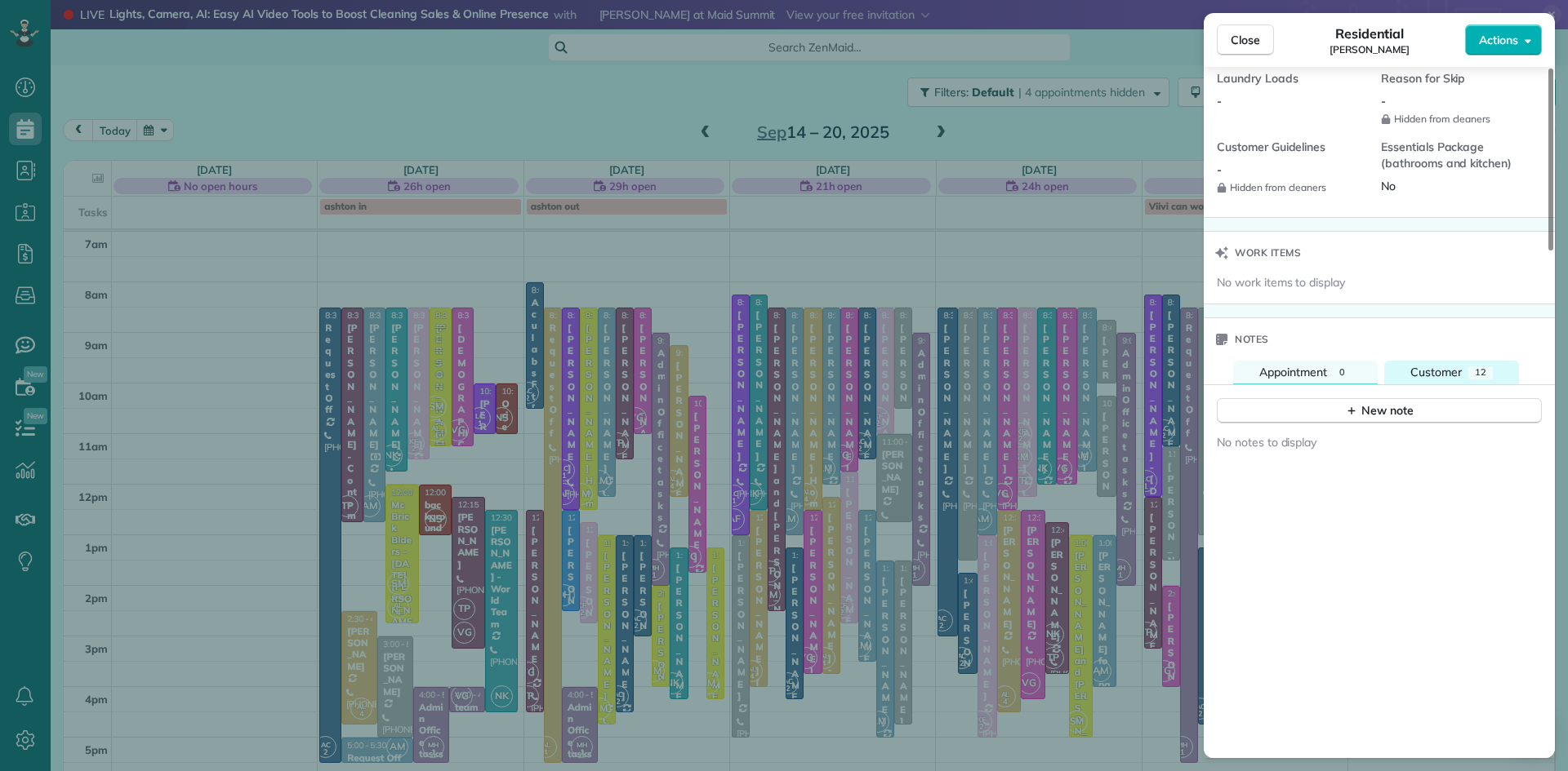
click at [1459, 380] on span "Customer" at bounding box center [1436, 372] width 51 height 15
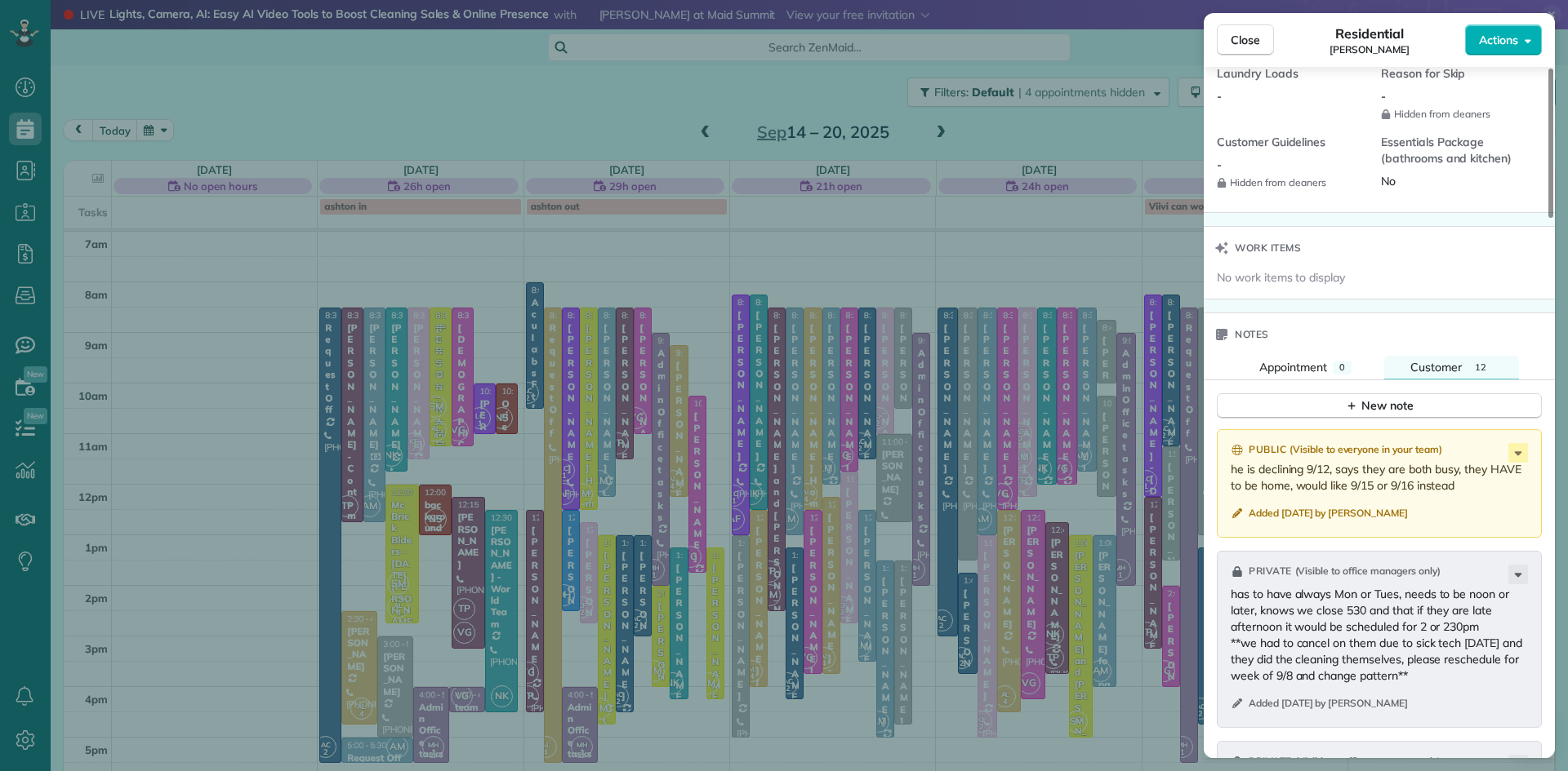
scroll to position [1585, 0]
click at [1236, 39] on span "Close" at bounding box center [1245, 40] width 30 height 17
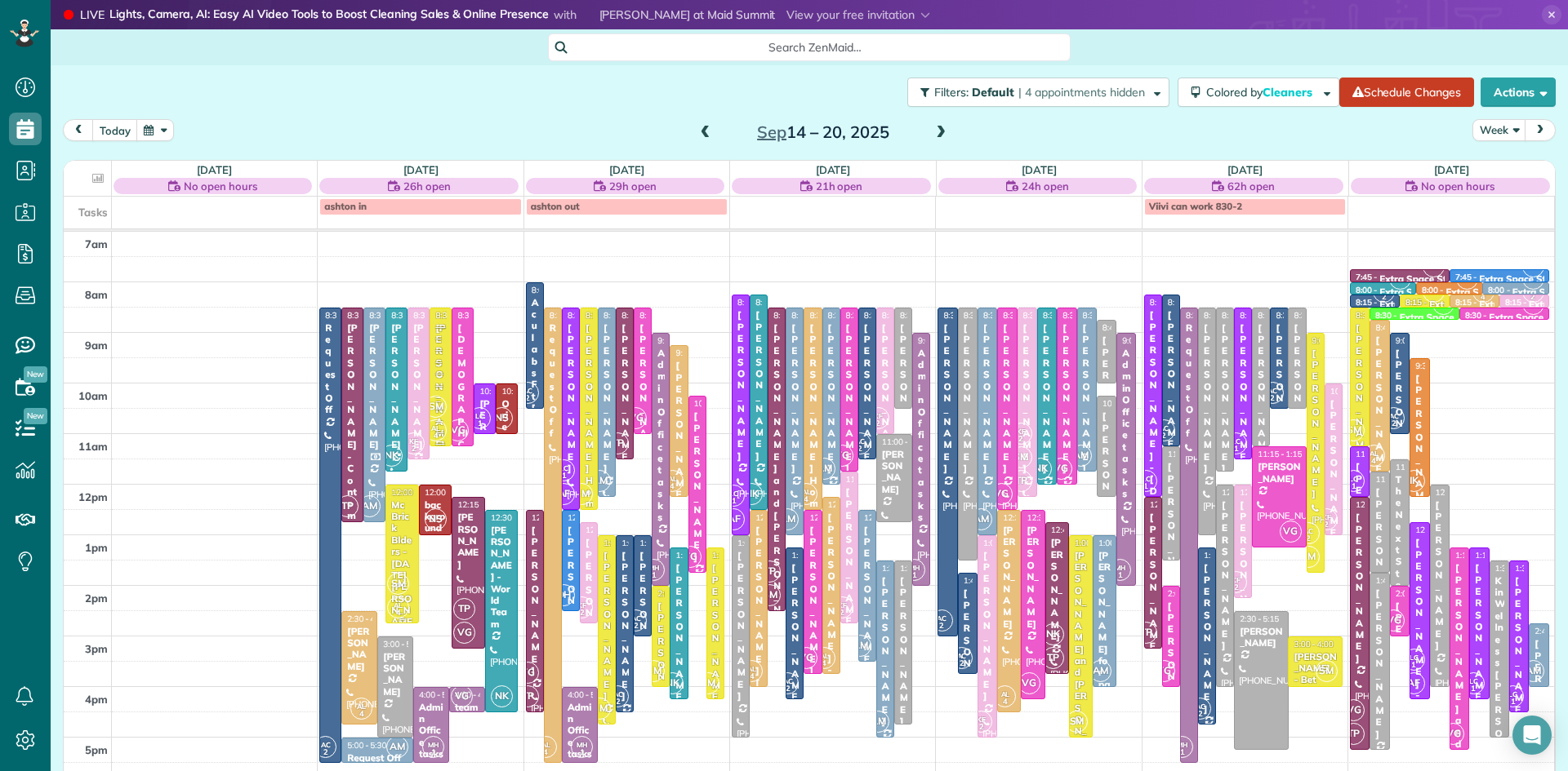
scroll to position [77, 0]
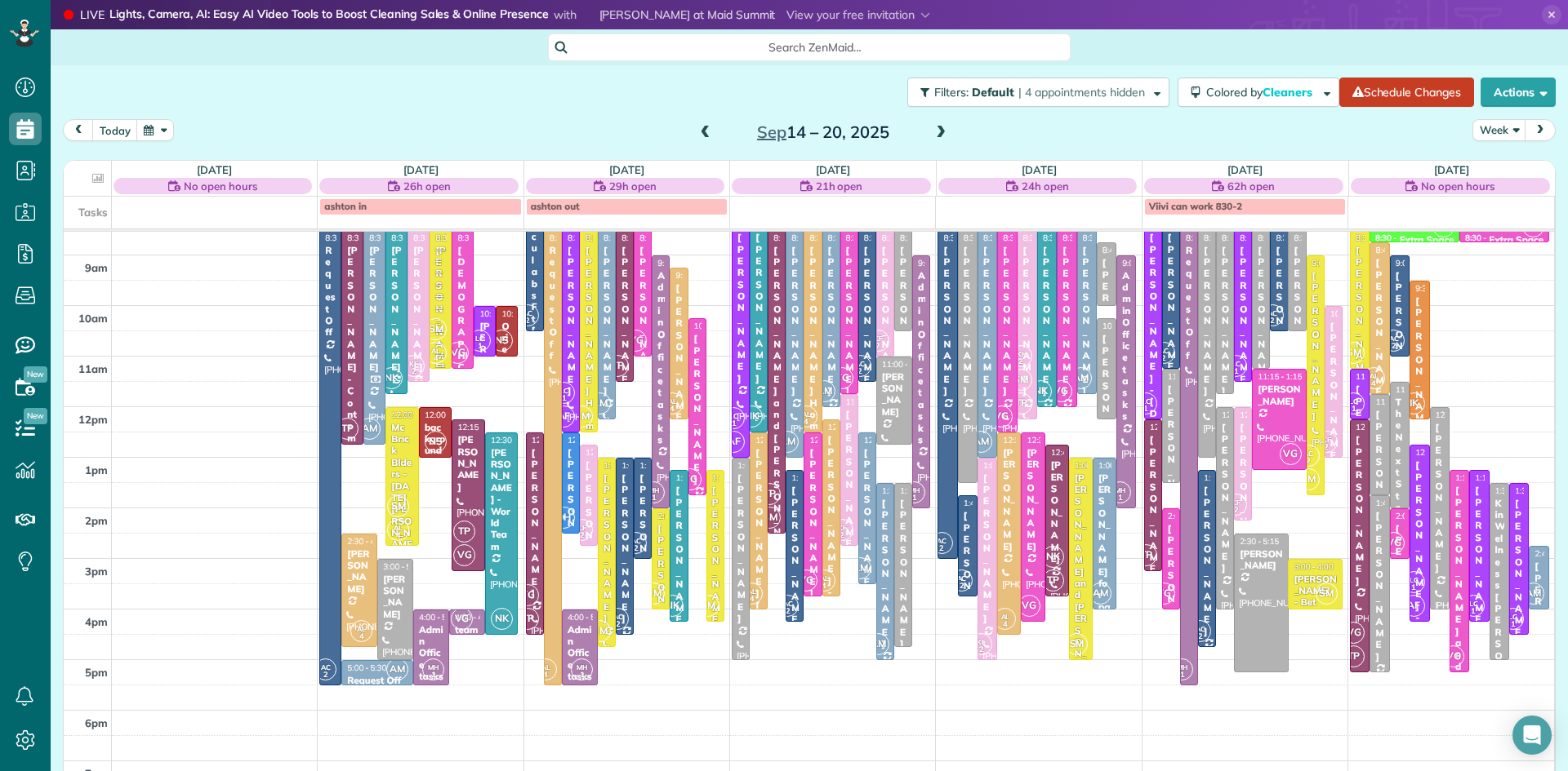
click at [414, 304] on div "[PERSON_NAME]" at bounding box center [418, 309] width 12 height 129
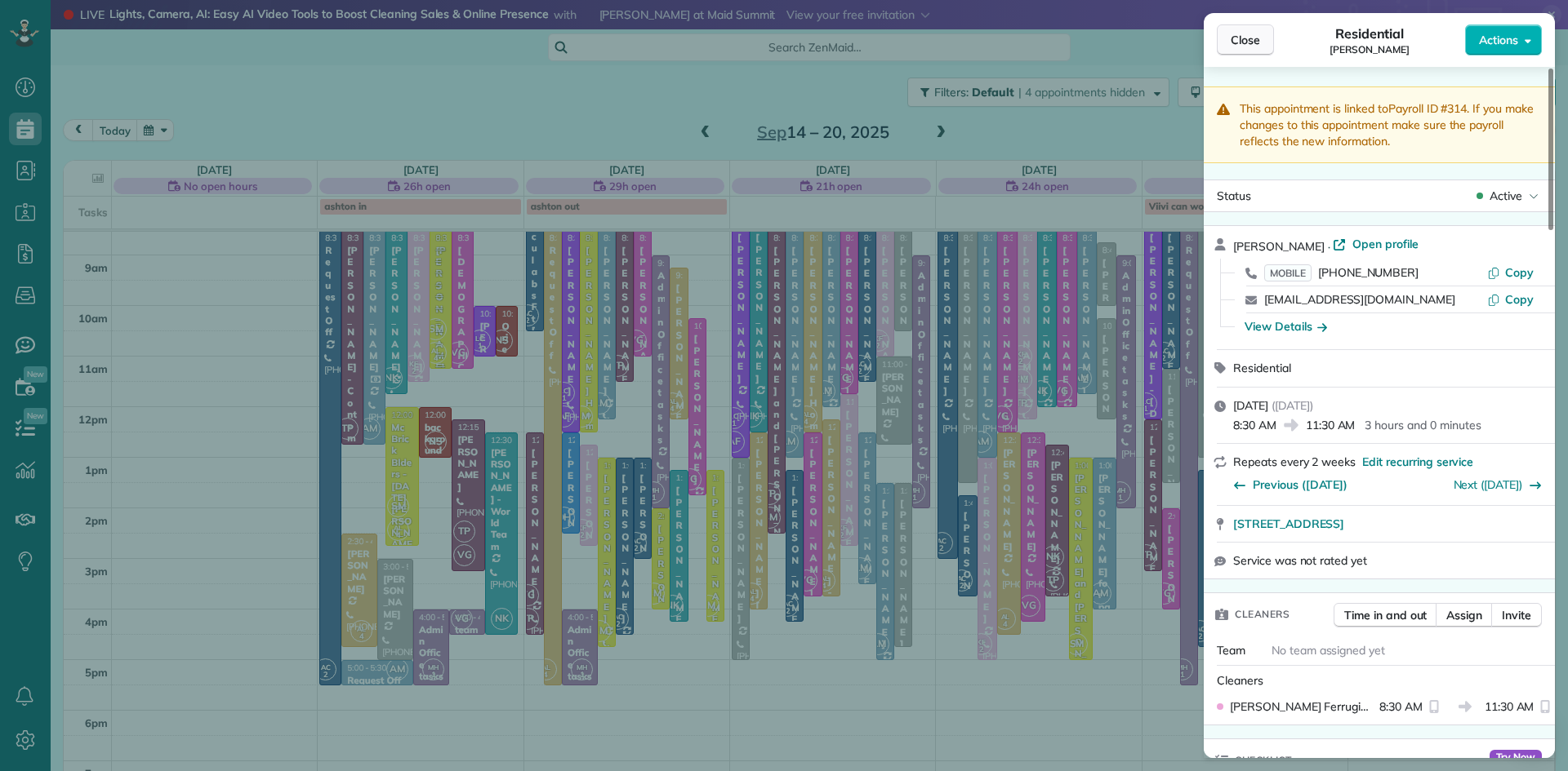
click at [1250, 34] on span "Close" at bounding box center [1245, 40] width 30 height 17
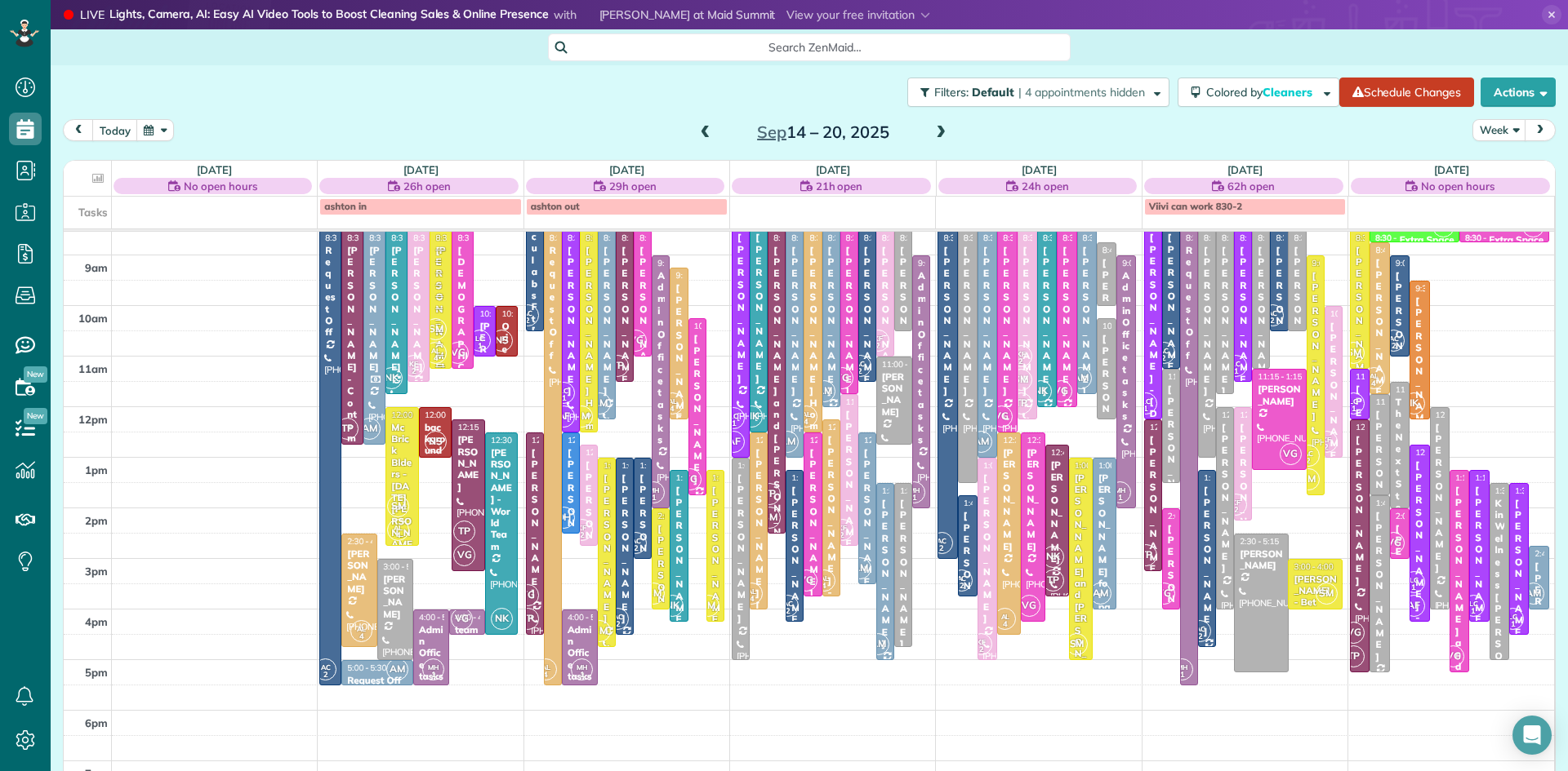
click at [679, 355] on div "[PERSON_NAME]" at bounding box center [678, 359] width 8 height 153
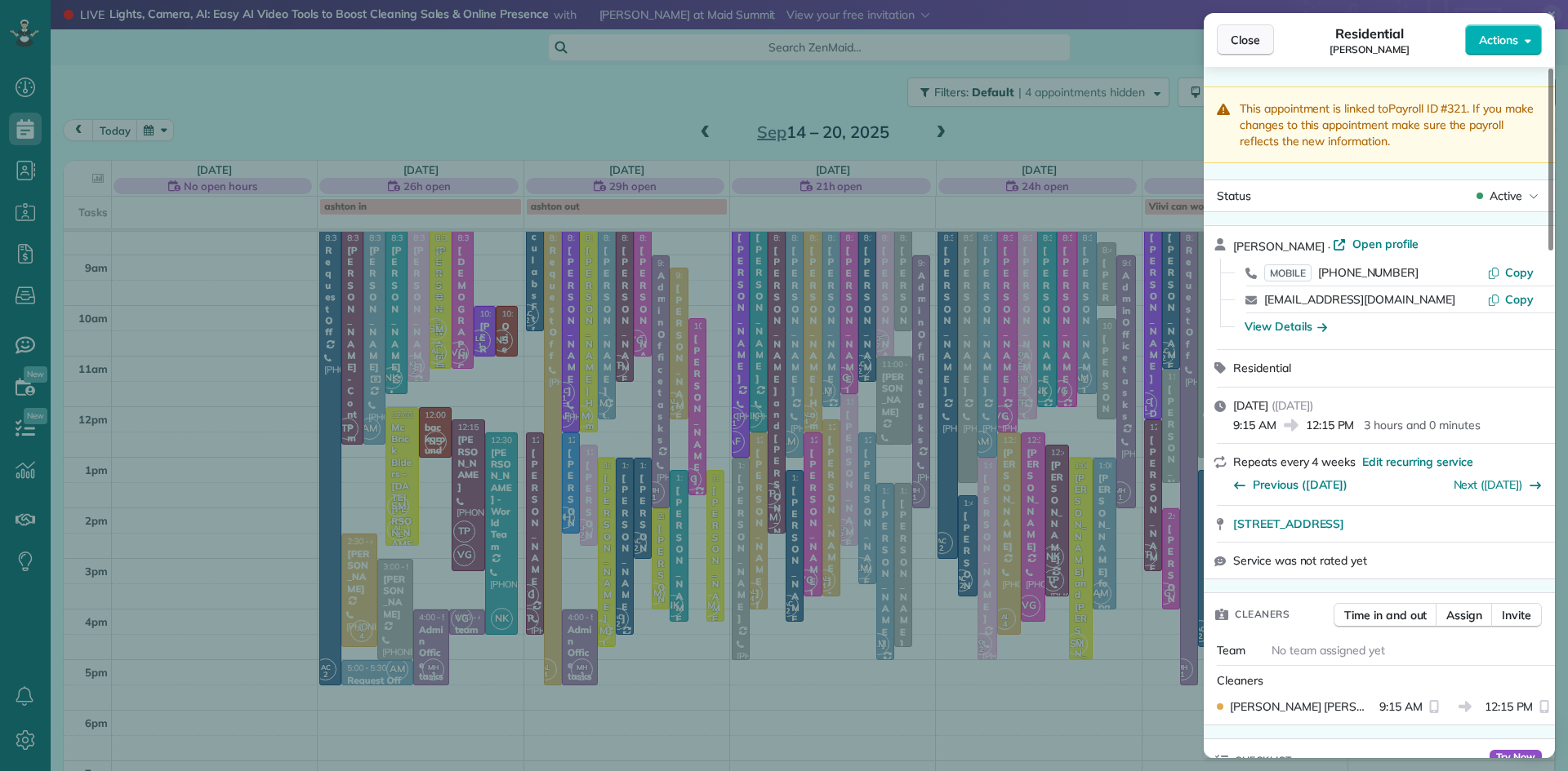
click at [1251, 43] on span "Close" at bounding box center [1245, 40] width 30 height 17
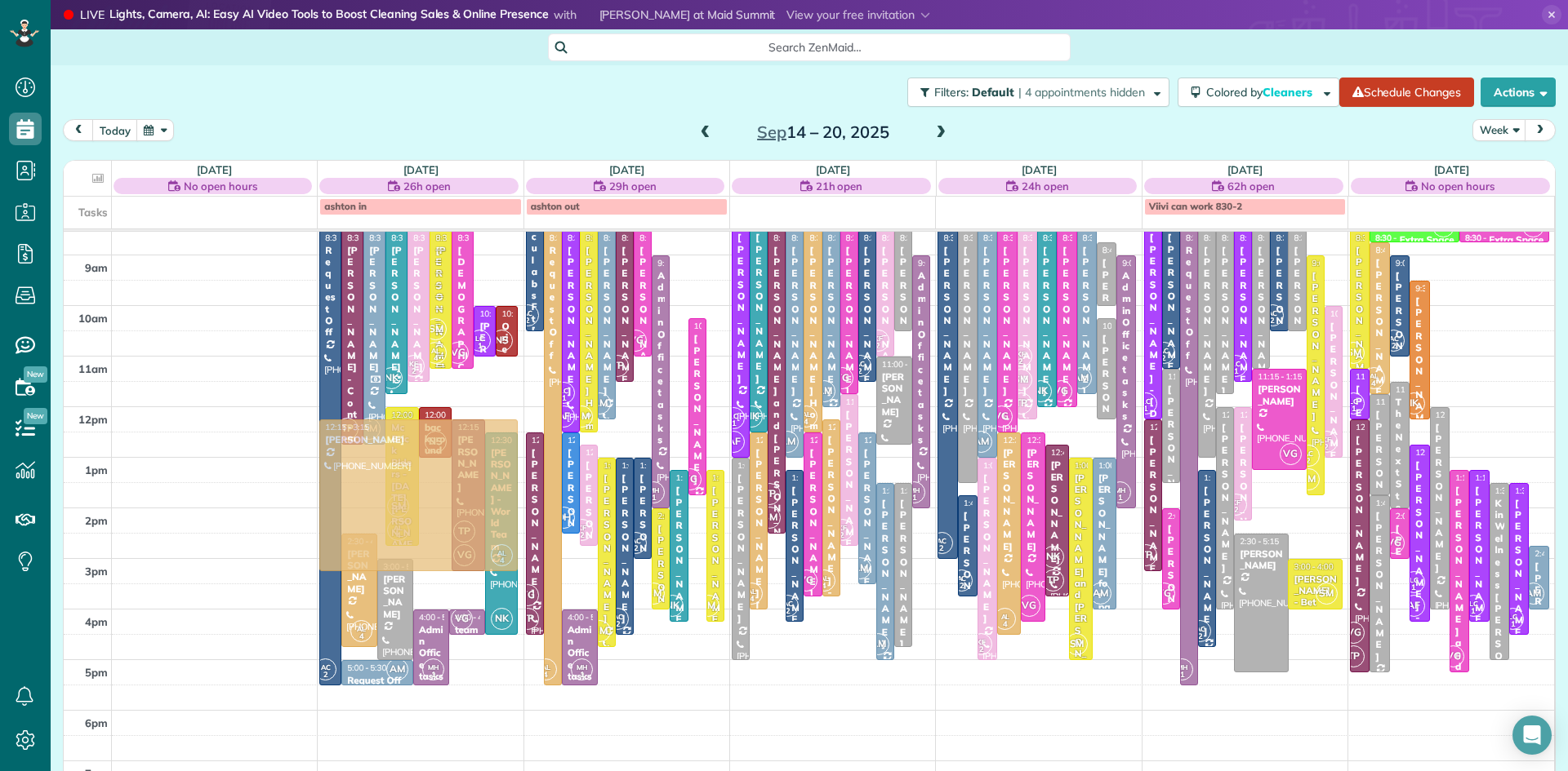
drag, startPoint x: 677, startPoint y: 319, endPoint x: 409, endPoint y: 475, distance: 310.1
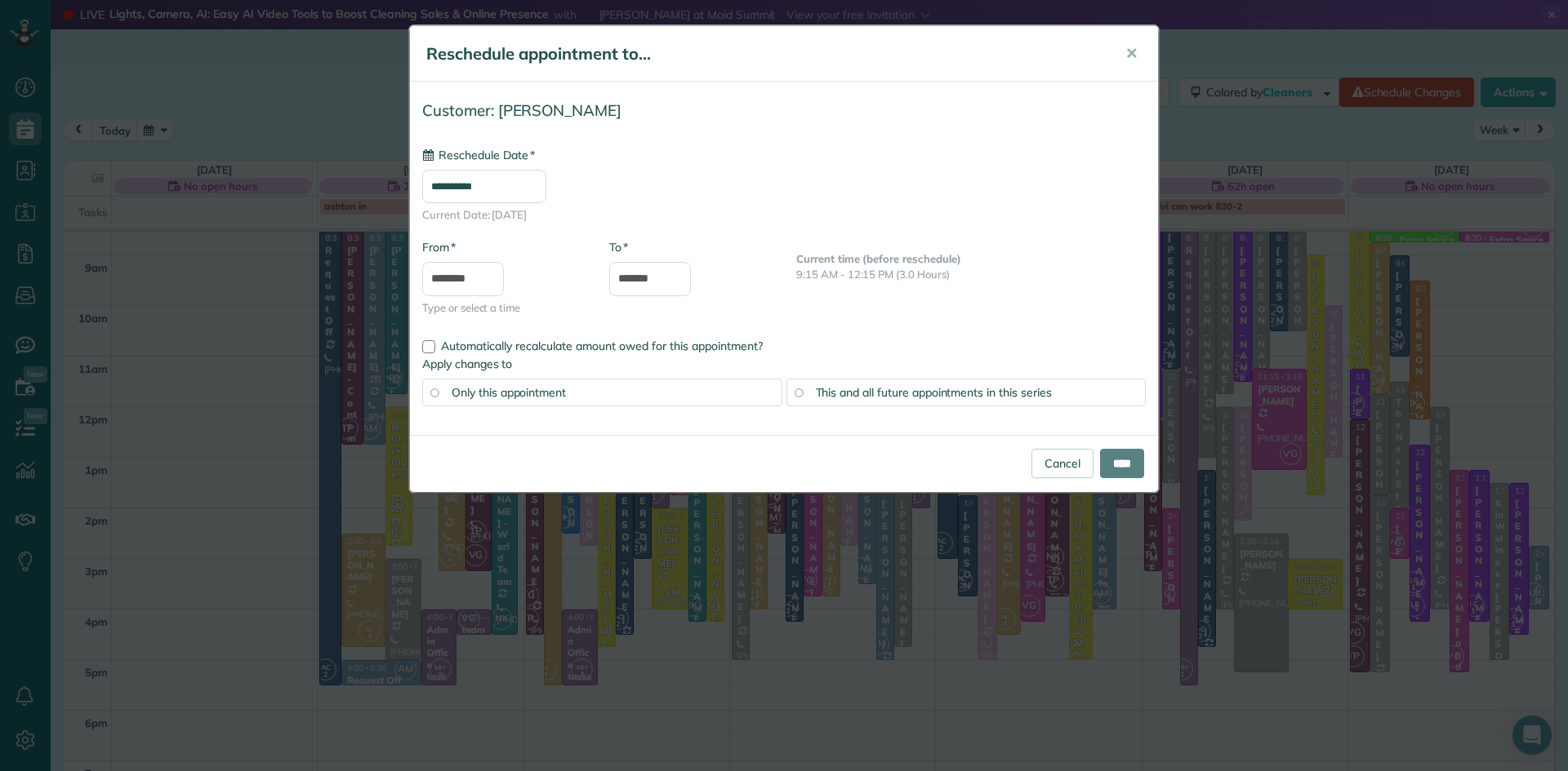
type input "**********"
click at [1111, 469] on input "****" at bounding box center [1122, 463] width 44 height 30
